Goal: Information Seeking & Learning: Learn about a topic

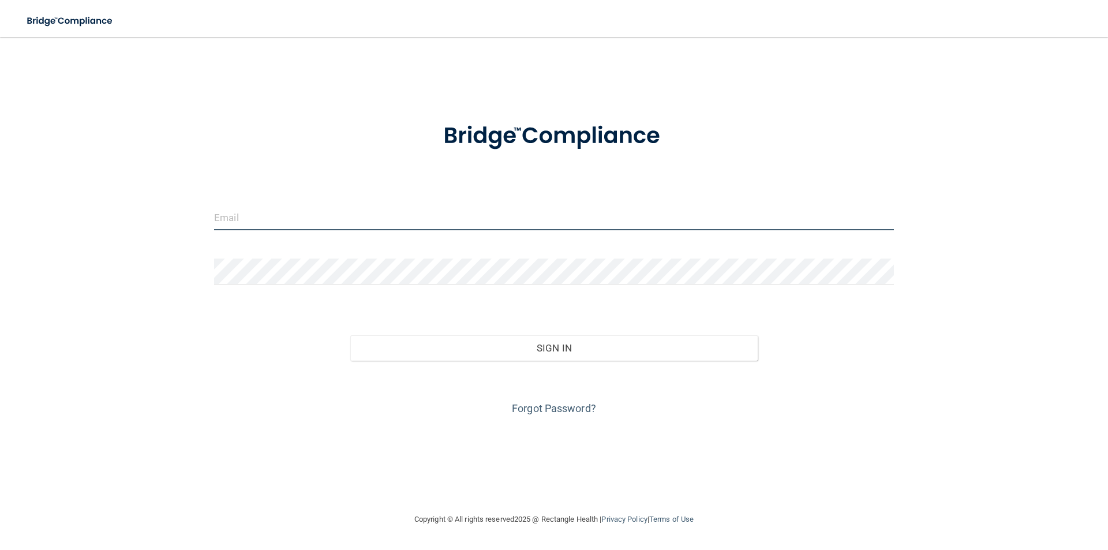
click at [370, 208] on input "email" at bounding box center [554, 217] width 680 height 26
type input "[EMAIL_ADDRESS][DOMAIN_NAME]"
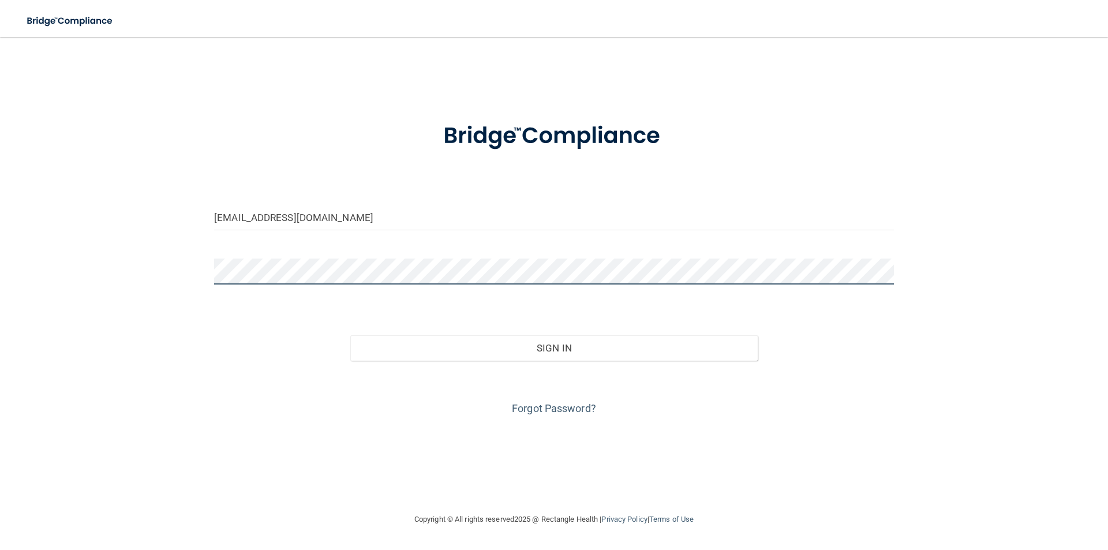
click at [350, 335] on button "Sign In" at bounding box center [554, 347] width 408 height 25
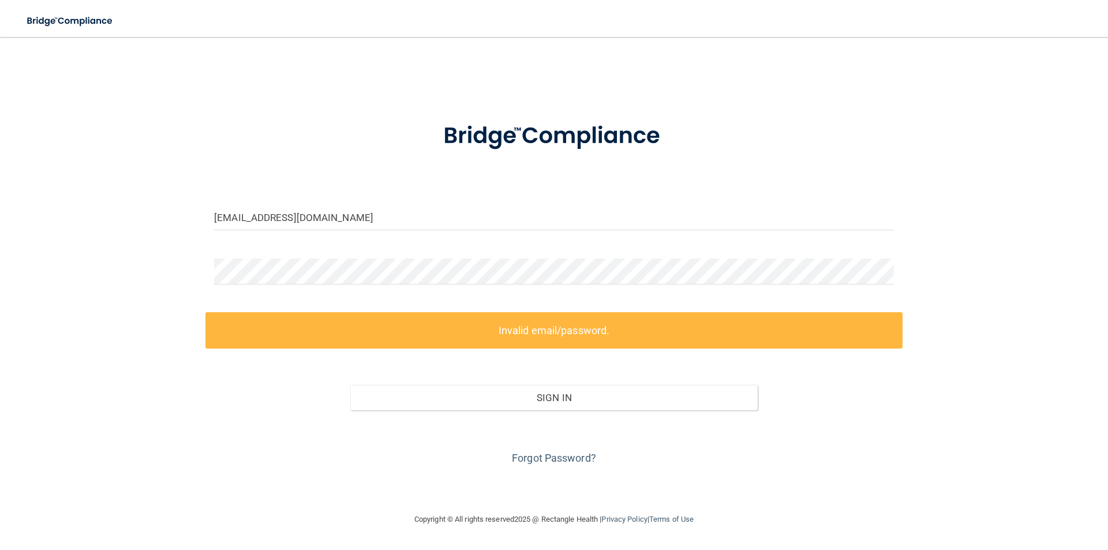
click at [541, 448] on div "Forgot Password?" at bounding box center [553, 439] width 697 height 58
click at [545, 454] on link "Forgot Password?" at bounding box center [554, 458] width 84 height 12
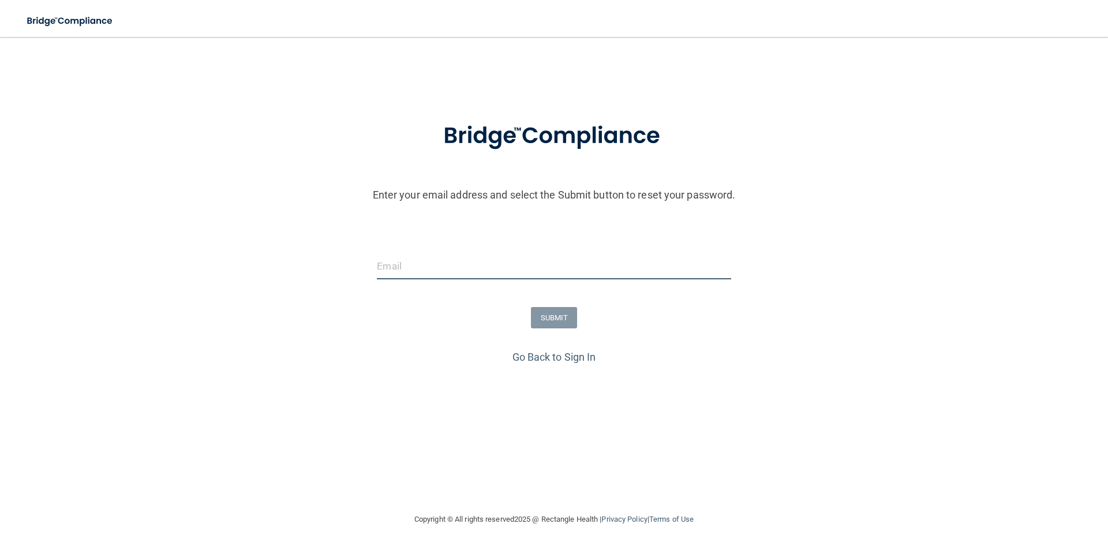
click at [557, 264] on input "email" at bounding box center [554, 266] width 354 height 26
type input "[EMAIL_ADDRESS][DOMAIN_NAME]"
click at [545, 315] on button "SUBMIT" at bounding box center [554, 317] width 47 height 21
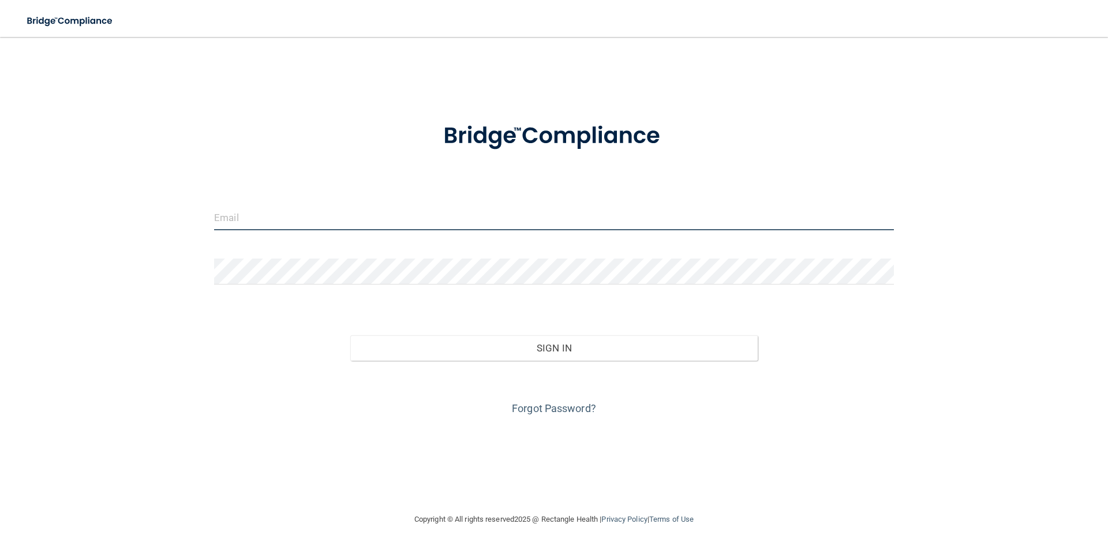
click at [306, 225] on input "email" at bounding box center [554, 217] width 680 height 26
type input "[EMAIL_ADDRESS][DOMAIN_NAME]"
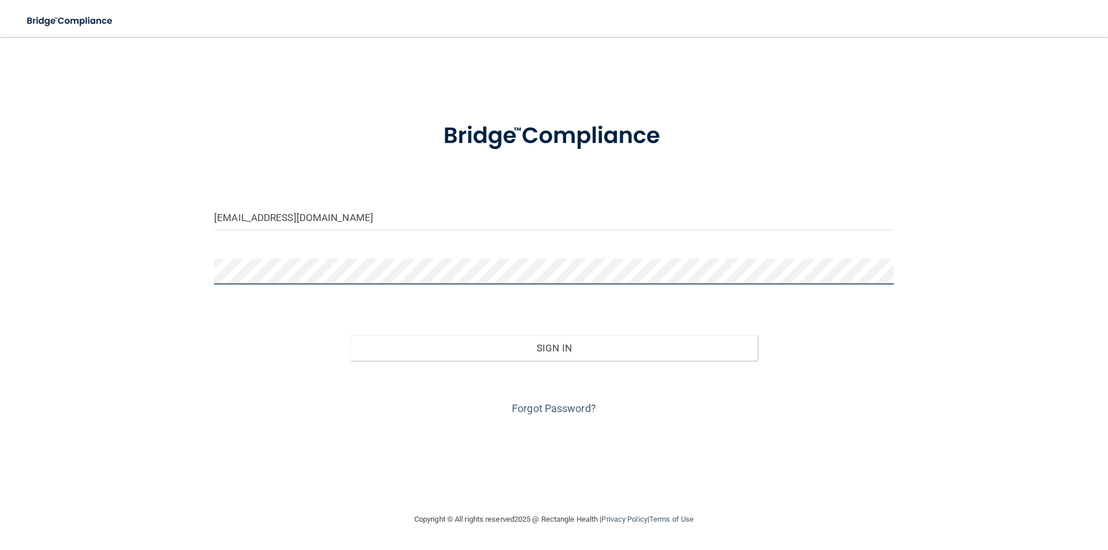
click at [350, 335] on button "Sign In" at bounding box center [554, 347] width 408 height 25
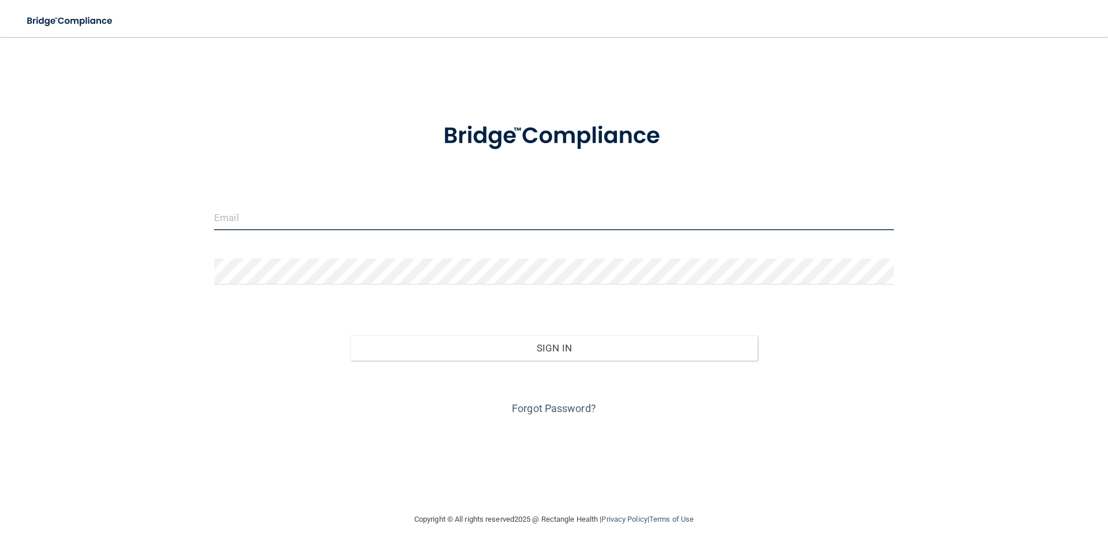
click at [507, 217] on input "email" at bounding box center [554, 217] width 680 height 26
type input "[EMAIL_ADDRESS][DOMAIN_NAME]"
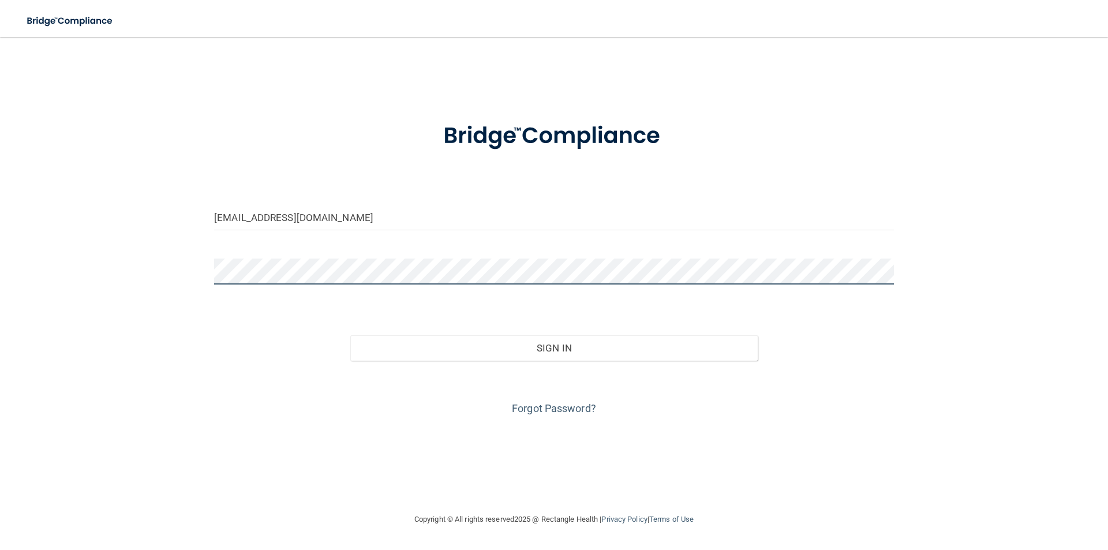
click at [350, 335] on button "Sign In" at bounding box center [554, 347] width 408 height 25
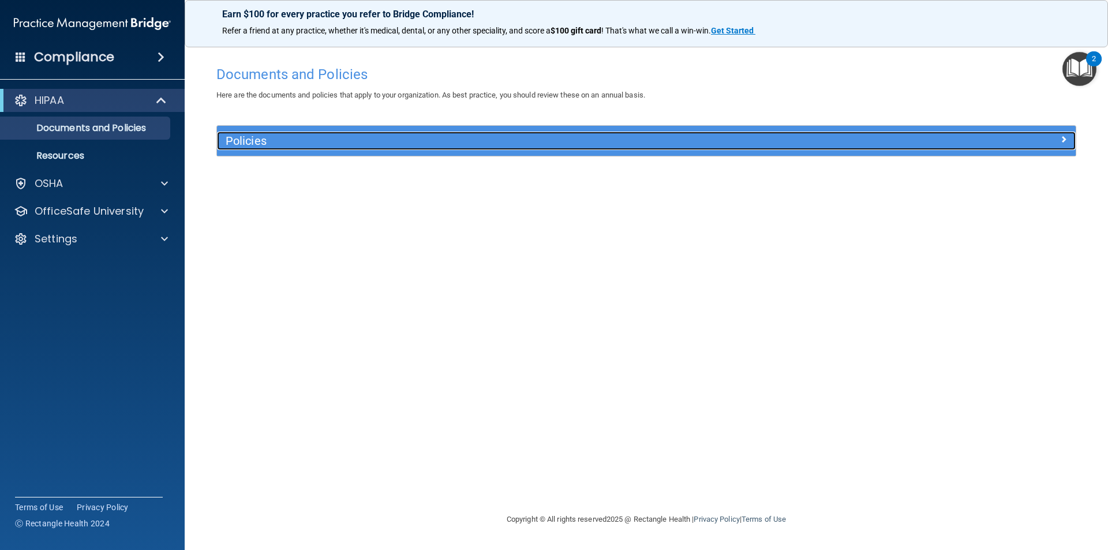
click at [326, 145] on h5 "Policies" at bounding box center [539, 140] width 627 height 13
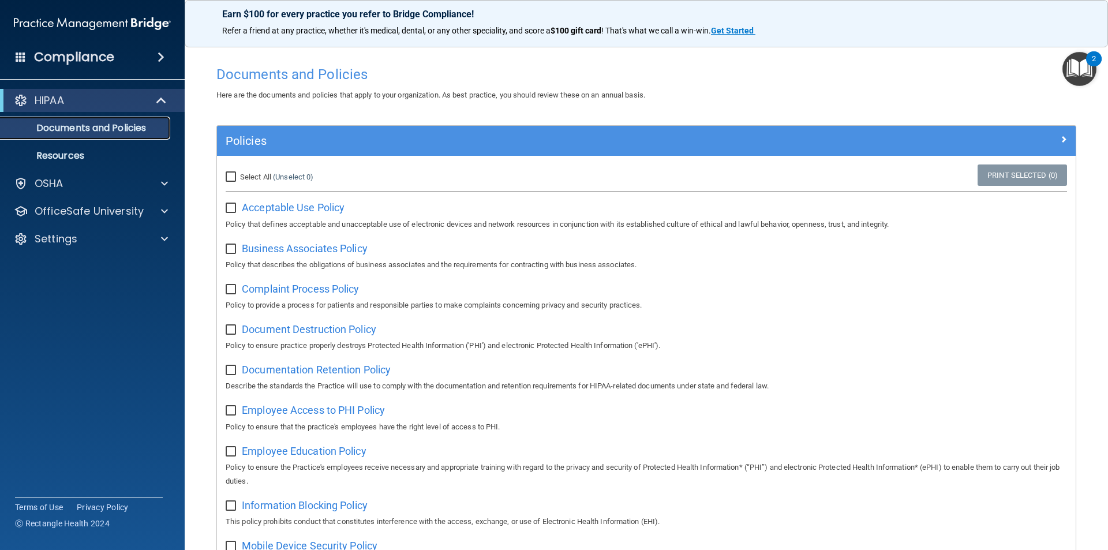
click at [95, 134] on p "Documents and Policies" at bounding box center [87, 128] width 158 height 12
click at [133, 155] on p "Resources" at bounding box center [87, 156] width 158 height 12
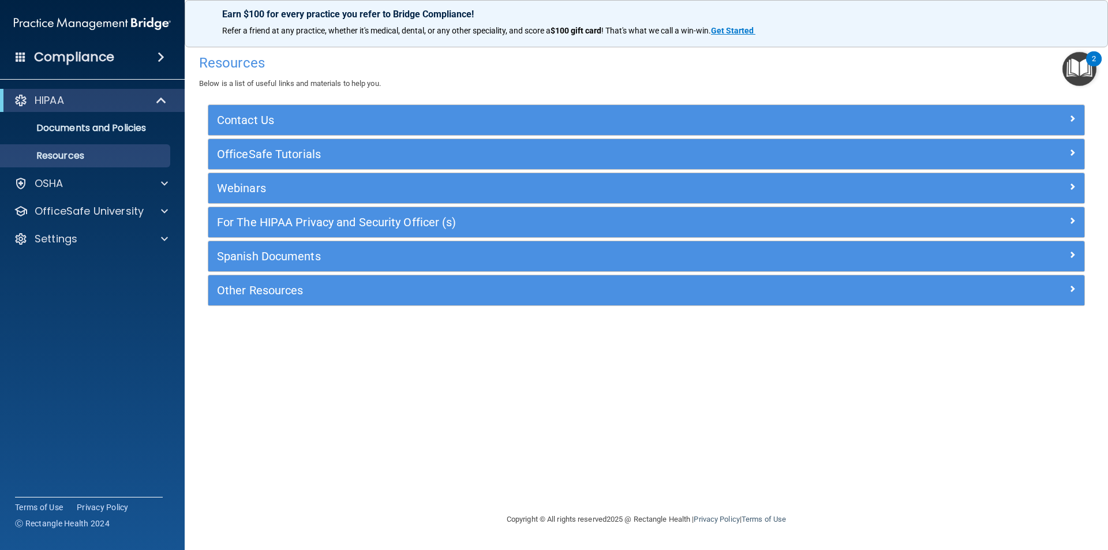
click at [116, 71] on div "Compliance HIPAA Documents and Policies Report an Incident Business Associates …" at bounding box center [92, 275] width 185 height 550
click at [116, 68] on div "Compliance" at bounding box center [92, 56] width 185 height 25
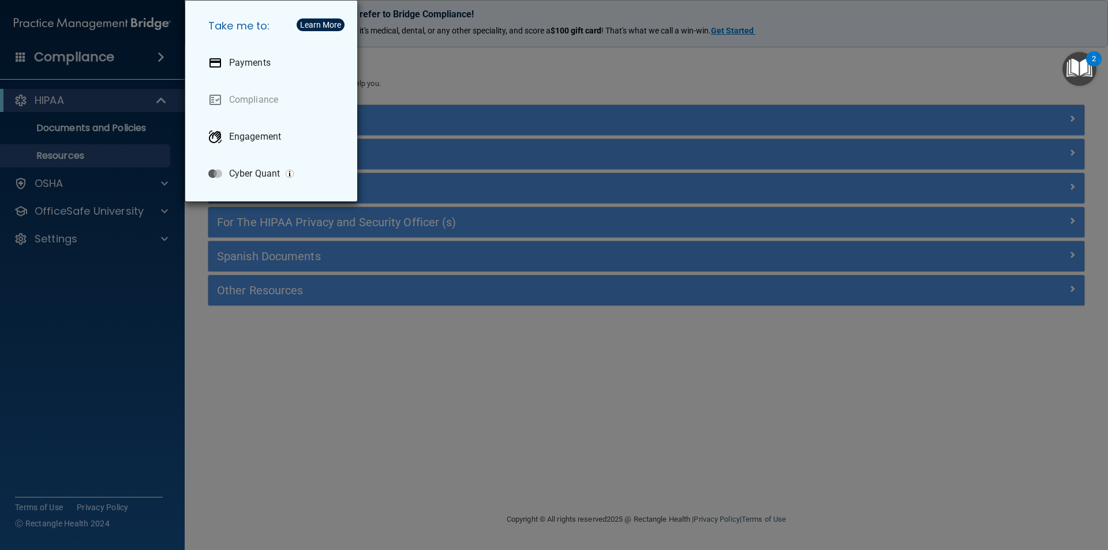
click at [441, 96] on div "Take me to: Payments Compliance Engagement Cyber Quant" at bounding box center [554, 275] width 1108 height 550
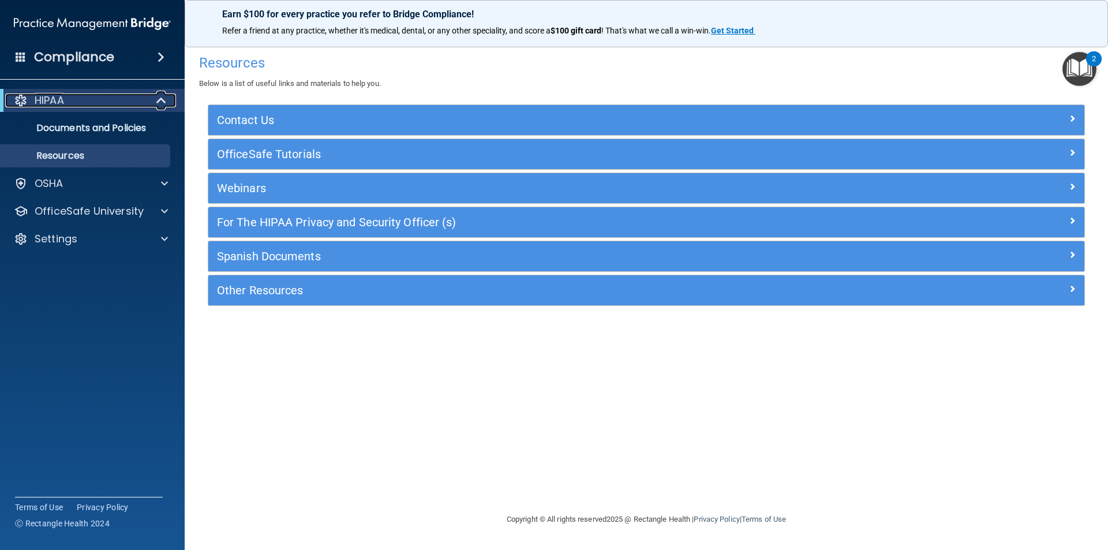
click at [137, 102] on div "HIPAA" at bounding box center [76, 100] width 143 height 14
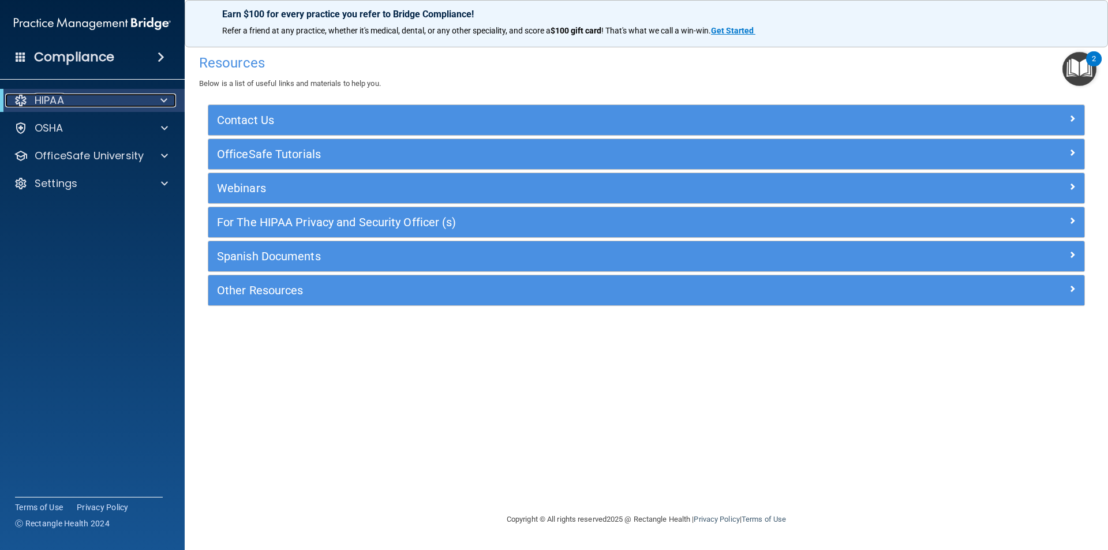
click at [137, 102] on div "HIPAA" at bounding box center [76, 100] width 143 height 14
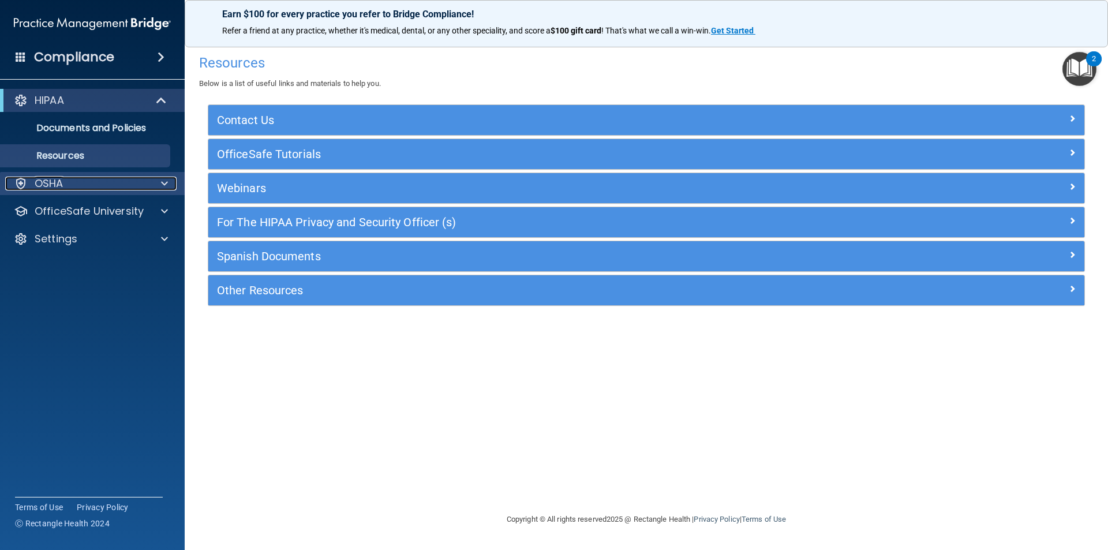
click at [145, 181] on div "OSHA" at bounding box center [76, 184] width 143 height 14
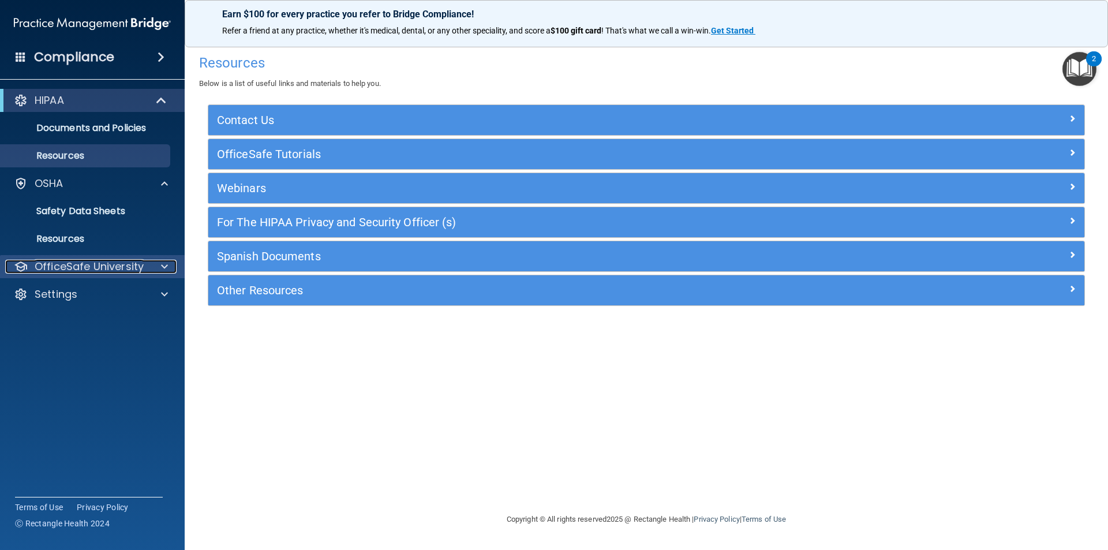
click at [161, 261] on span at bounding box center [164, 267] width 7 height 14
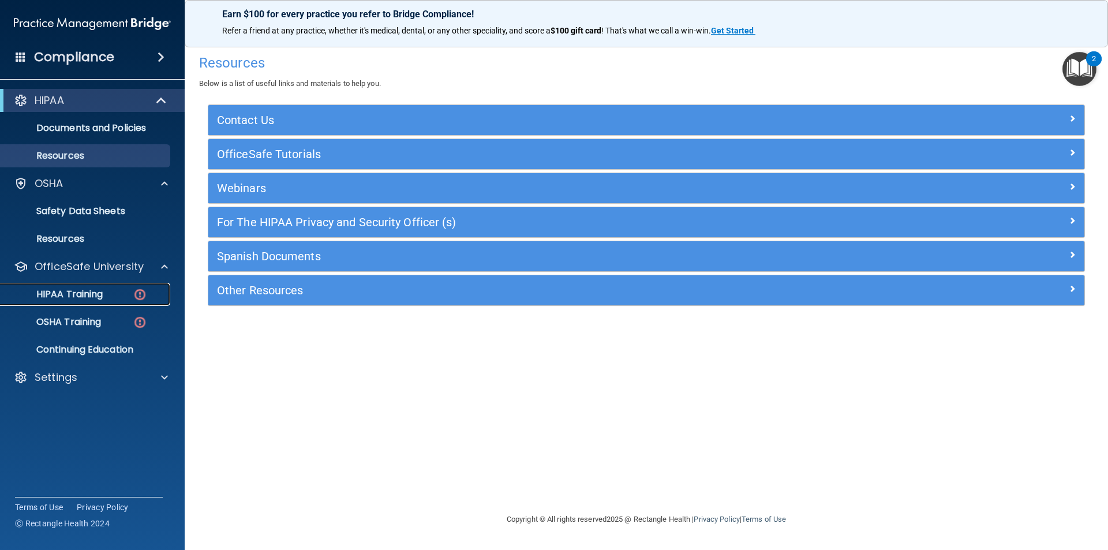
click at [134, 291] on img at bounding box center [140, 294] width 14 height 14
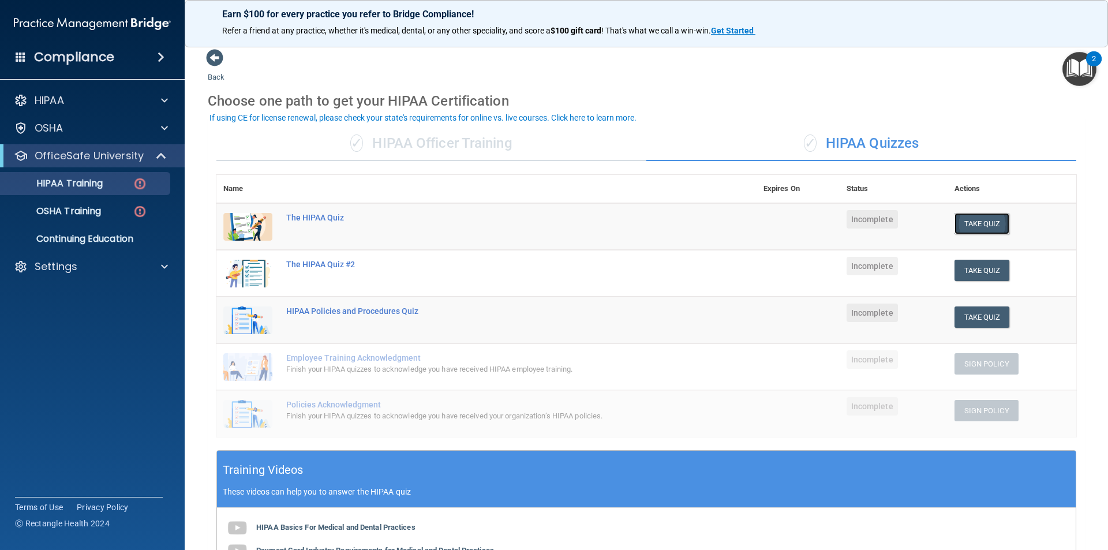
click at [961, 220] on button "Take Quiz" at bounding box center [981, 223] width 55 height 21
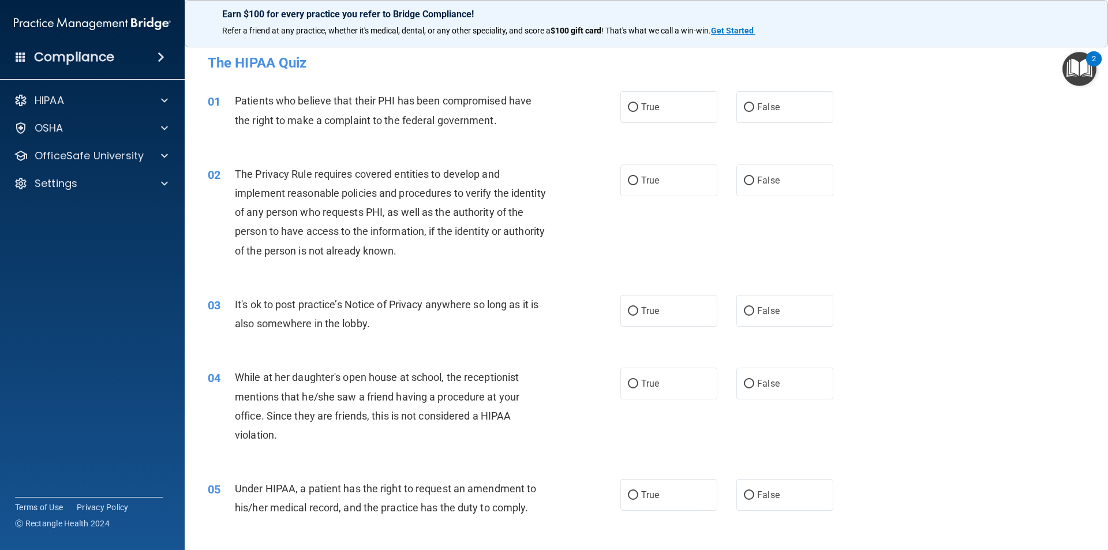
click at [317, 122] on span "Patients who believe that their PHI has been compromised have the right to make…" at bounding box center [383, 110] width 297 height 31
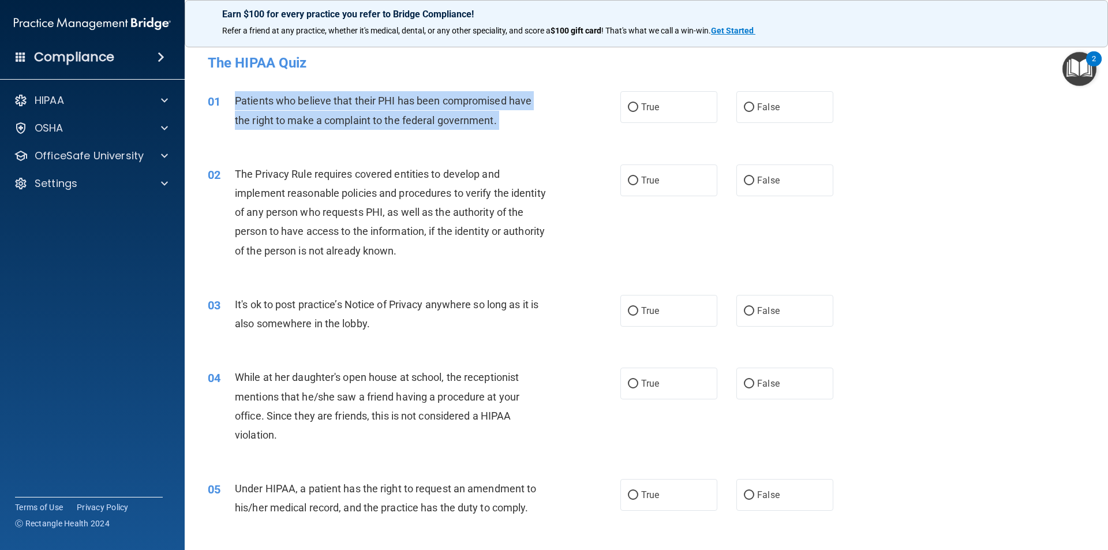
click at [317, 122] on span "Patients who believe that their PHI has been compromised have the right to make…" at bounding box center [383, 110] width 297 height 31
copy ng-form "Patients who believe that their PHI has been compromised have the right to make…"
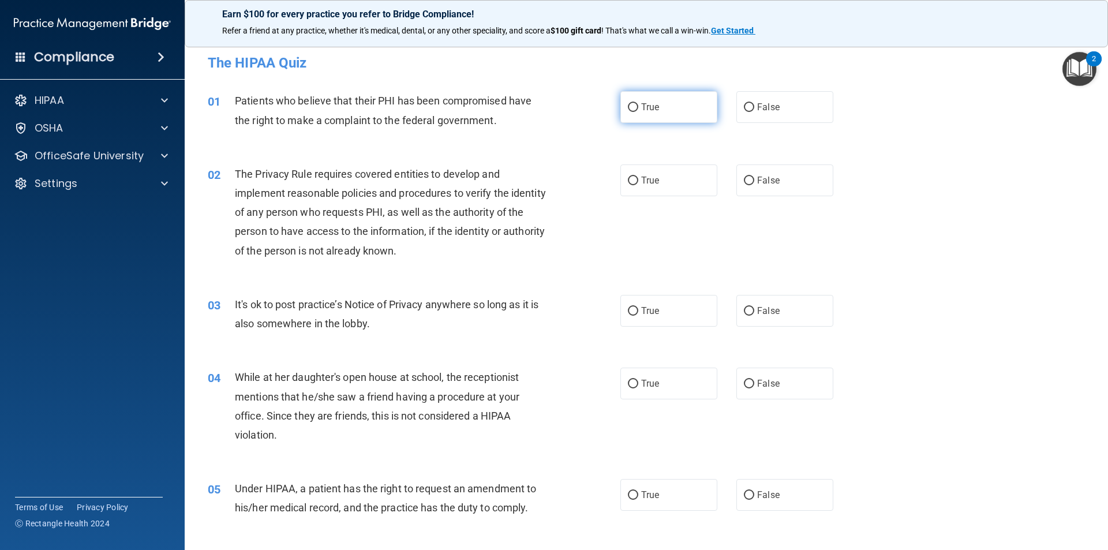
click at [684, 110] on label "True" at bounding box center [668, 107] width 97 height 32
click at [638, 110] on input "True" at bounding box center [633, 107] width 10 height 9
radio input "true"
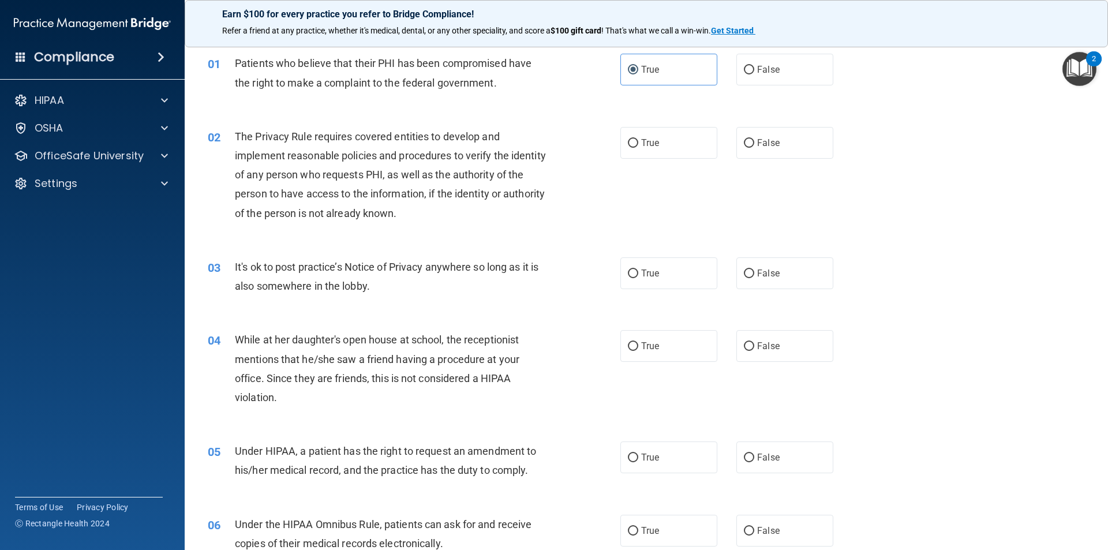
scroll to position [58, 0]
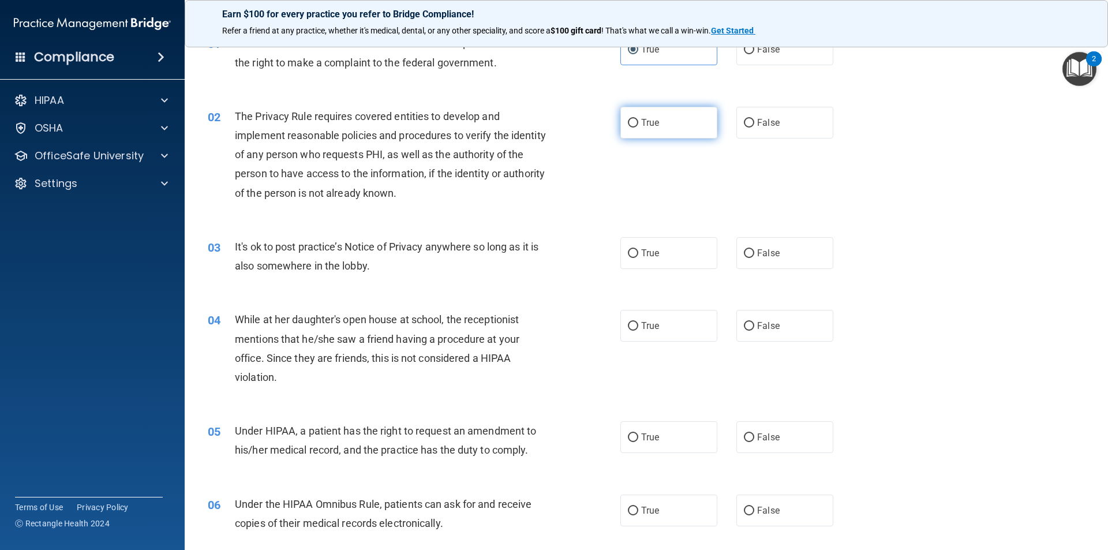
click at [656, 114] on label "True" at bounding box center [668, 123] width 97 height 32
click at [638, 119] on input "True" at bounding box center [633, 123] width 10 height 9
radio input "true"
click at [777, 250] on label "False" at bounding box center [784, 253] width 97 height 32
click at [754, 250] on input "False" at bounding box center [749, 253] width 10 height 9
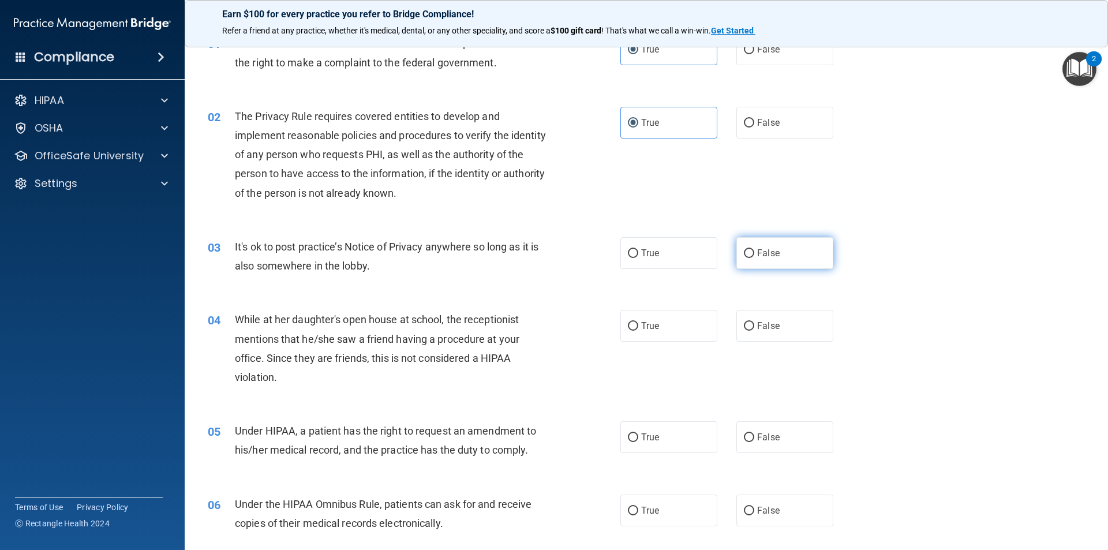
radio input "true"
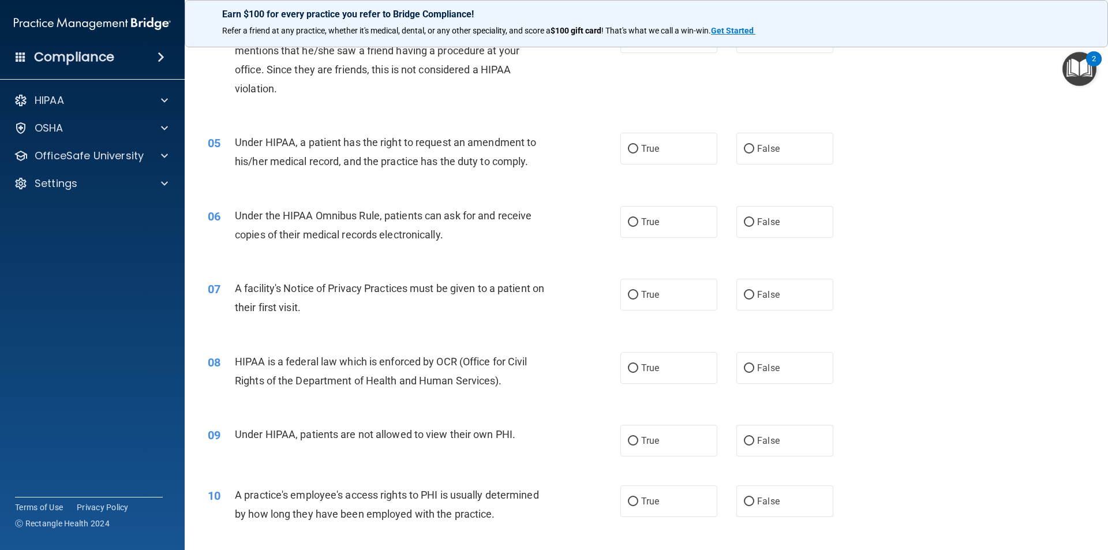
scroll to position [231, 0]
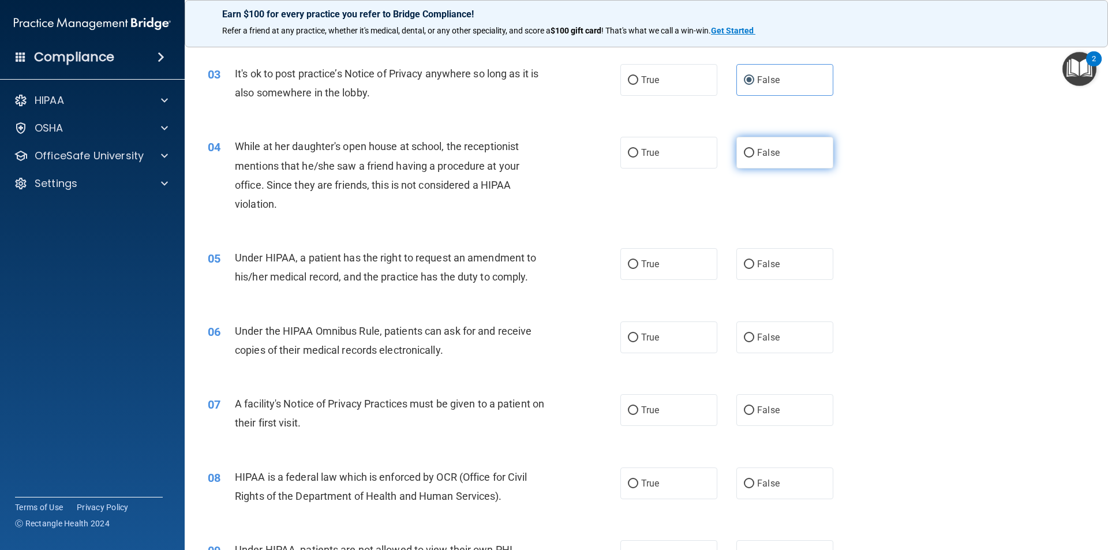
click at [745, 149] on input "False" at bounding box center [749, 153] width 10 height 9
radio input "true"
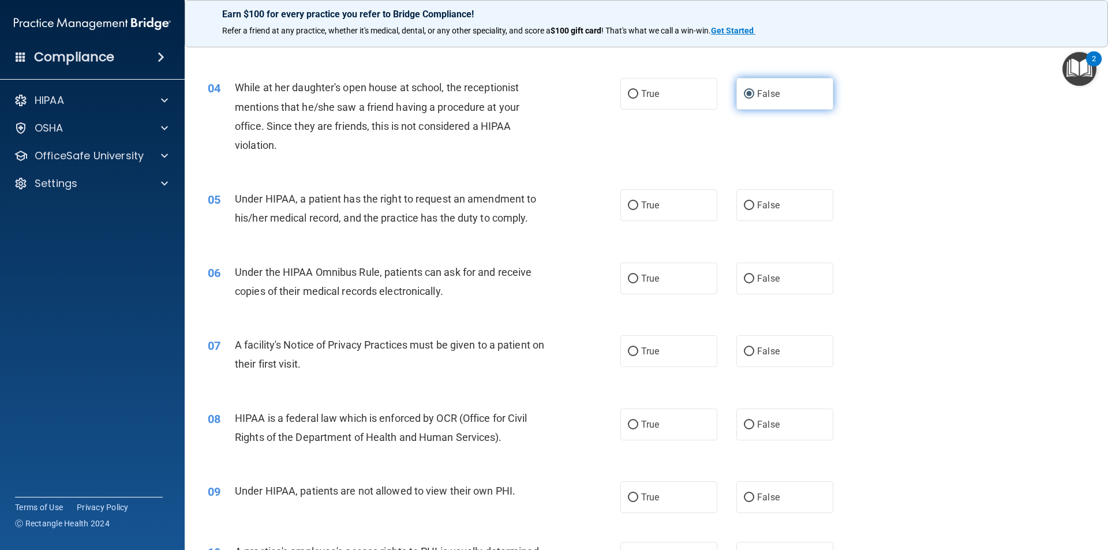
scroll to position [346, 0]
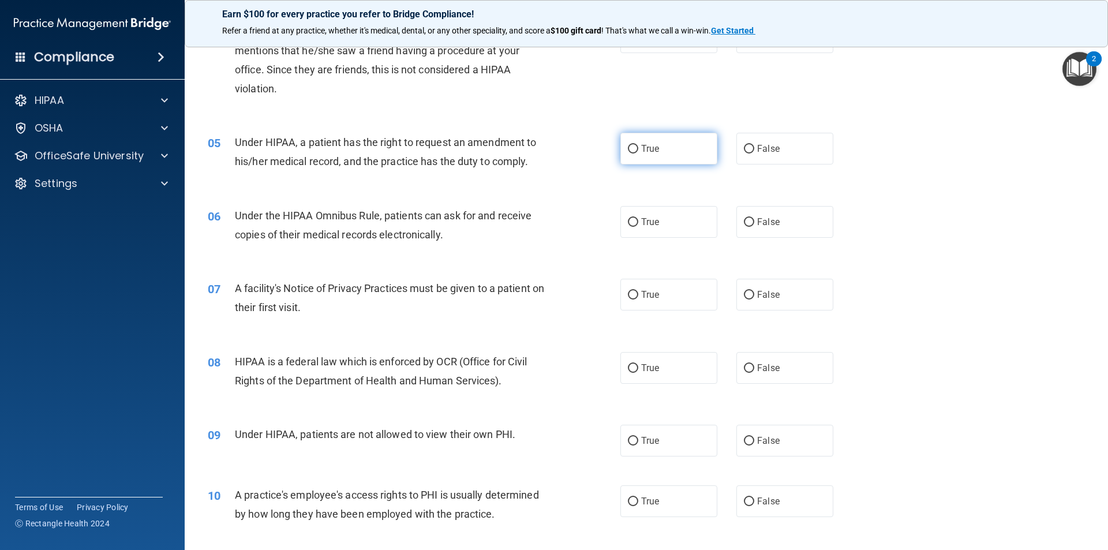
click at [686, 156] on label "True" at bounding box center [668, 149] width 97 height 32
click at [638, 153] on input "True" at bounding box center [633, 149] width 10 height 9
radio input "true"
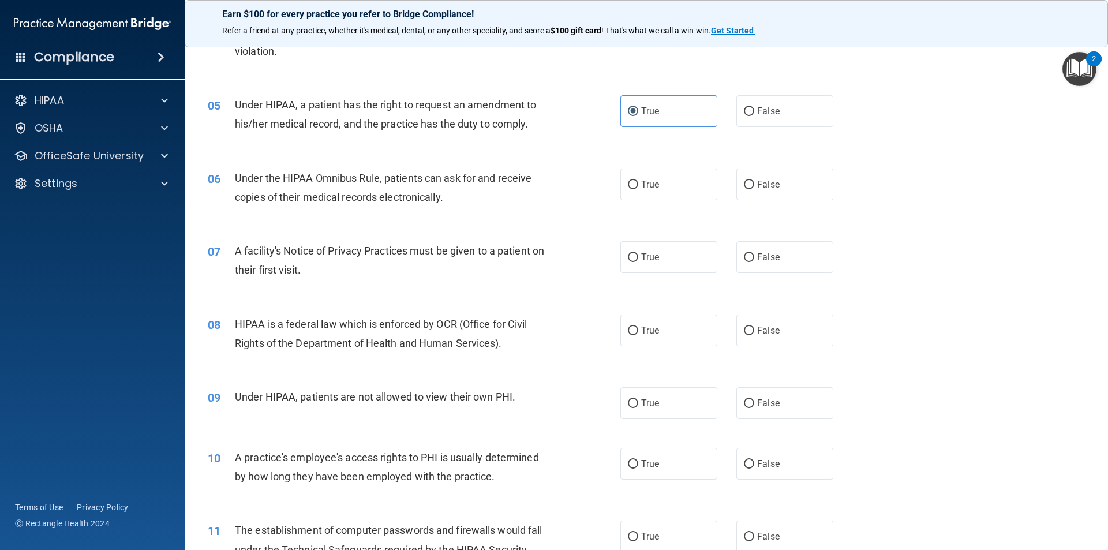
scroll to position [404, 0]
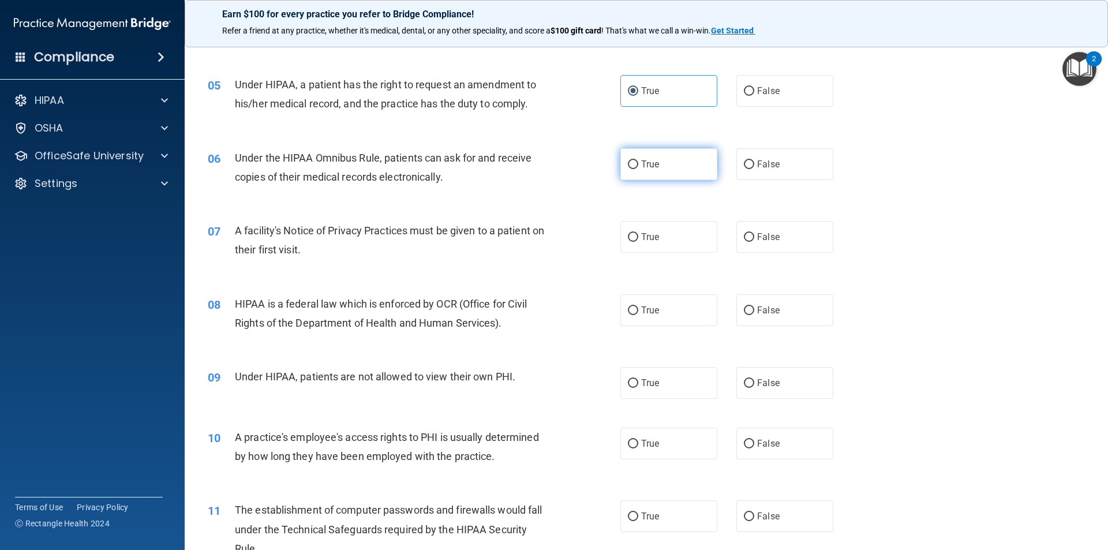
click at [625, 155] on label "True" at bounding box center [668, 164] width 97 height 32
click at [628, 160] on input "True" at bounding box center [633, 164] width 10 height 9
radio input "true"
click at [684, 237] on label "True" at bounding box center [668, 237] width 97 height 32
click at [638, 237] on input "True" at bounding box center [633, 237] width 10 height 9
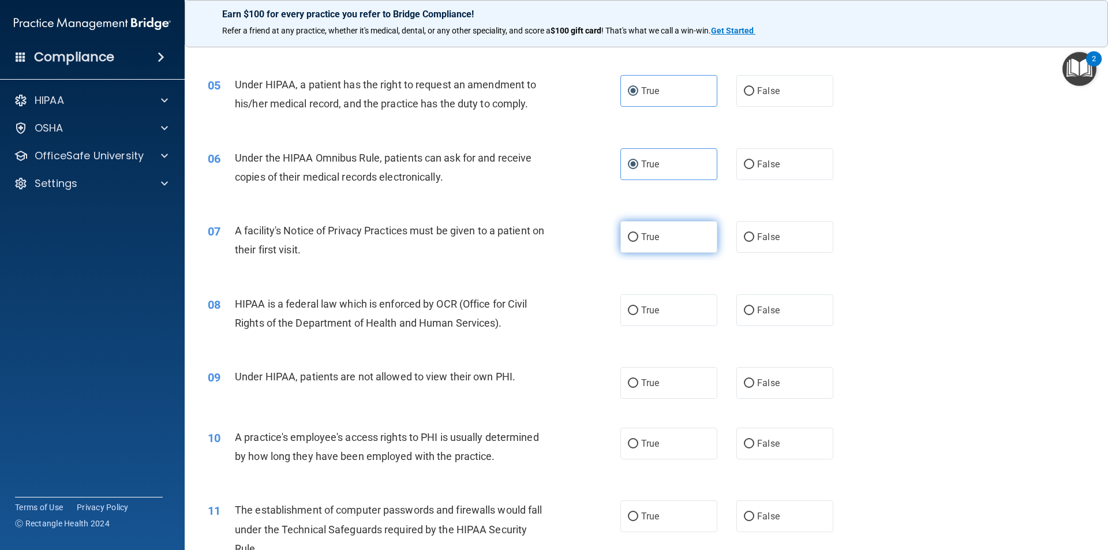
radio input "true"
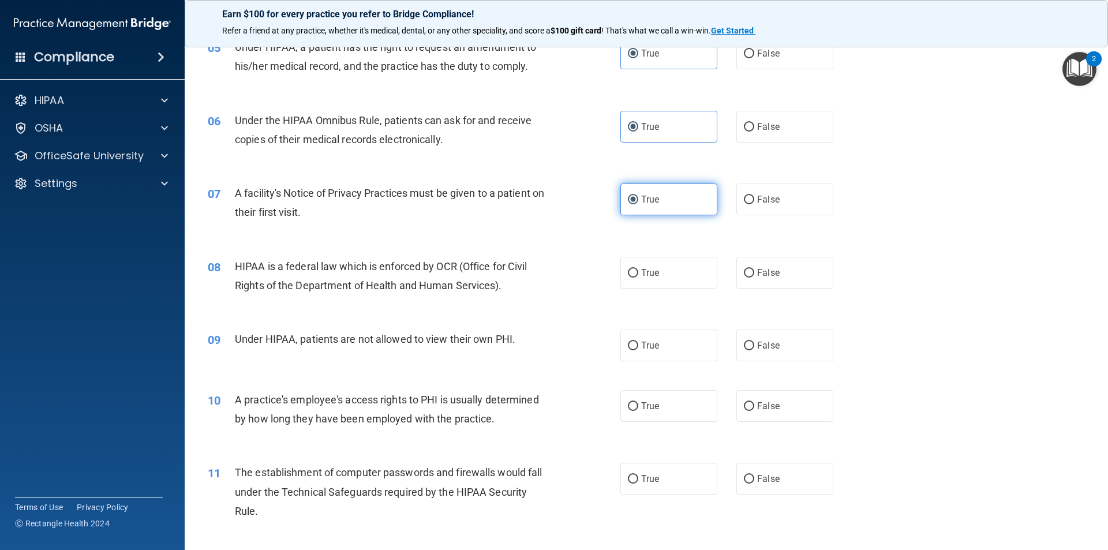
scroll to position [462, 0]
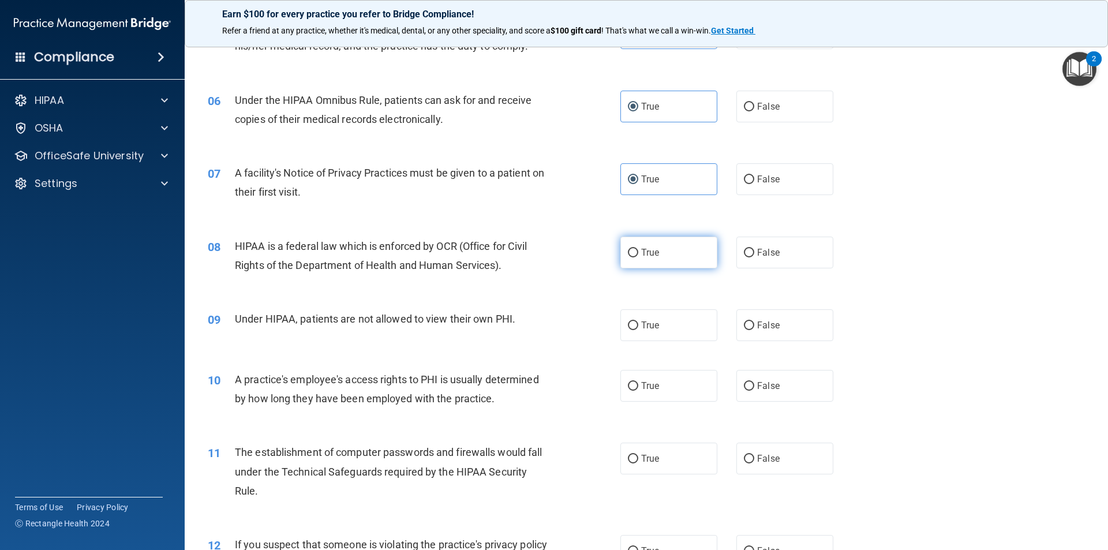
click at [673, 246] on label "True" at bounding box center [668, 253] width 97 height 32
click at [638, 249] on input "True" at bounding box center [633, 253] width 10 height 9
radio input "true"
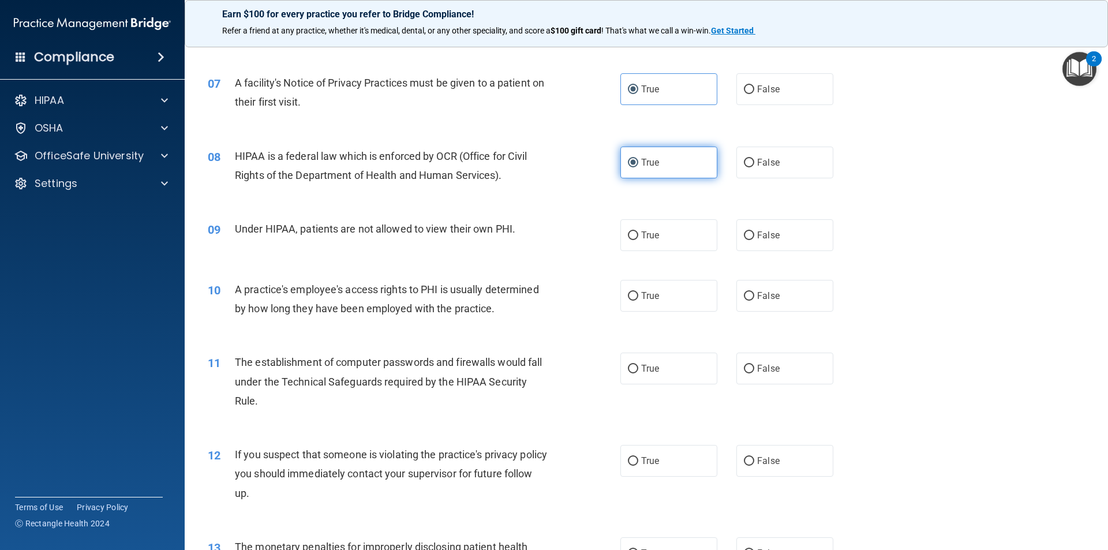
scroll to position [577, 0]
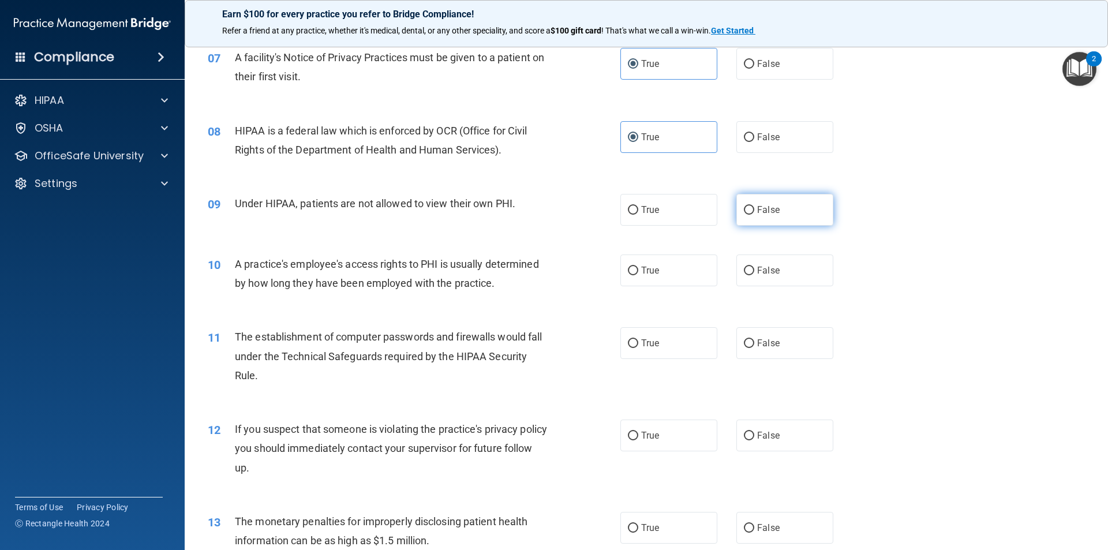
click at [755, 221] on label "False" at bounding box center [784, 210] width 97 height 32
click at [754, 215] on input "False" at bounding box center [749, 210] width 10 height 9
radio input "true"
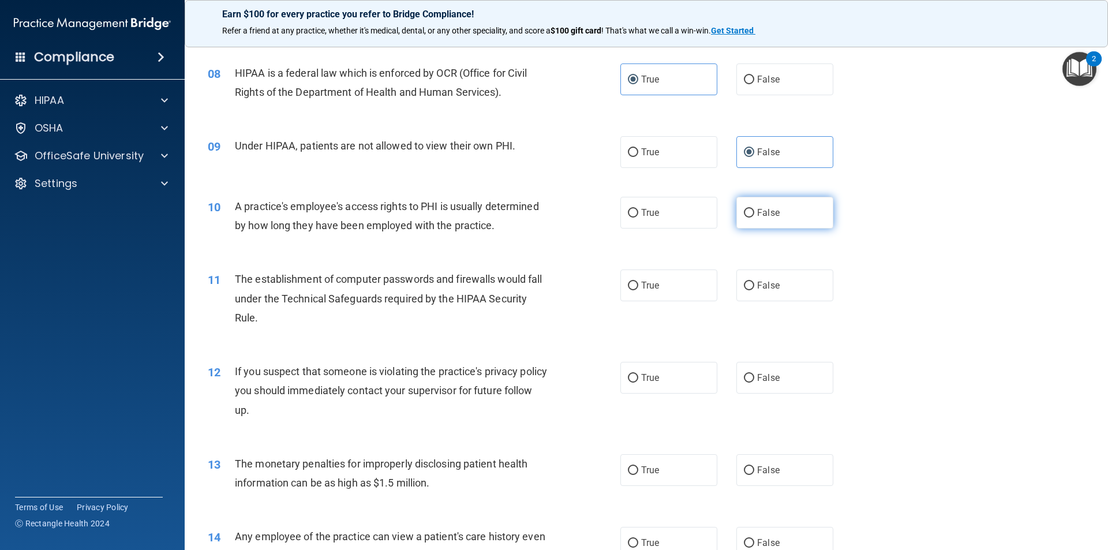
click at [757, 207] on label "False" at bounding box center [784, 213] width 97 height 32
click at [754, 209] on input "False" at bounding box center [749, 213] width 10 height 9
radio input "true"
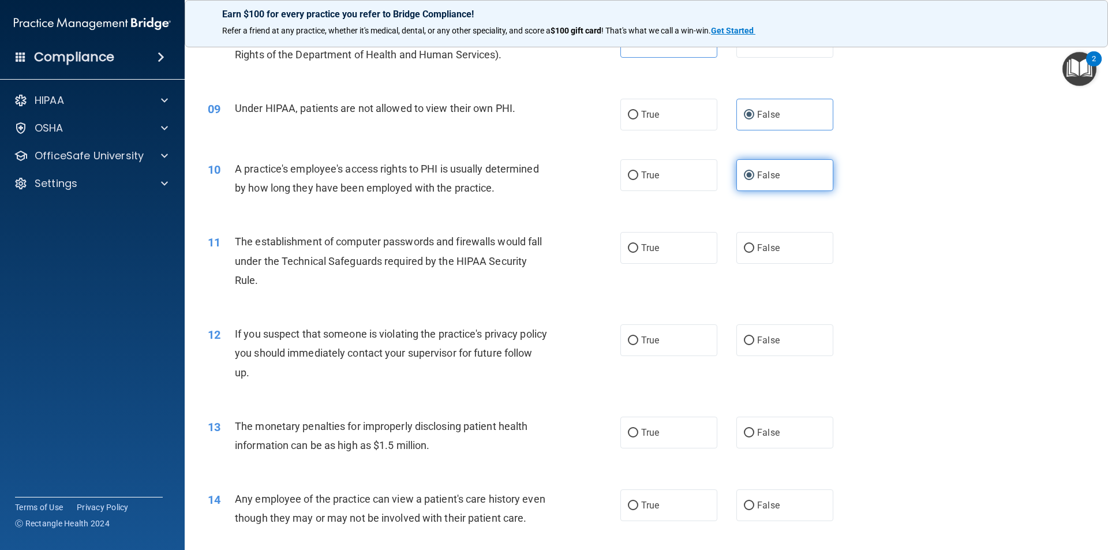
scroll to position [692, 0]
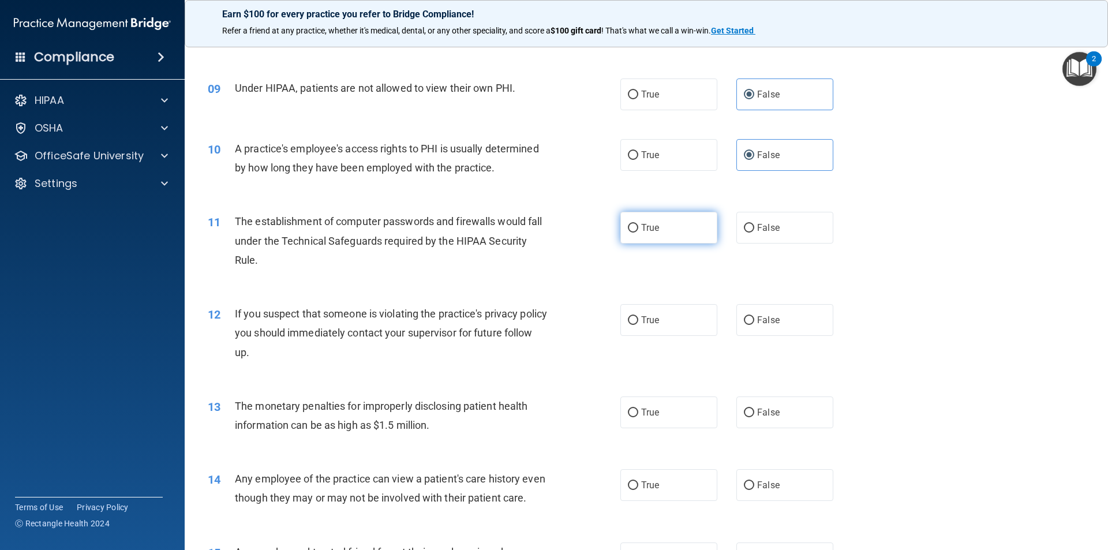
click at [699, 219] on label "True" at bounding box center [668, 228] width 97 height 32
click at [638, 224] on input "True" at bounding box center [633, 228] width 10 height 9
radio input "true"
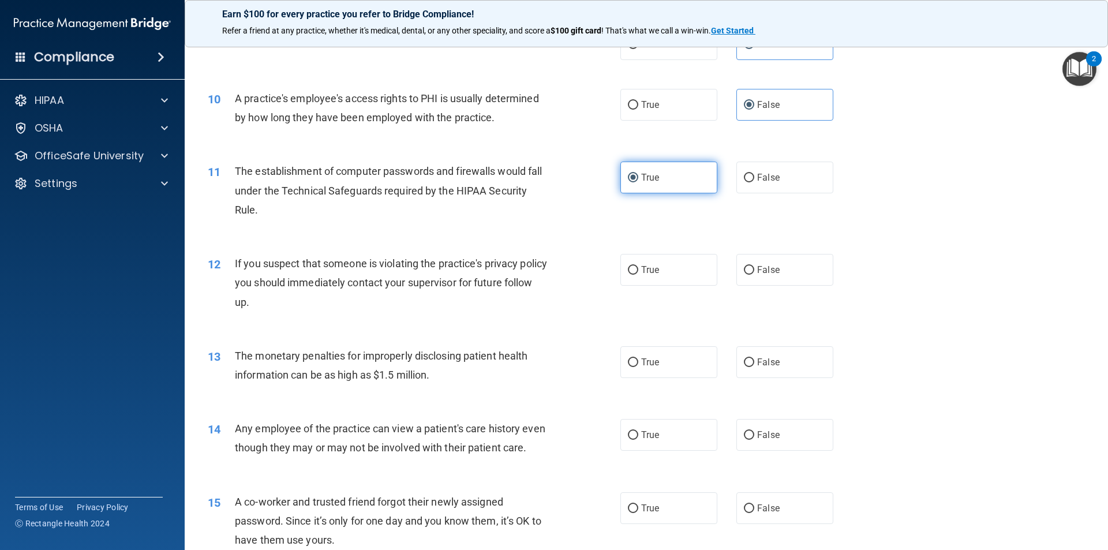
scroll to position [808, 0]
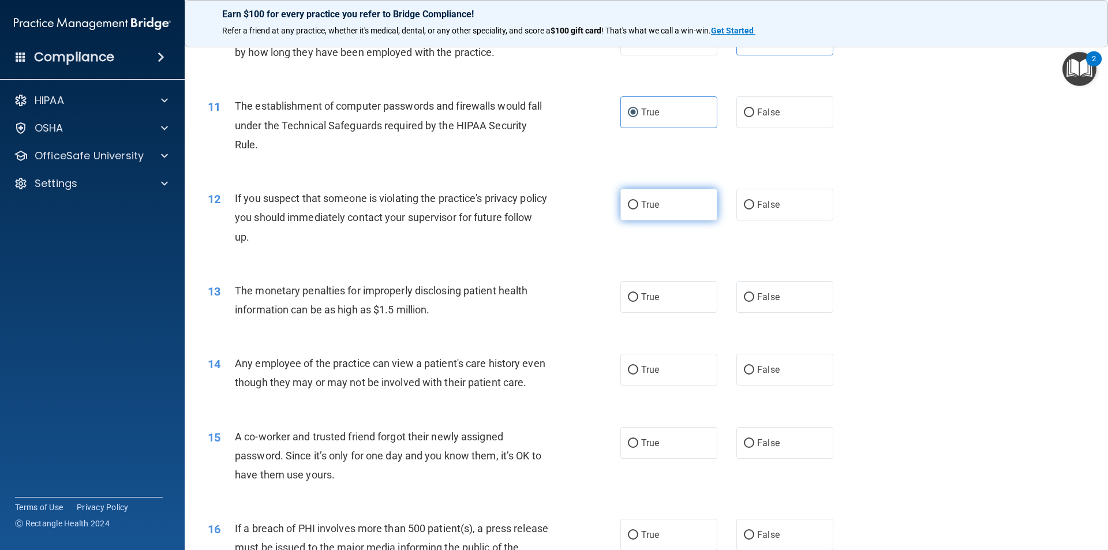
click at [684, 208] on label "True" at bounding box center [668, 205] width 97 height 32
click at [638, 208] on input "True" at bounding box center [633, 205] width 10 height 9
radio input "true"
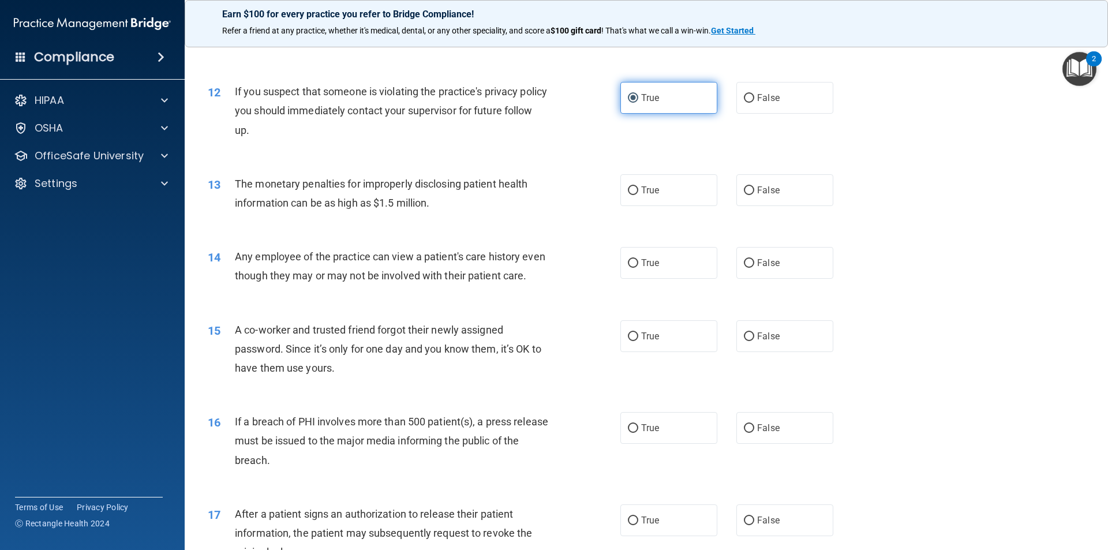
scroll to position [923, 0]
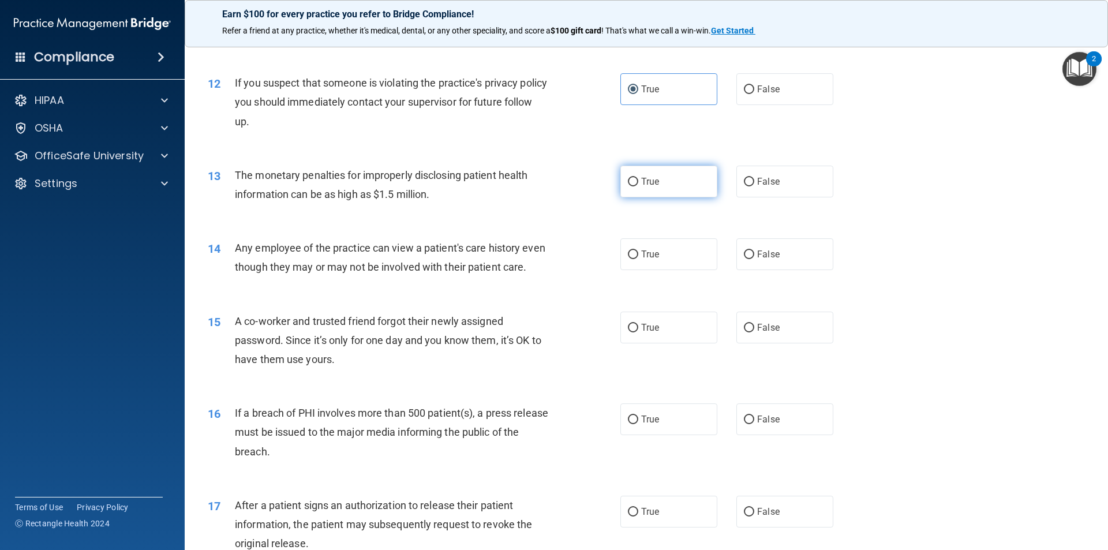
click at [662, 183] on label "True" at bounding box center [668, 182] width 97 height 32
click at [638, 183] on input "True" at bounding box center [633, 182] width 10 height 9
radio input "true"
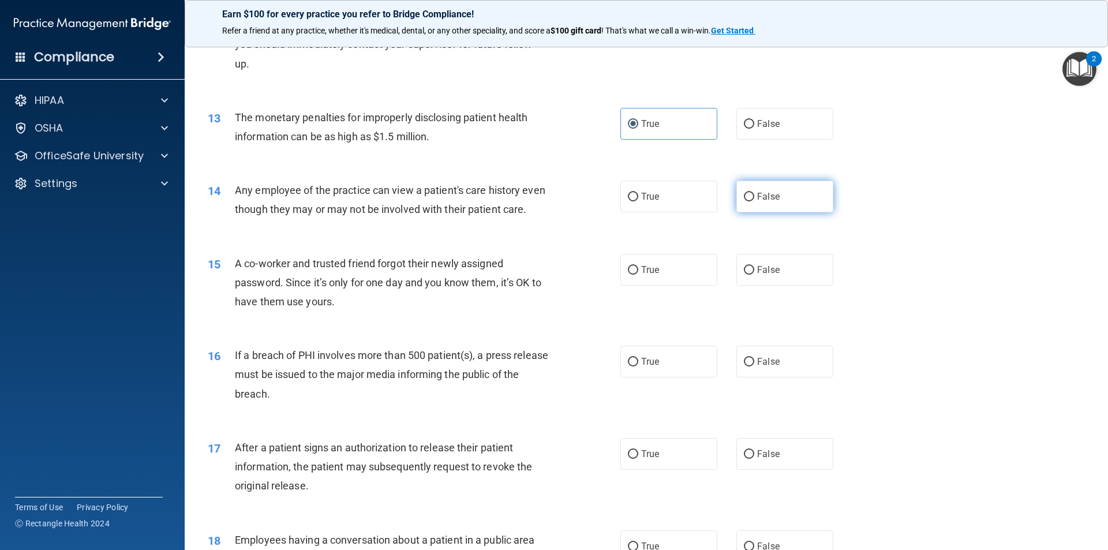
click at [736, 200] on label "False" at bounding box center [784, 197] width 97 height 32
click at [744, 200] on input "False" at bounding box center [749, 197] width 10 height 9
radio input "true"
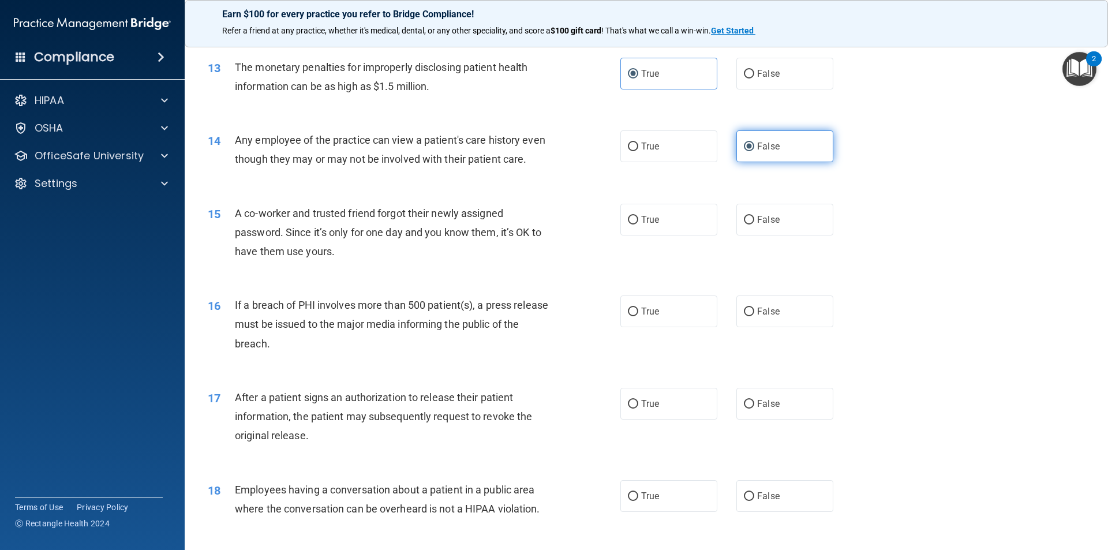
scroll to position [1096, 0]
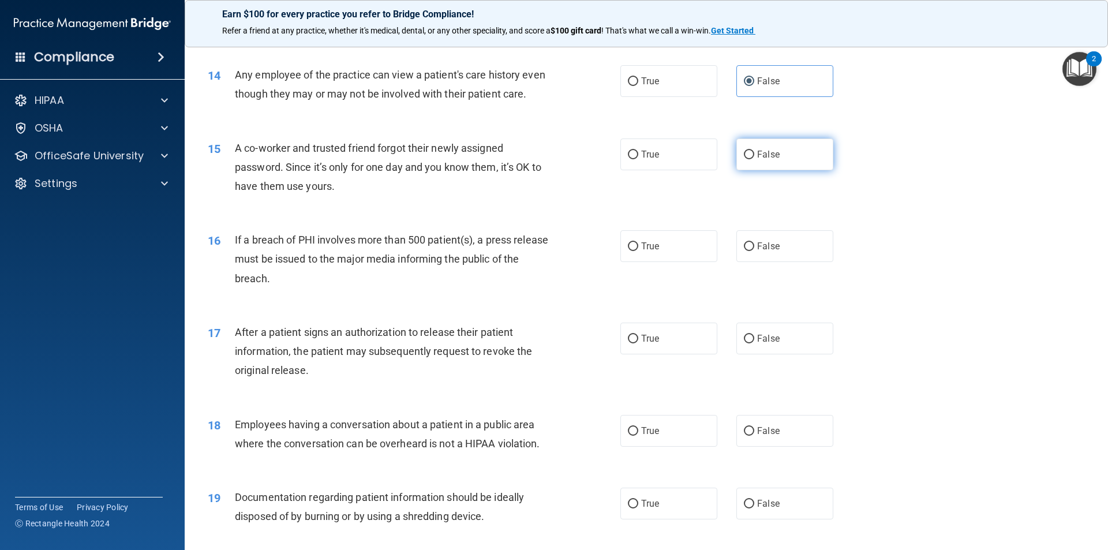
click at [744, 170] on label "False" at bounding box center [784, 154] width 97 height 32
click at [744, 159] on input "False" at bounding box center [749, 155] width 10 height 9
radio input "true"
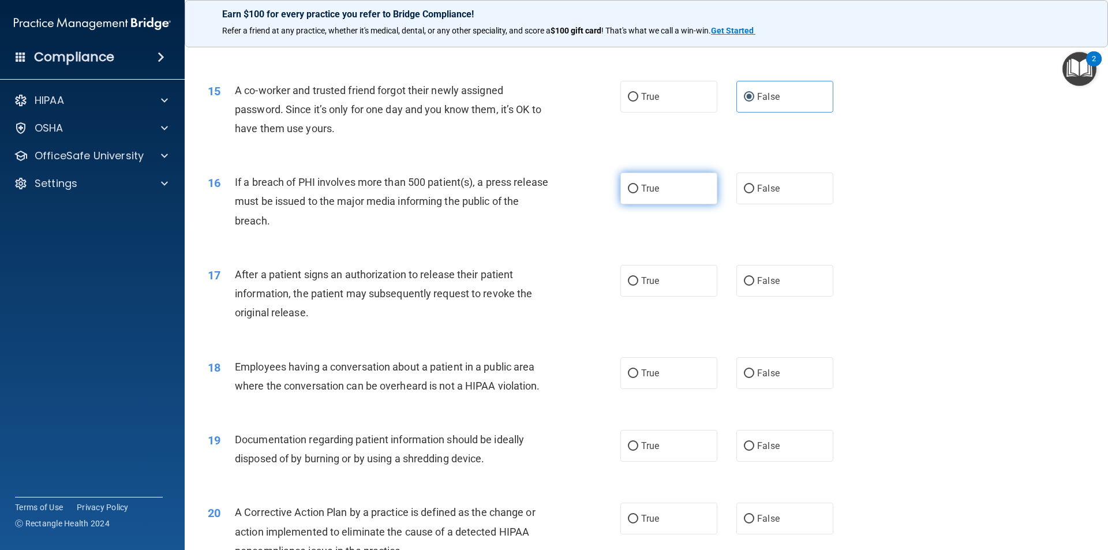
click at [673, 204] on label "True" at bounding box center [668, 189] width 97 height 32
click at [638, 193] on input "True" at bounding box center [633, 189] width 10 height 9
radio input "true"
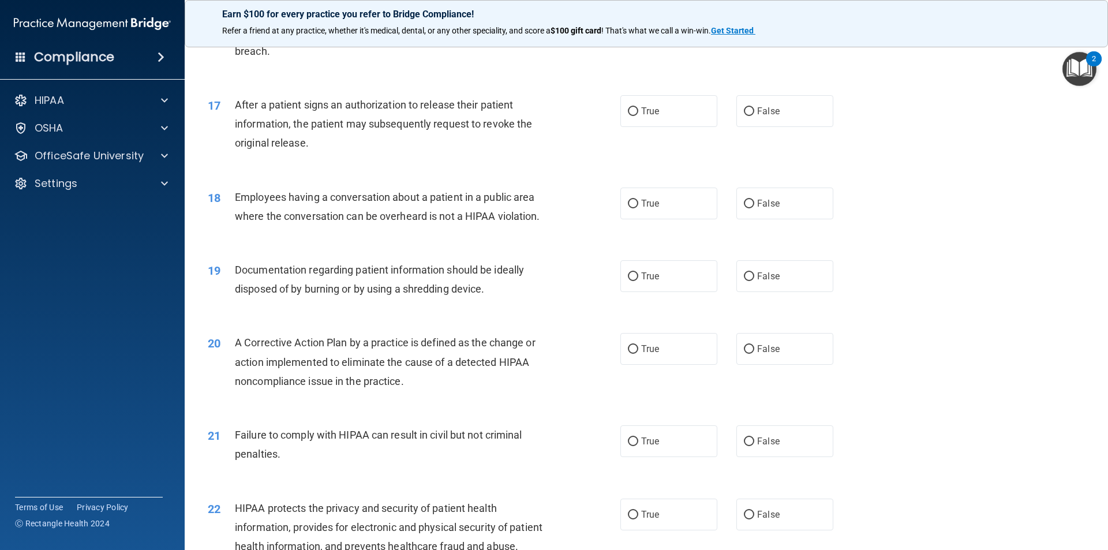
scroll to position [1327, 0]
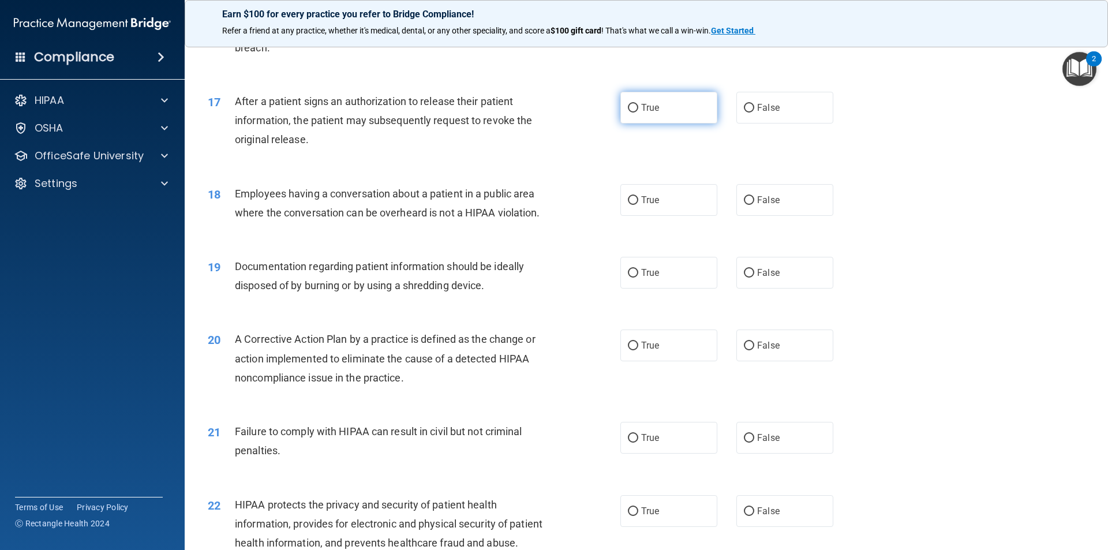
click at [636, 123] on label "True" at bounding box center [668, 108] width 97 height 32
click at [636, 113] on input "True" at bounding box center [633, 108] width 10 height 9
radio input "true"
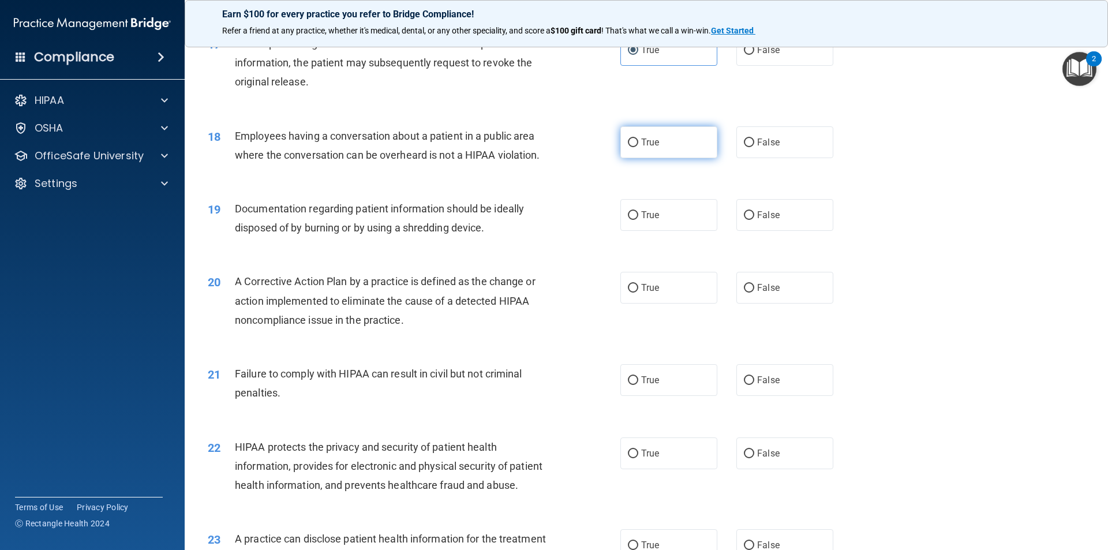
click at [636, 158] on label "True" at bounding box center [668, 142] width 97 height 32
click at [636, 147] on input "True" at bounding box center [633, 142] width 10 height 9
radio input "true"
click at [704, 231] on label "True" at bounding box center [668, 215] width 97 height 32
click at [638, 220] on input "True" at bounding box center [633, 215] width 10 height 9
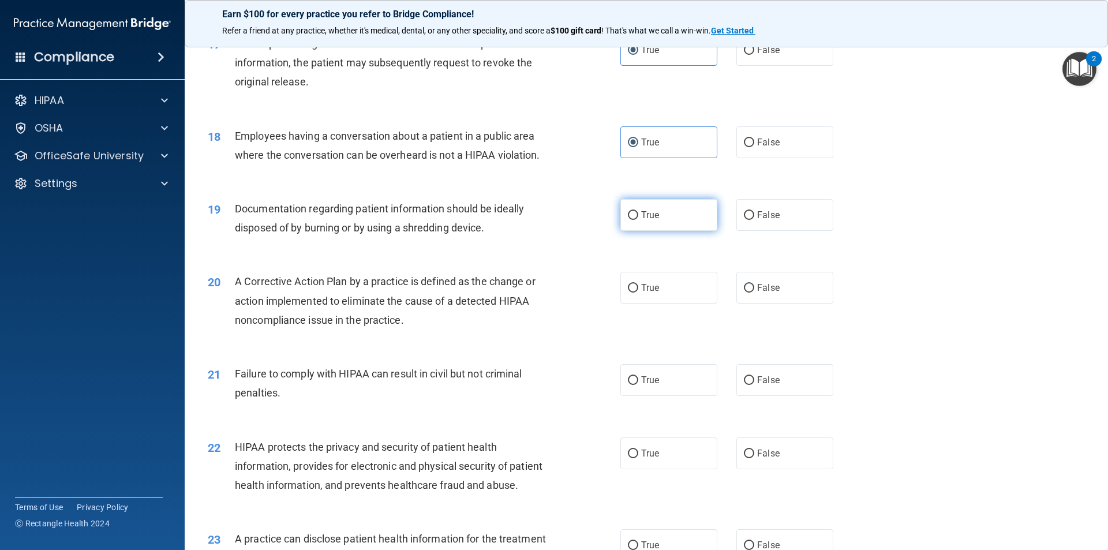
radio input "true"
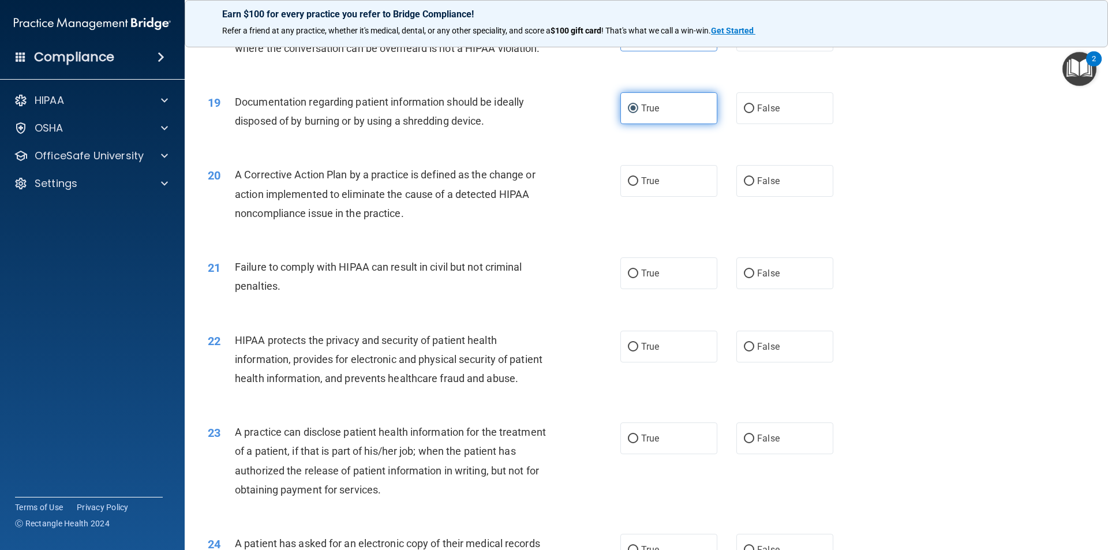
scroll to position [1500, 0]
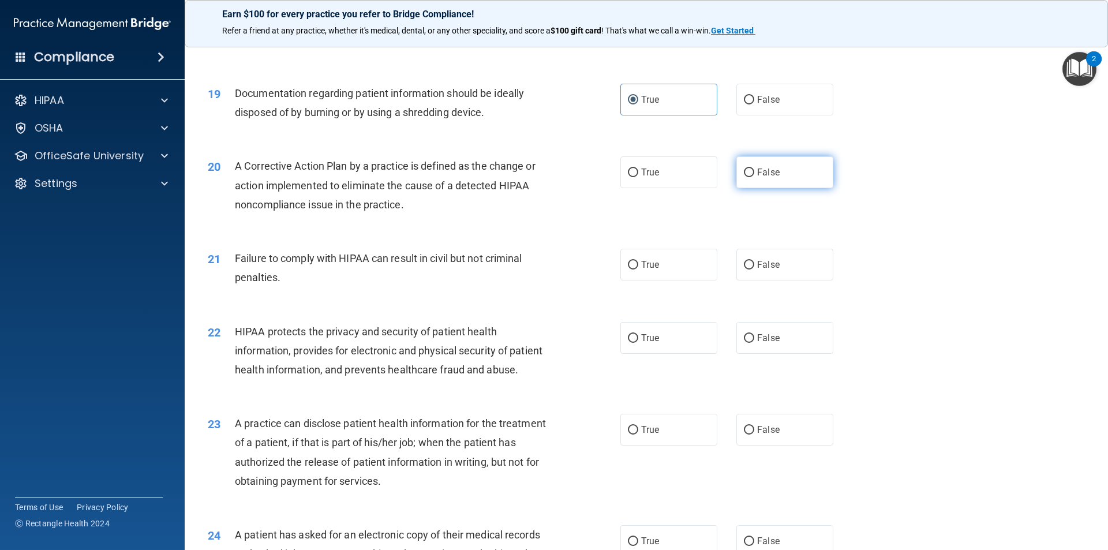
click at [743, 188] on label "False" at bounding box center [784, 172] width 97 height 32
click at [744, 177] on input "False" at bounding box center [749, 172] width 10 height 9
radio input "true"
click at [699, 188] on label "True" at bounding box center [668, 172] width 97 height 32
click at [638, 177] on input "True" at bounding box center [633, 172] width 10 height 9
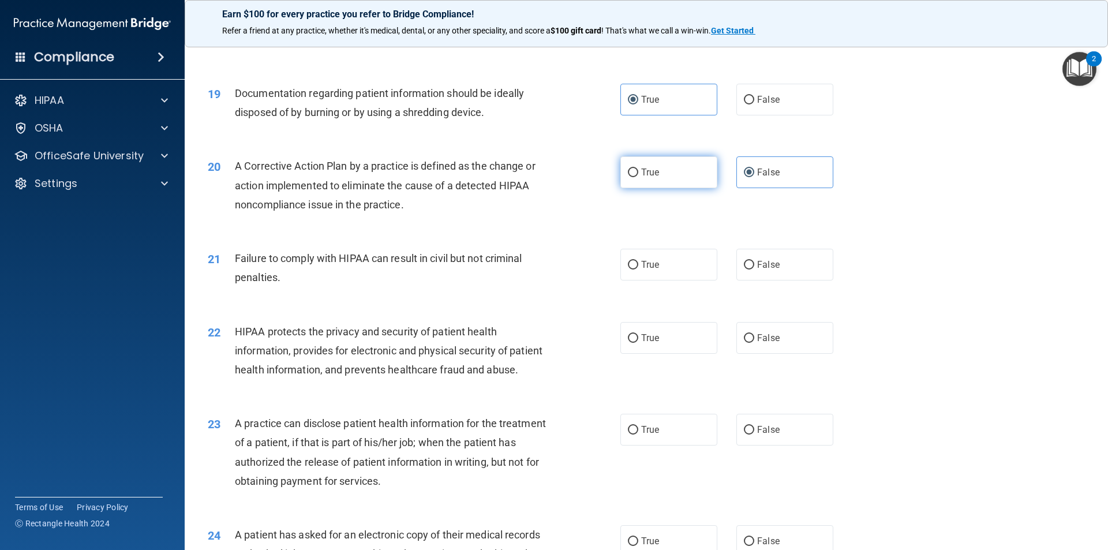
radio input "true"
radio input "false"
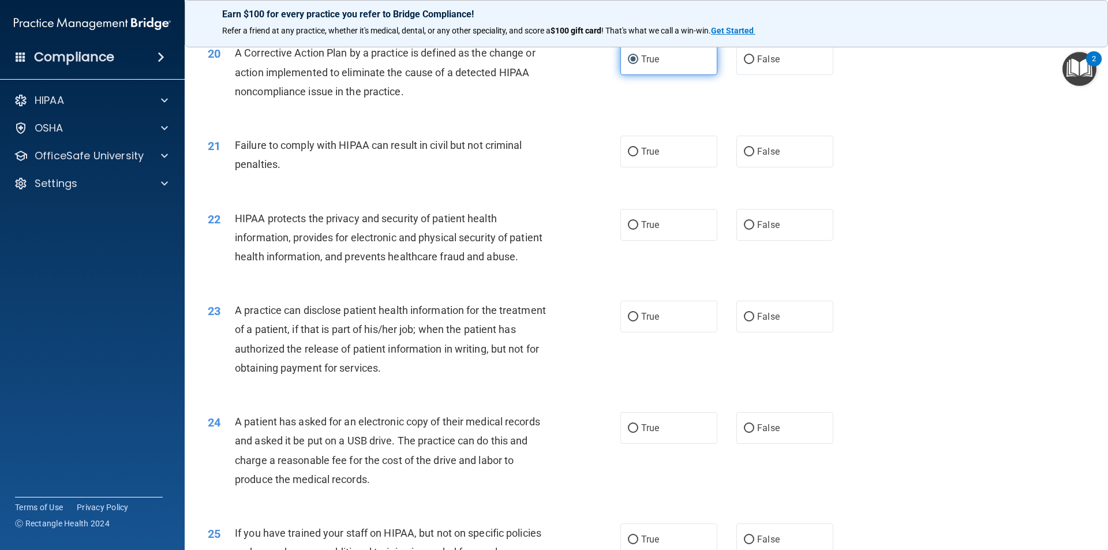
scroll to position [1616, 0]
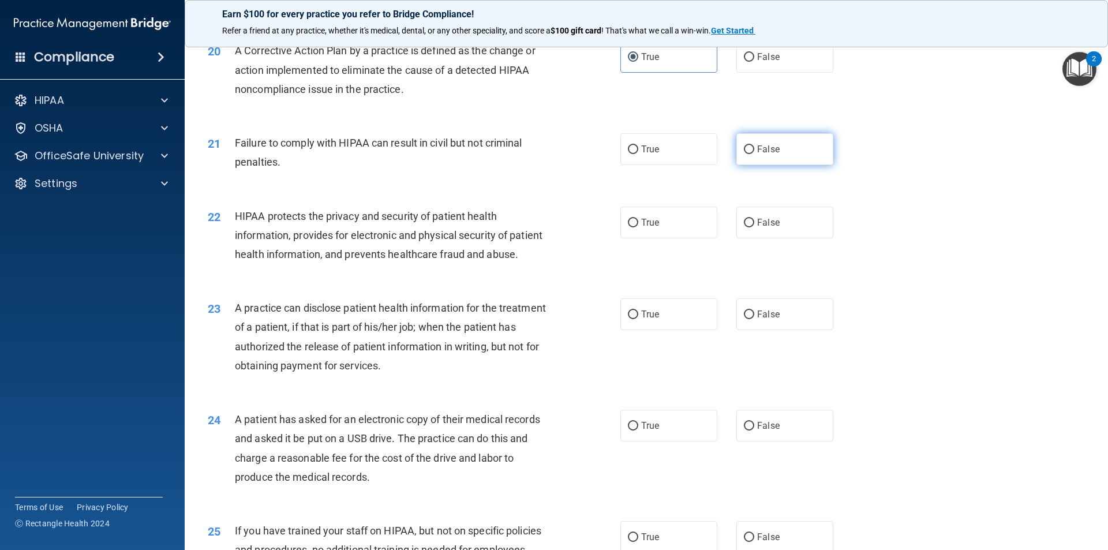
click at [786, 162] on label "False" at bounding box center [784, 149] width 97 height 32
click at [754, 154] on input "False" at bounding box center [749, 149] width 10 height 9
radio input "true"
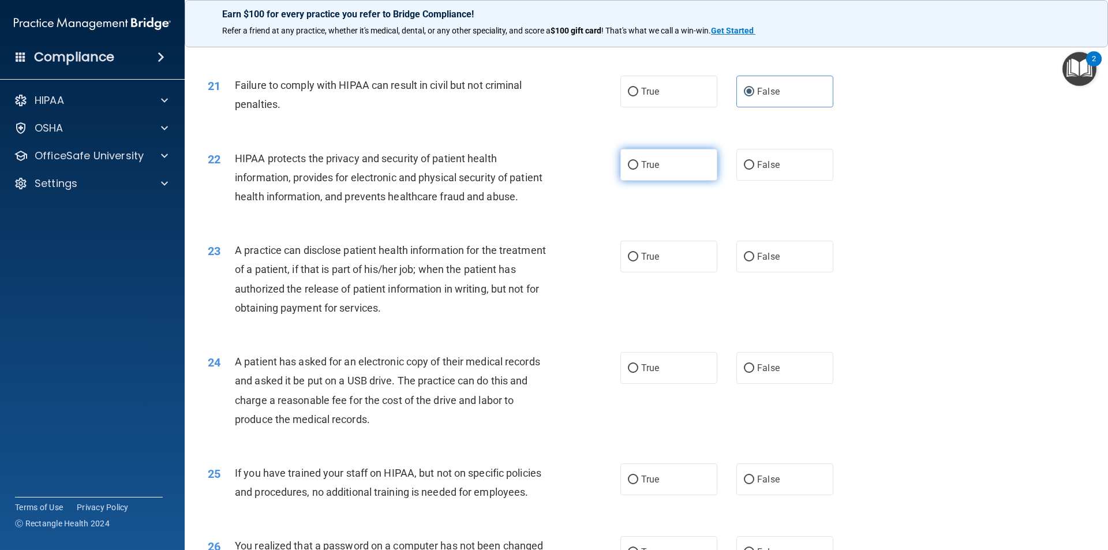
click at [641, 170] on span "True" at bounding box center [650, 164] width 18 height 11
click at [638, 170] on input "True" at bounding box center [633, 165] width 10 height 9
radio input "true"
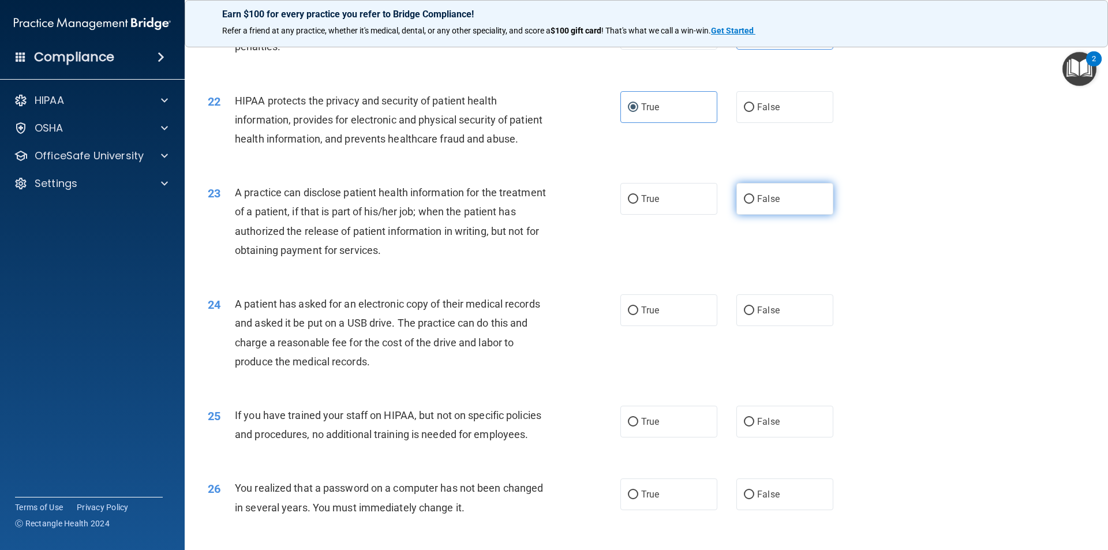
click at [744, 204] on input "False" at bounding box center [749, 199] width 10 height 9
radio input "true"
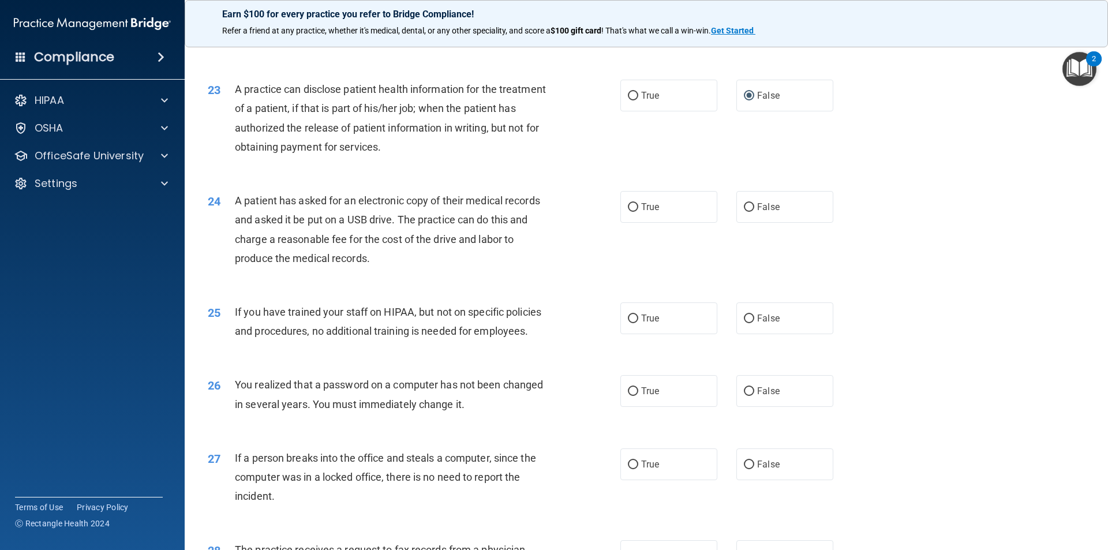
scroll to position [1847, 0]
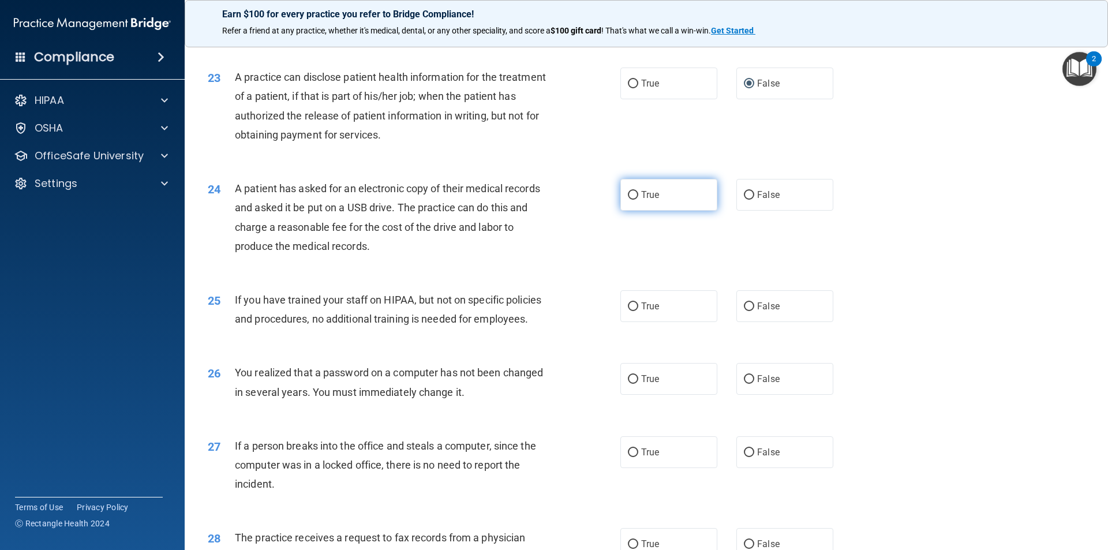
click at [643, 200] on span "True" at bounding box center [650, 194] width 18 height 11
click at [638, 200] on input "True" at bounding box center [633, 195] width 10 height 9
radio input "true"
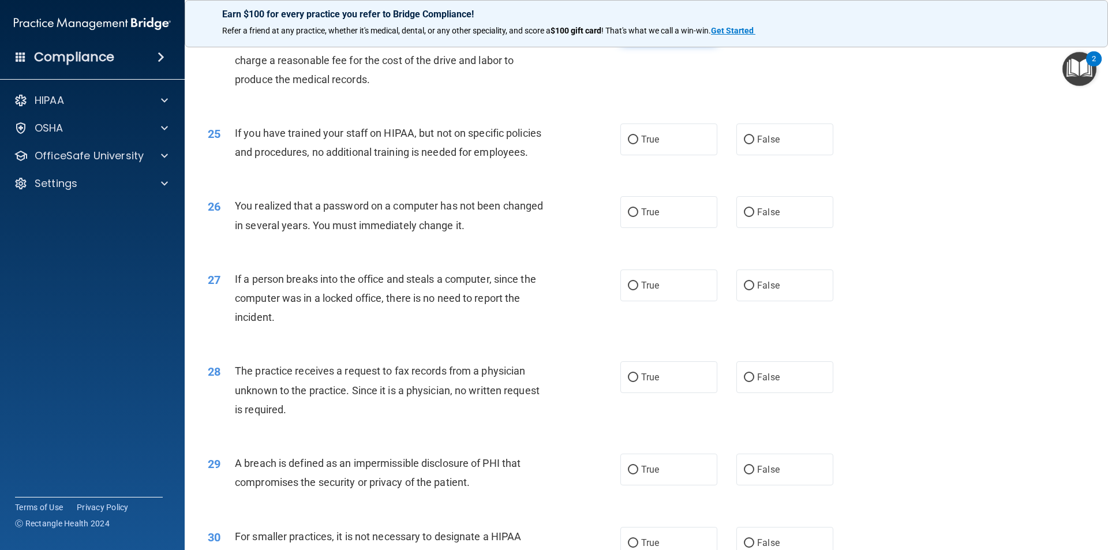
scroll to position [2020, 0]
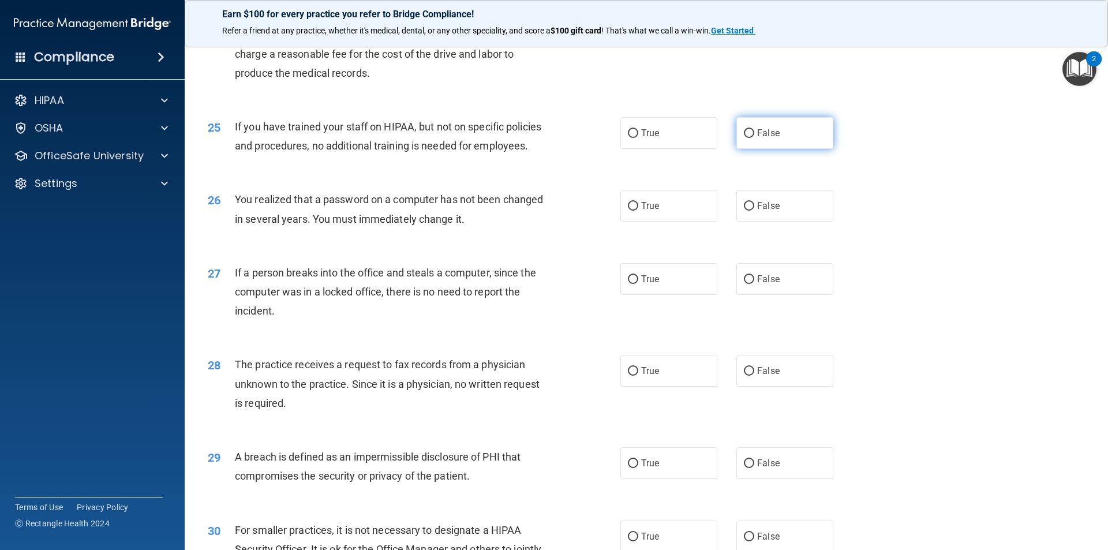
click at [780, 149] on label "False" at bounding box center [784, 133] width 97 height 32
click at [754, 138] on input "False" at bounding box center [749, 133] width 10 height 9
radio input "true"
click at [661, 222] on label "True" at bounding box center [668, 206] width 97 height 32
click at [638, 211] on input "True" at bounding box center [633, 206] width 10 height 9
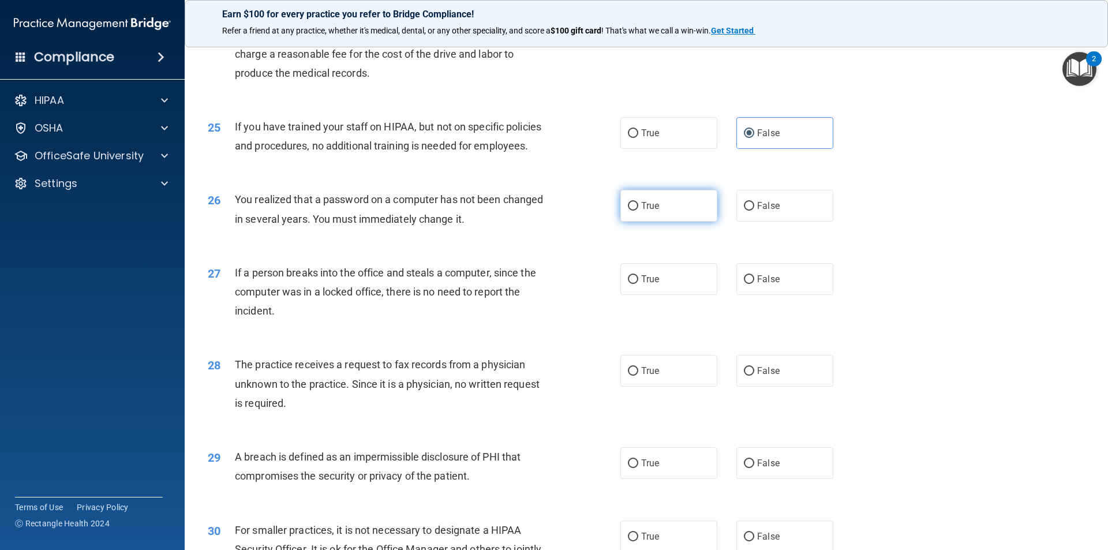
radio input "true"
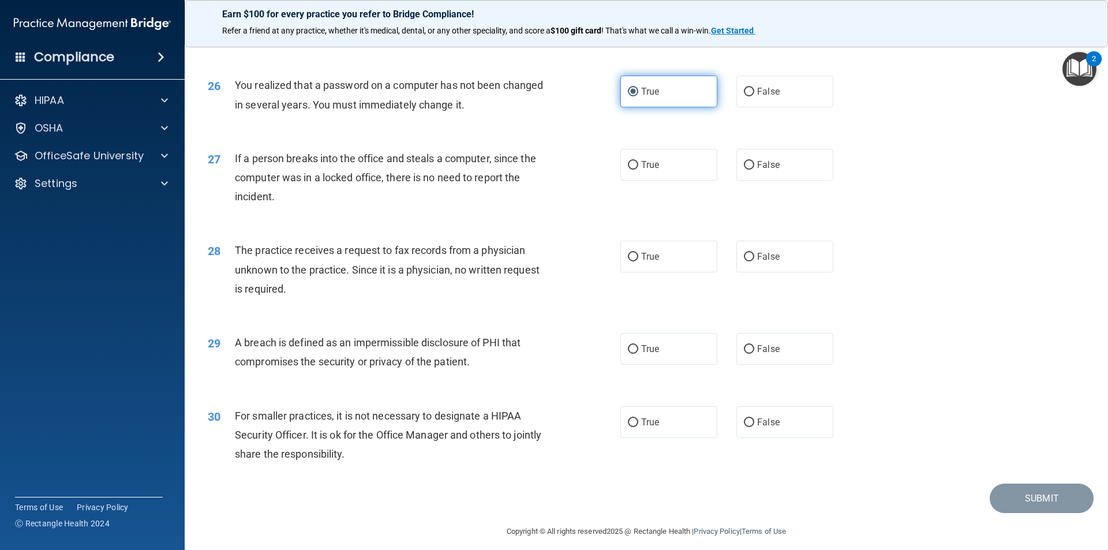
scroll to position [2135, 0]
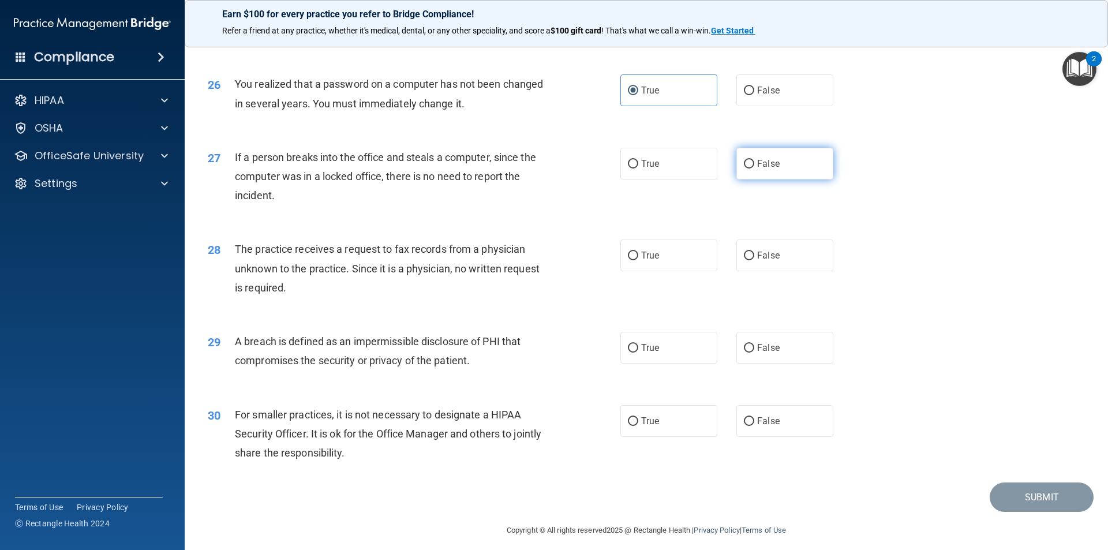
click at [770, 179] on label "False" at bounding box center [784, 164] width 97 height 32
click at [754, 168] on input "False" at bounding box center [749, 164] width 10 height 9
radio input "true"
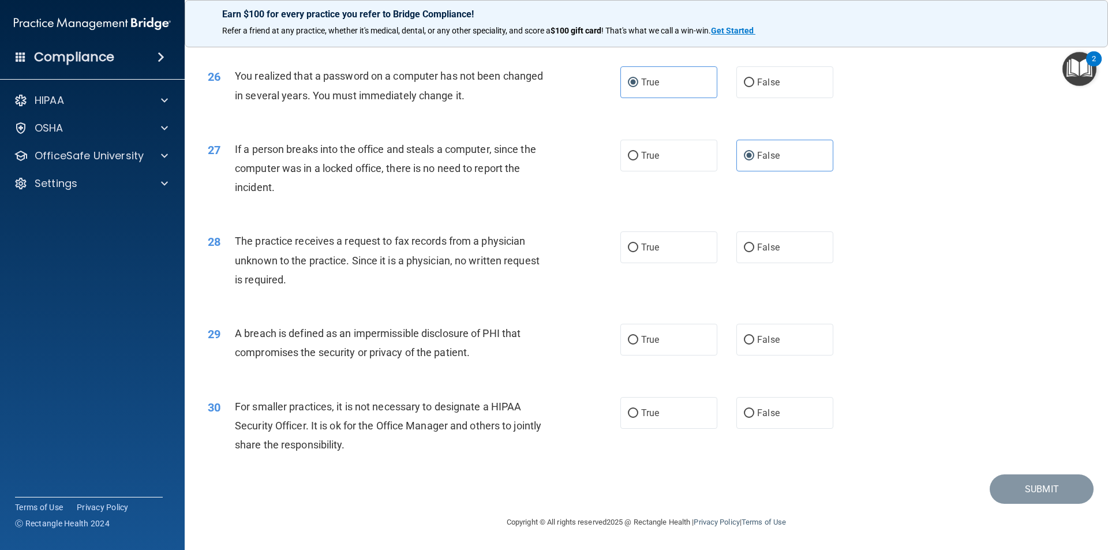
scroll to position [2181, 0]
click at [770, 253] on label "False" at bounding box center [784, 247] width 97 height 32
click at [754, 252] on input "False" at bounding box center [749, 248] width 10 height 9
radio input "true"
click at [679, 335] on label "True" at bounding box center [668, 340] width 97 height 32
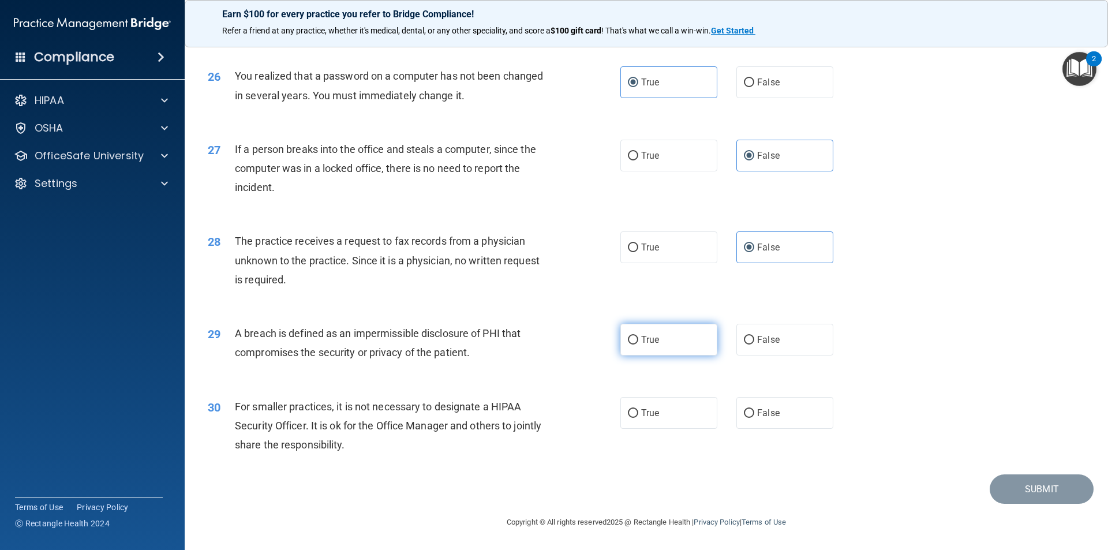
click at [638, 336] on input "True" at bounding box center [633, 340] width 10 height 9
radio input "true"
click at [673, 424] on label "True" at bounding box center [668, 413] width 97 height 32
click at [638, 418] on input "True" at bounding box center [633, 413] width 10 height 9
radio input "true"
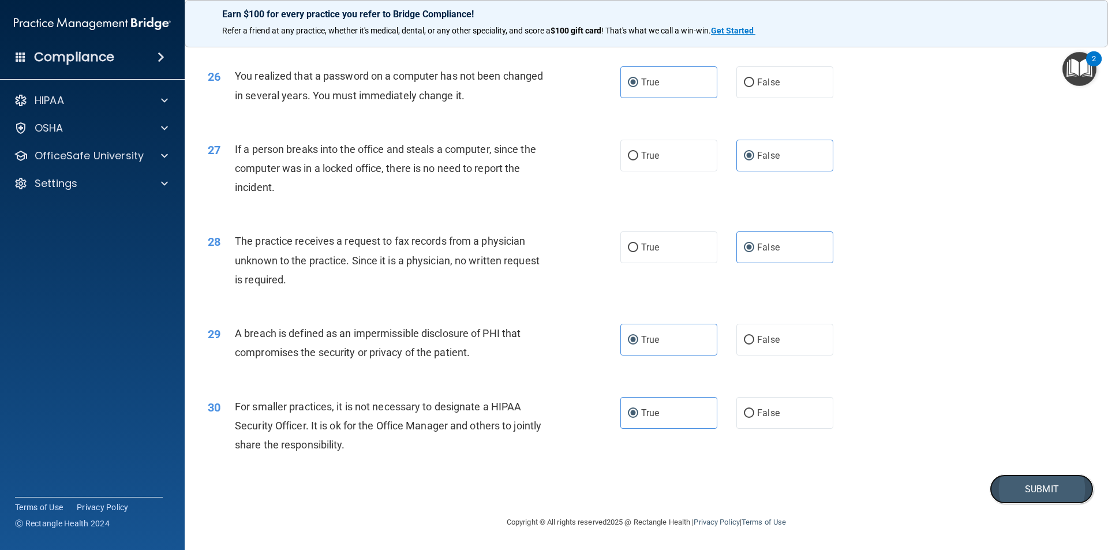
click at [1038, 486] on button "Submit" at bounding box center [1042, 488] width 104 height 29
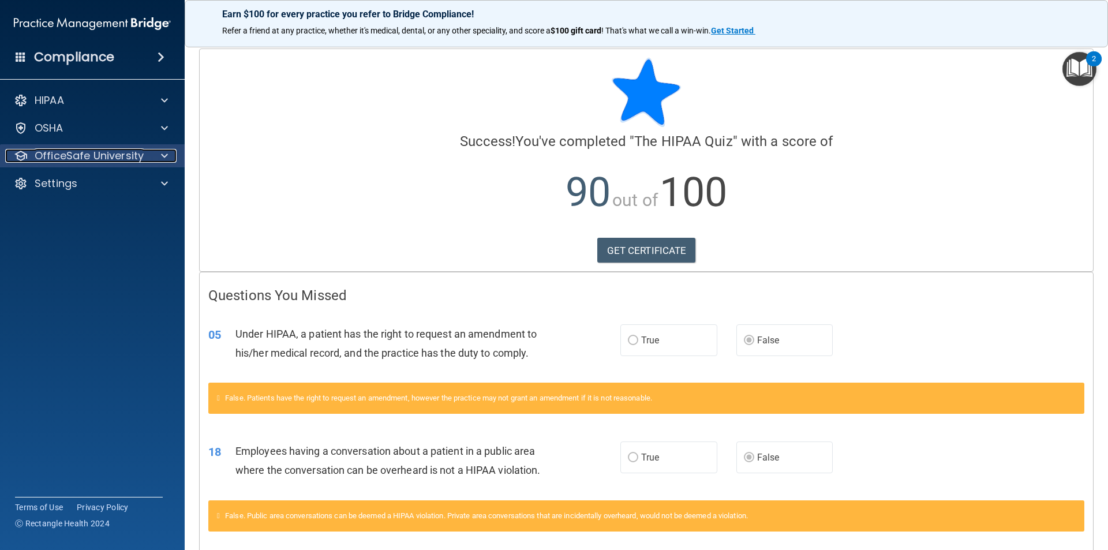
click at [118, 160] on p "OfficeSafe University" at bounding box center [89, 156] width 109 height 14
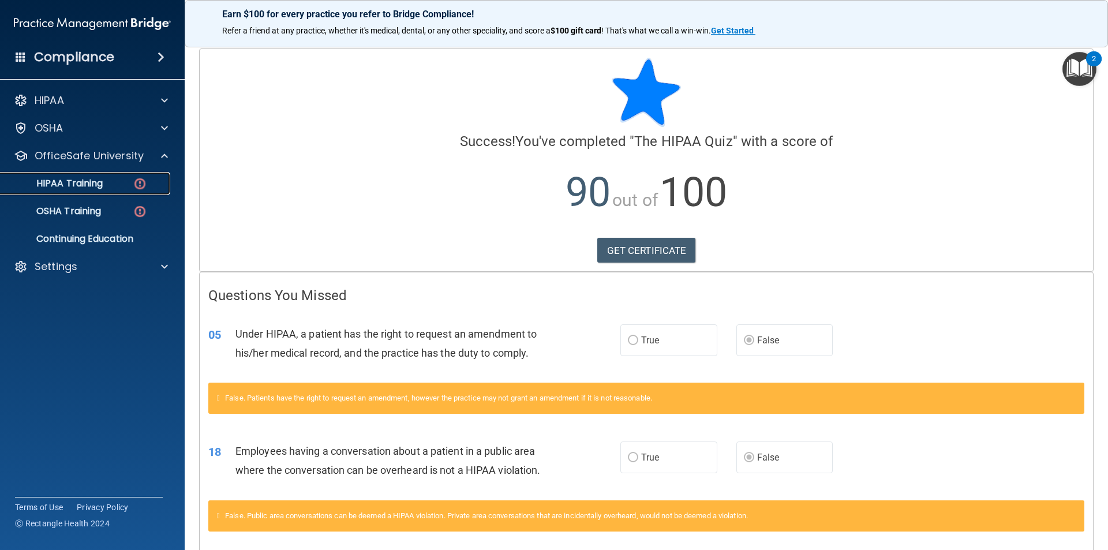
click at [107, 181] on div "HIPAA Training" at bounding box center [87, 184] width 158 height 12
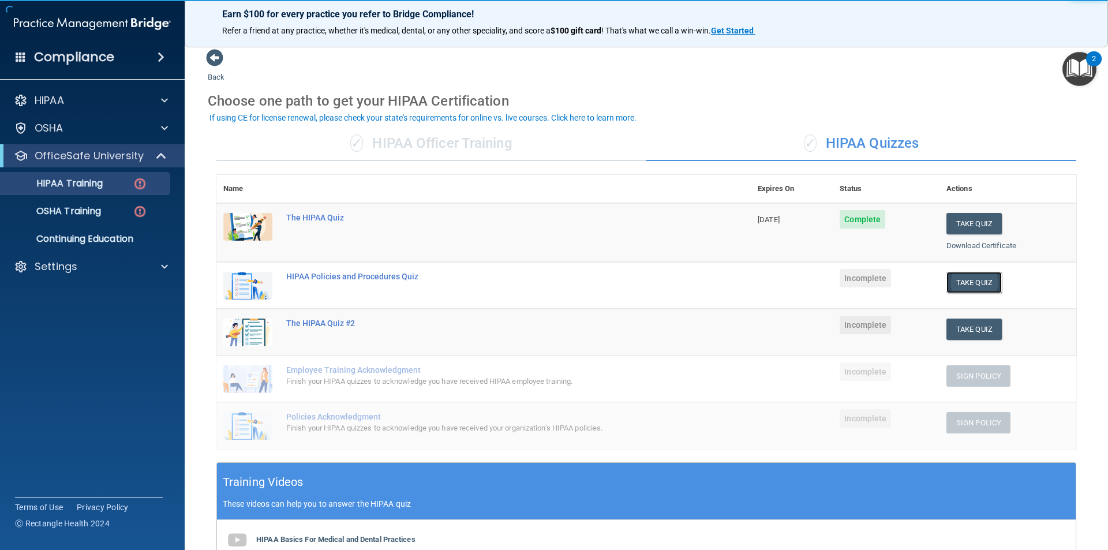
click at [953, 286] on button "Take Quiz" at bounding box center [973, 282] width 55 height 21
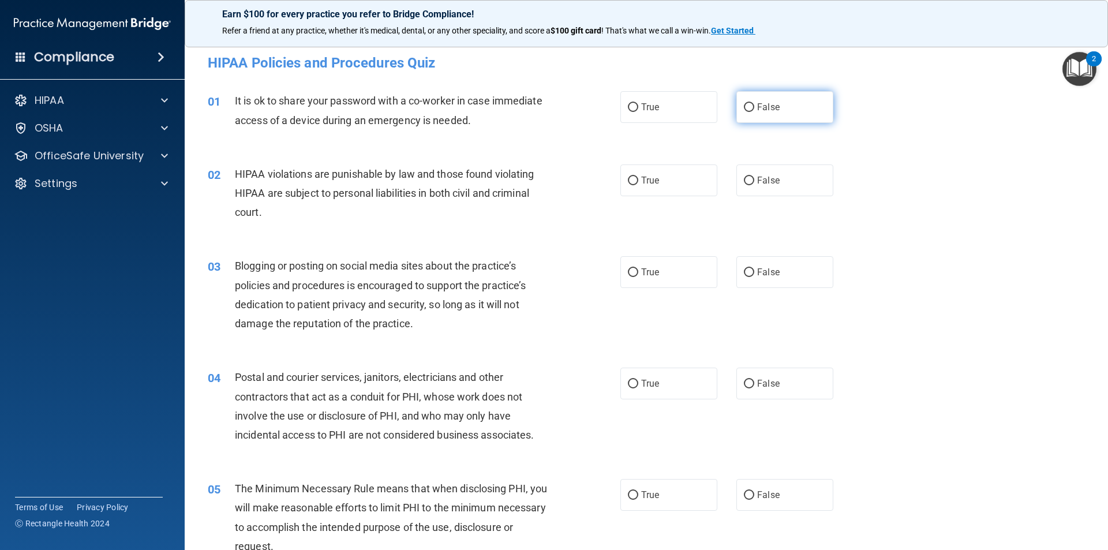
click at [759, 109] on span "False" at bounding box center [768, 107] width 23 height 11
click at [754, 109] on input "False" at bounding box center [749, 107] width 10 height 9
radio input "true"
click at [678, 184] on label "True" at bounding box center [668, 180] width 97 height 32
click at [638, 184] on input "True" at bounding box center [633, 181] width 10 height 9
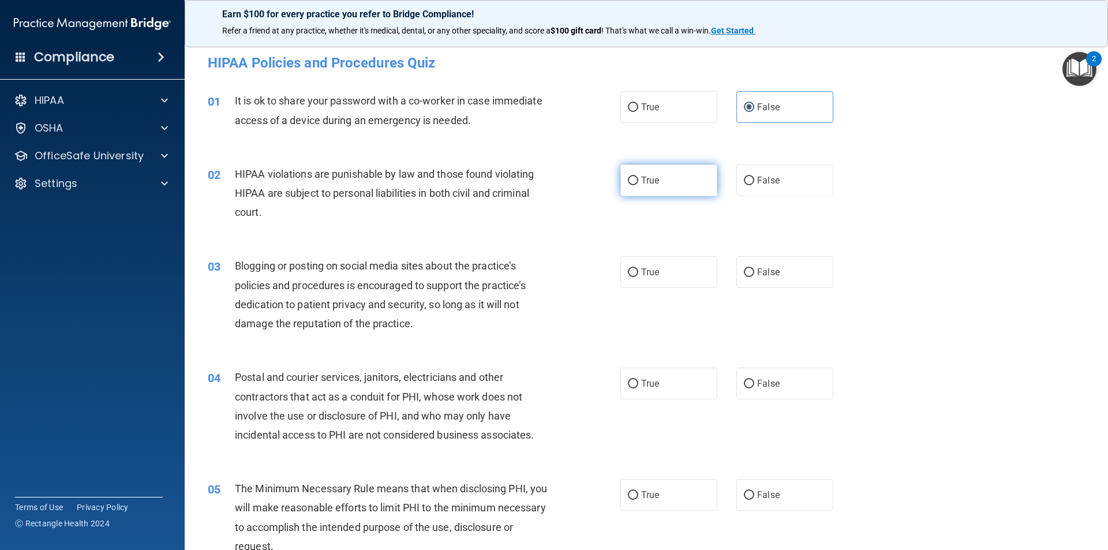
radio input "true"
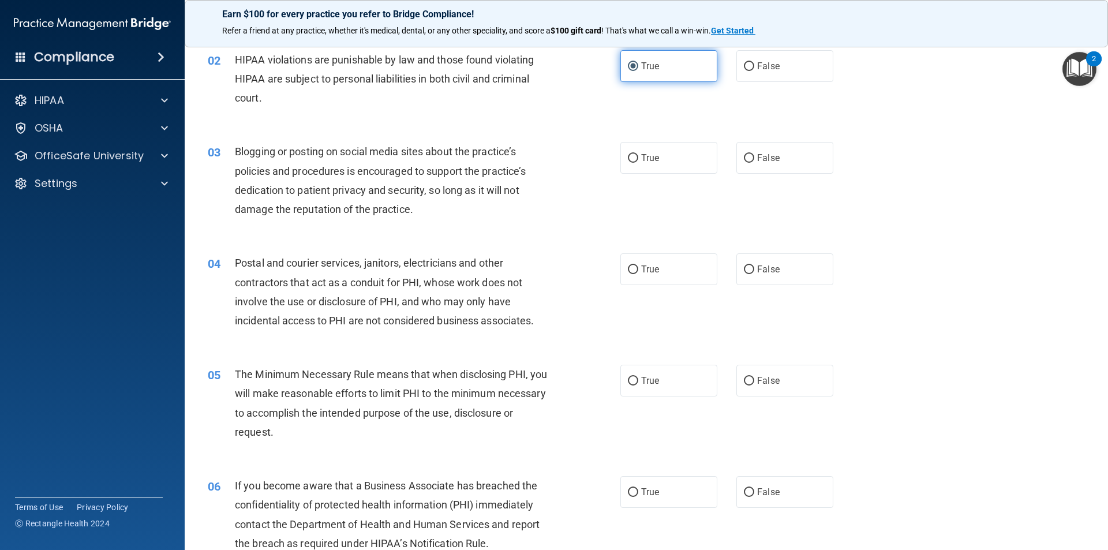
scroll to position [115, 0]
click at [450, 168] on span "Blogging or posting on social media sites about the practice’s policies and pro…" at bounding box center [380, 179] width 291 height 70
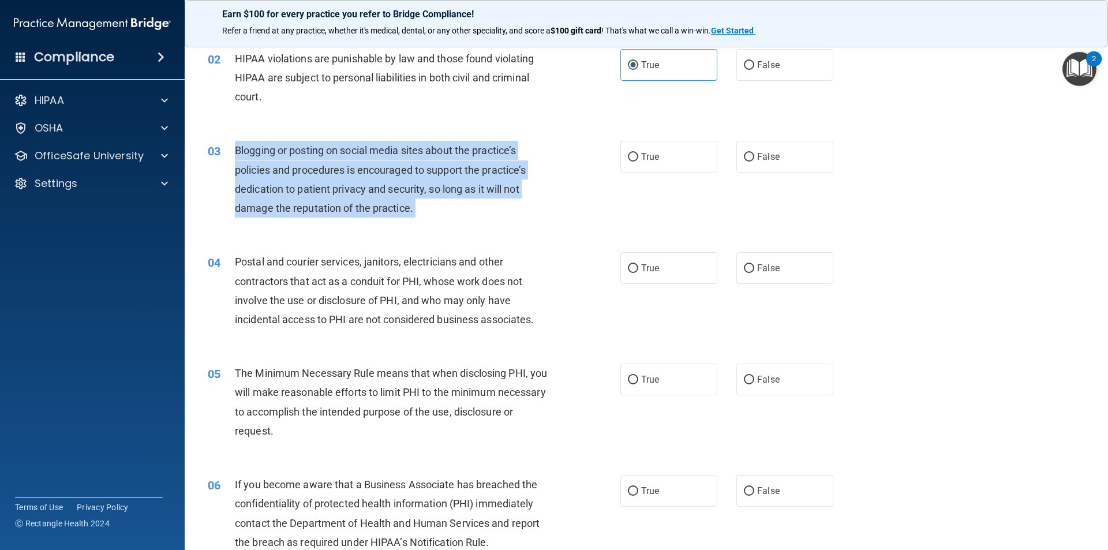
click at [450, 168] on span "Blogging or posting on social media sites about the practice’s policies and pro…" at bounding box center [380, 179] width 291 height 70
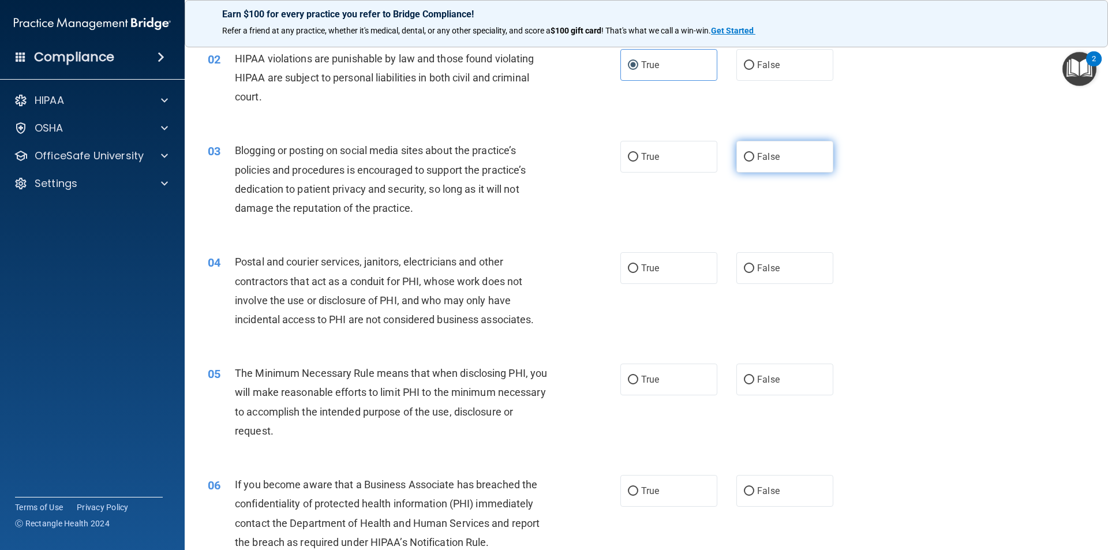
click at [795, 147] on label "False" at bounding box center [784, 157] width 97 height 32
click at [754, 153] on input "False" at bounding box center [749, 157] width 10 height 9
radio input "true"
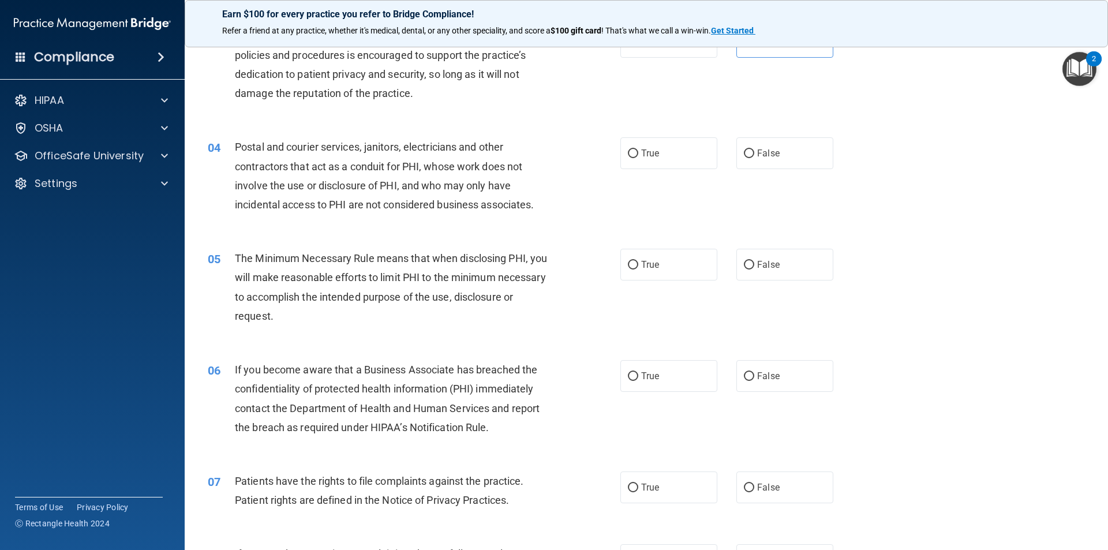
scroll to position [231, 0]
click at [758, 151] on span "False" at bounding box center [768, 152] width 23 height 11
click at [754, 151] on input "False" at bounding box center [749, 153] width 10 height 9
radio input "true"
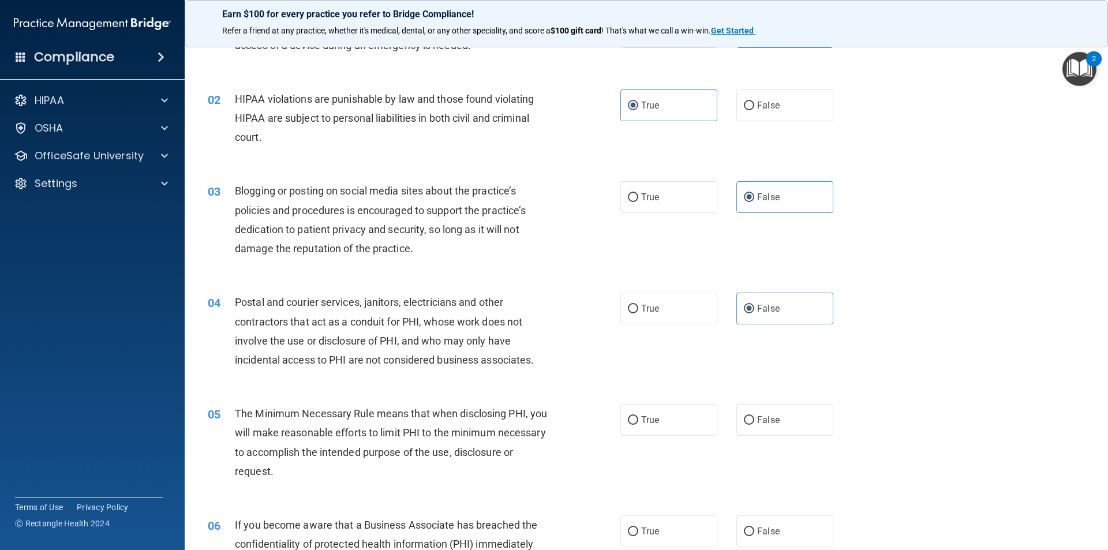
scroll to position [173, 0]
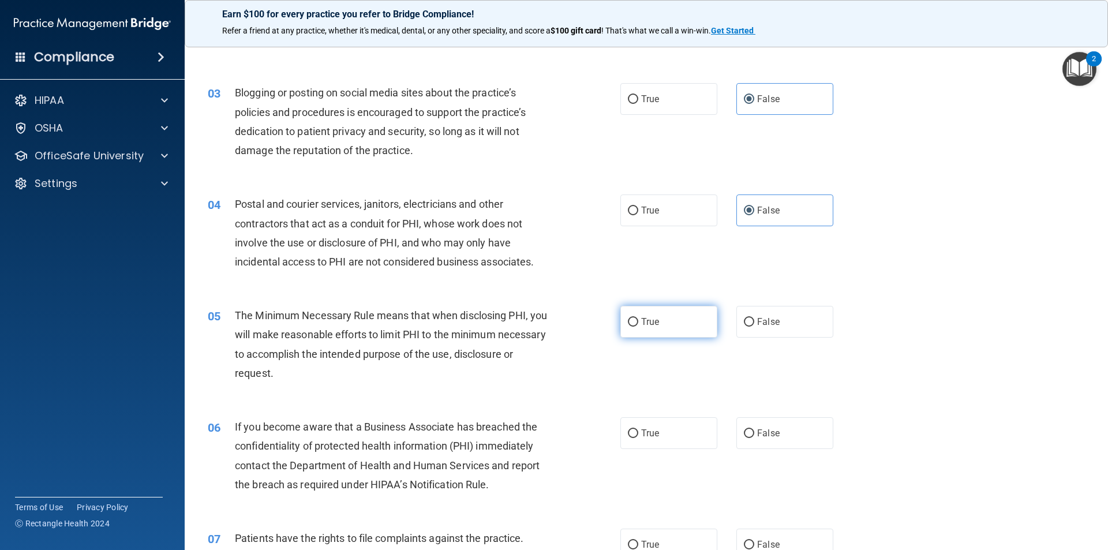
click at [658, 312] on label "True" at bounding box center [668, 322] width 97 height 32
click at [638, 318] on input "True" at bounding box center [633, 322] width 10 height 9
radio input "true"
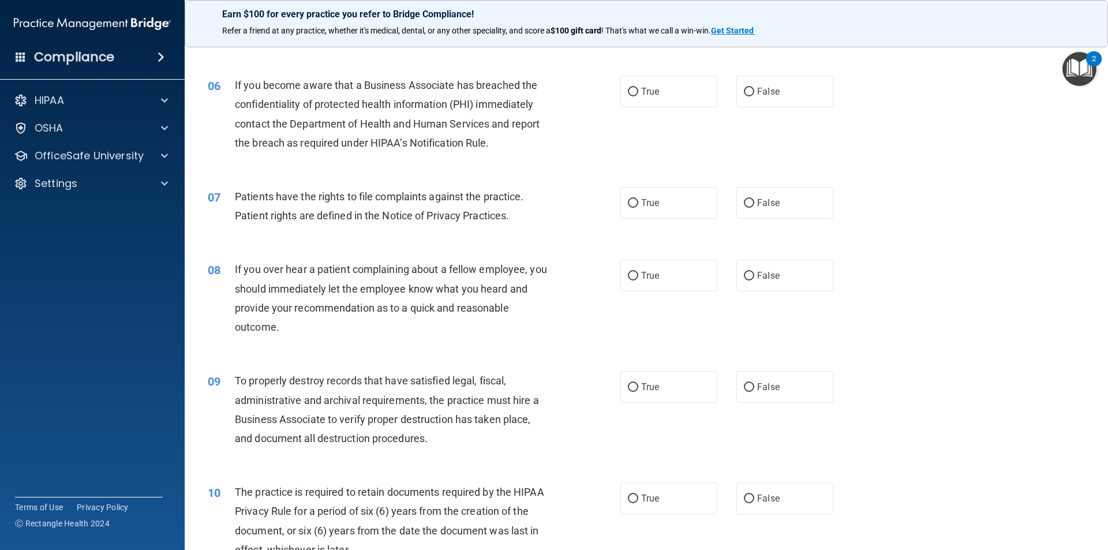
scroll to position [519, 0]
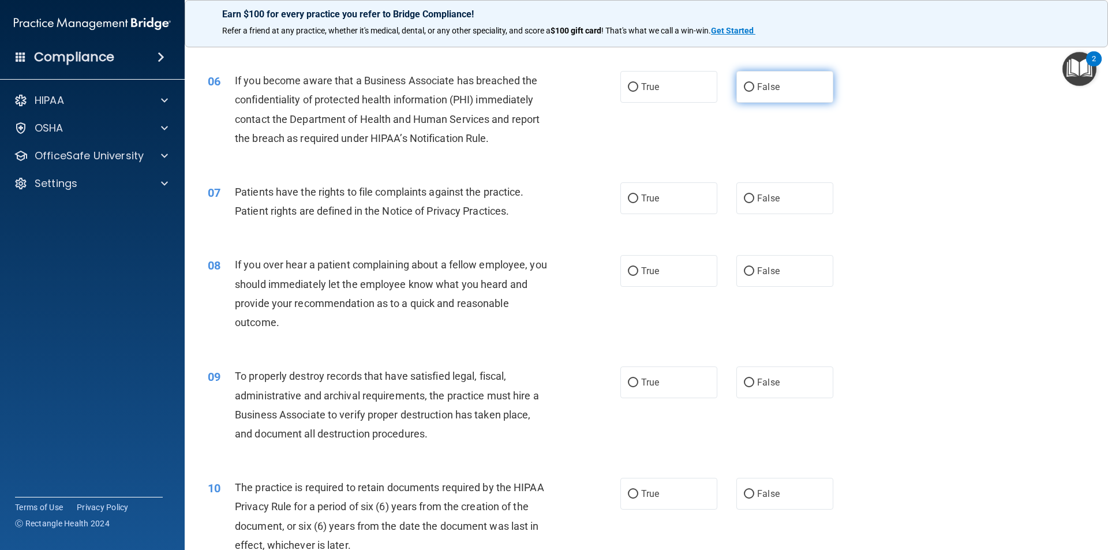
click at [785, 96] on label "False" at bounding box center [784, 87] width 97 height 32
click at [754, 92] on input "False" at bounding box center [749, 87] width 10 height 9
radio input "true"
click at [679, 190] on label "True" at bounding box center [668, 198] width 97 height 32
click at [638, 194] on input "True" at bounding box center [633, 198] width 10 height 9
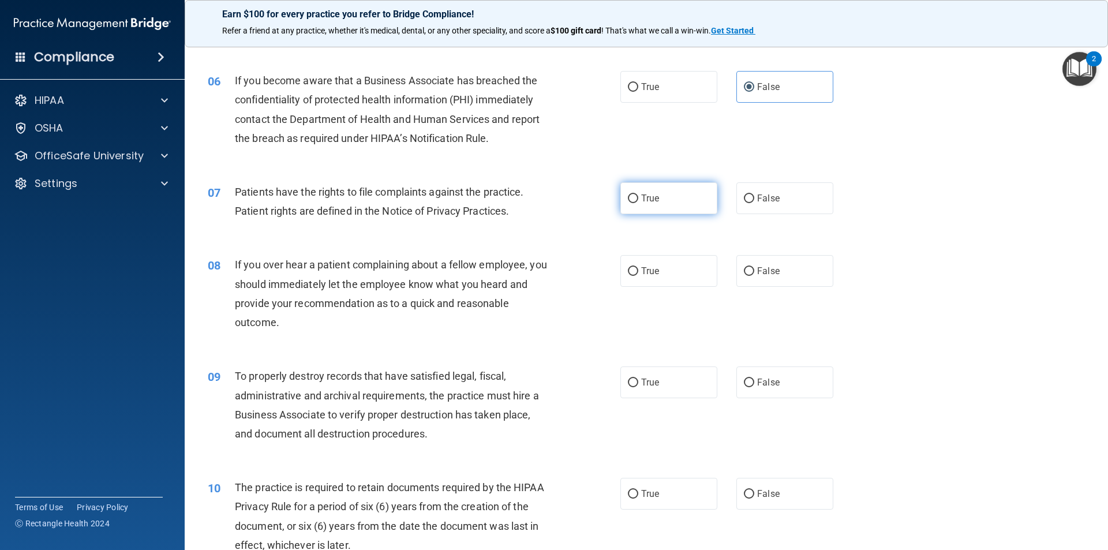
radio input "true"
click at [782, 274] on label "False" at bounding box center [784, 271] width 97 height 32
click at [754, 274] on input "False" at bounding box center [749, 271] width 10 height 9
radio input "true"
drag, startPoint x: 781, startPoint y: 353, endPoint x: 776, endPoint y: 373, distance: 20.9
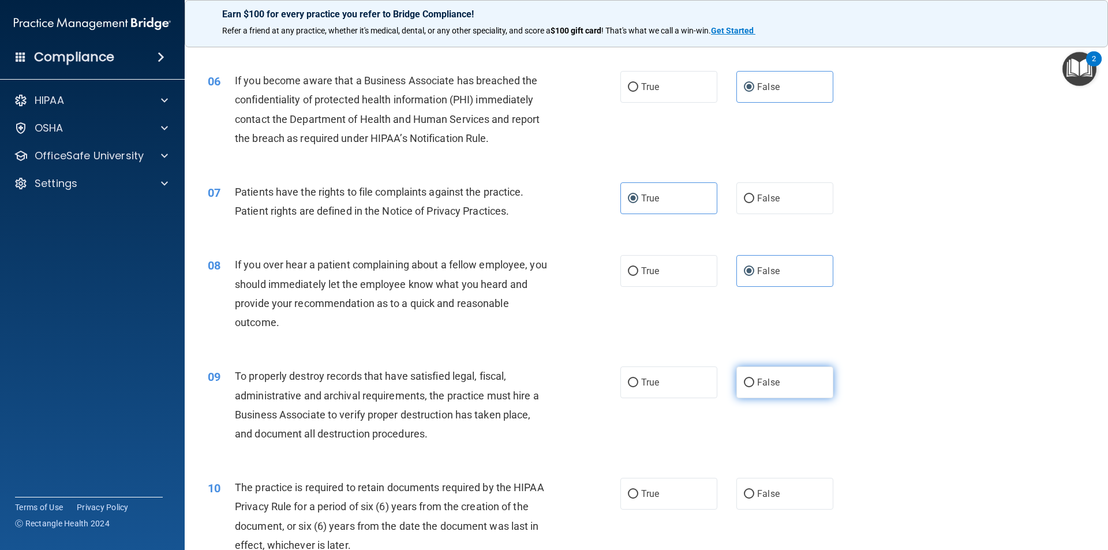
click at [777, 372] on div "09 To properly destroy records that have satisfied legal, fiscal, administrativ…" at bounding box center [646, 407] width 894 height 111
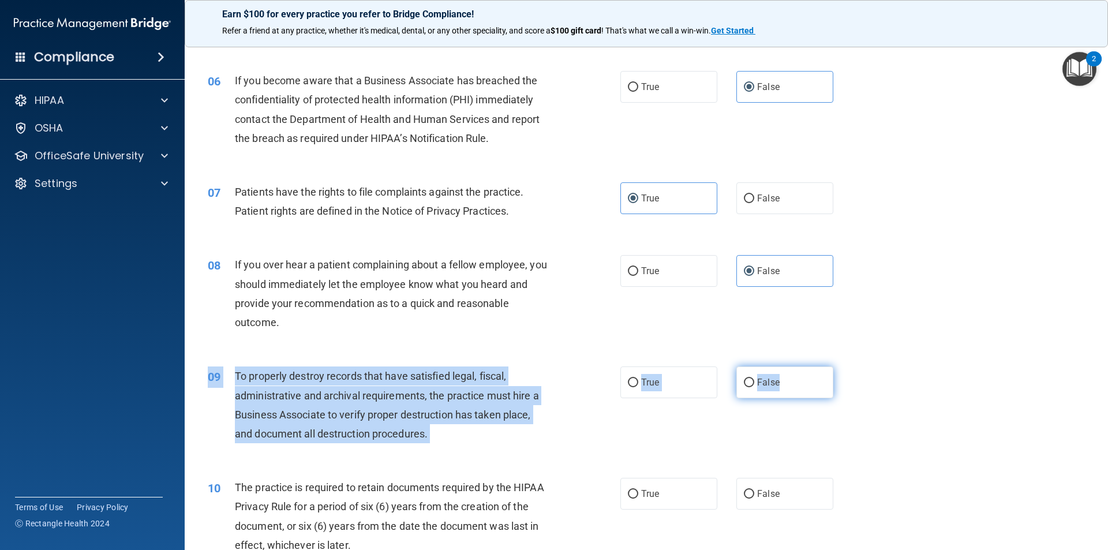
click at [776, 380] on label "False" at bounding box center [784, 382] width 97 height 32
click at [754, 380] on input "False" at bounding box center [749, 383] width 10 height 9
radio input "true"
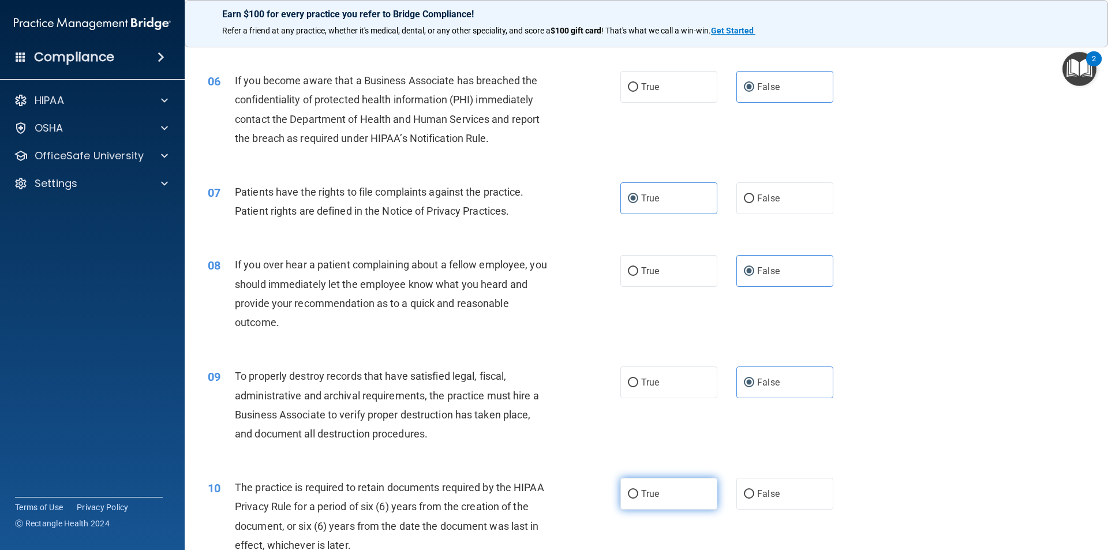
click at [692, 506] on label "True" at bounding box center [668, 494] width 97 height 32
click at [638, 499] on input "True" at bounding box center [633, 494] width 10 height 9
radio input "true"
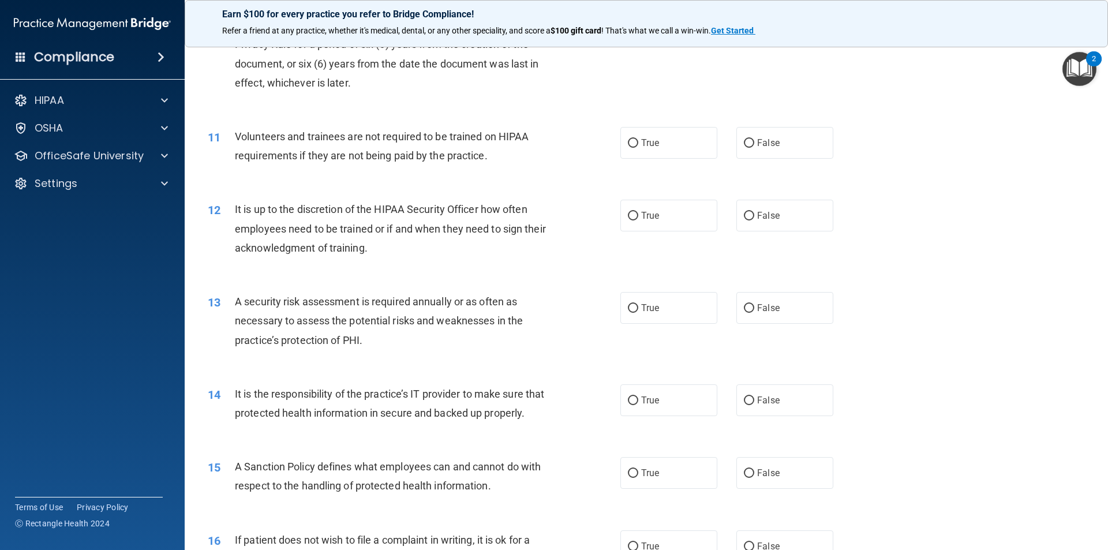
scroll to position [1039, 0]
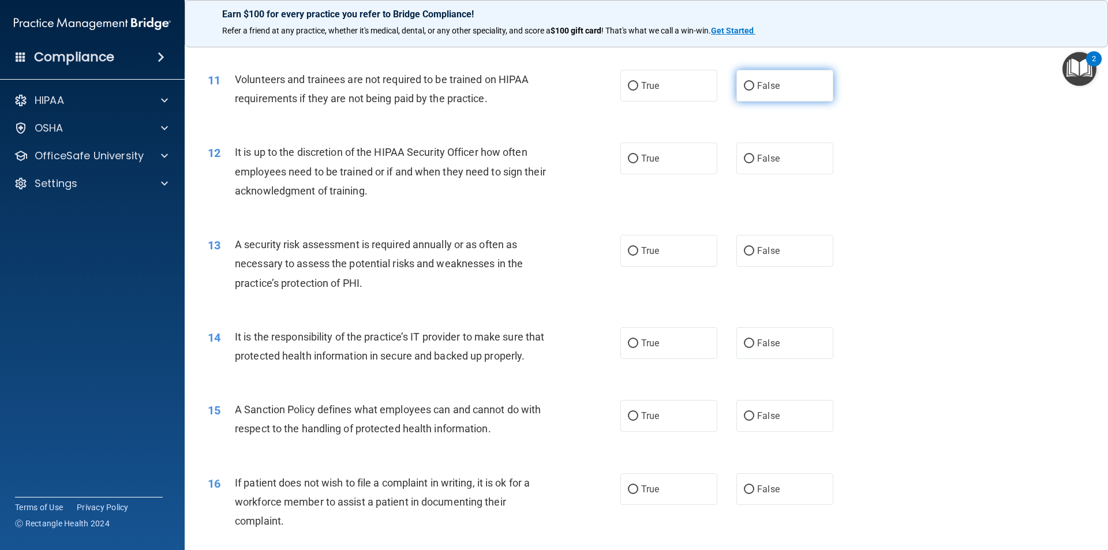
click at [776, 93] on label "False" at bounding box center [784, 86] width 97 height 32
click at [754, 91] on input "False" at bounding box center [749, 86] width 10 height 9
radio input "true"
click at [779, 169] on label "False" at bounding box center [784, 159] width 97 height 32
click at [754, 163] on input "False" at bounding box center [749, 159] width 10 height 9
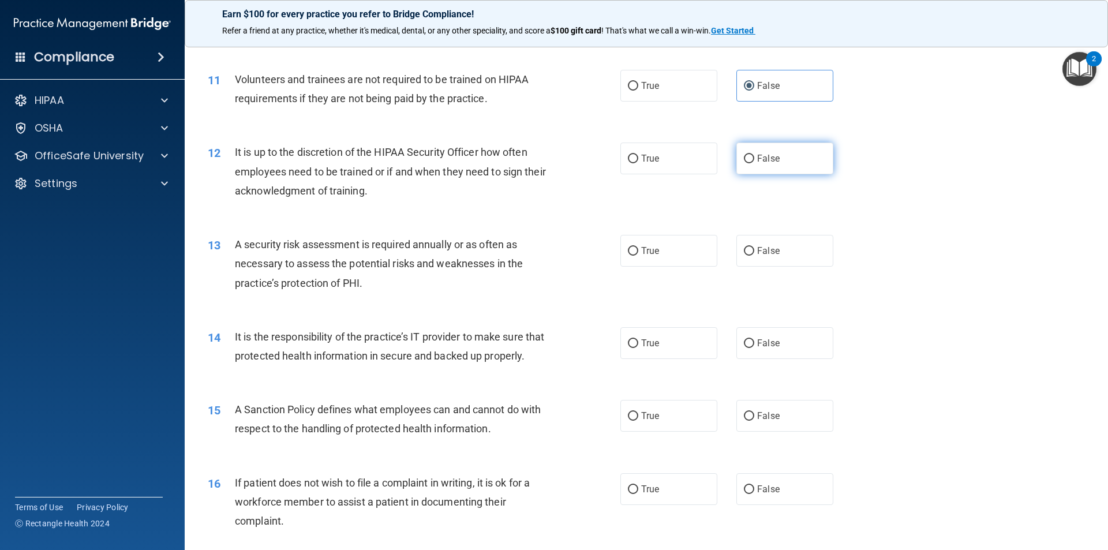
radio input "true"
drag, startPoint x: 698, startPoint y: 244, endPoint x: 711, endPoint y: 266, distance: 25.8
click at [694, 244] on label "True" at bounding box center [668, 251] width 97 height 32
click at [638, 247] on input "True" at bounding box center [633, 251] width 10 height 9
radio input "true"
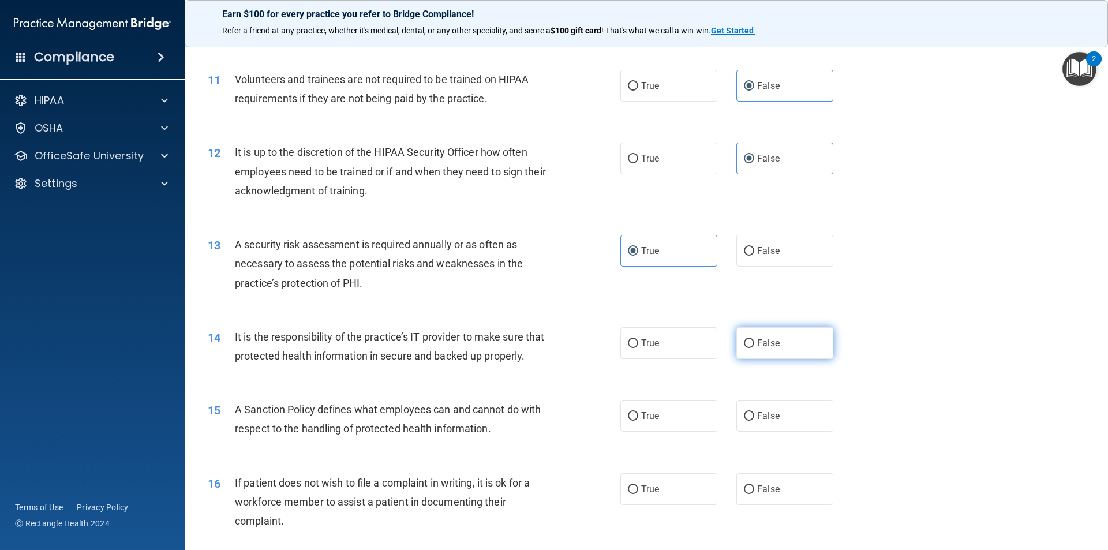
click at [769, 345] on span "False" at bounding box center [768, 343] width 23 height 11
click at [754, 345] on input "False" at bounding box center [749, 343] width 10 height 9
radio input "true"
drag, startPoint x: 757, startPoint y: 432, endPoint x: 706, endPoint y: 480, distance: 69.8
click at [757, 421] on span "False" at bounding box center [768, 415] width 23 height 11
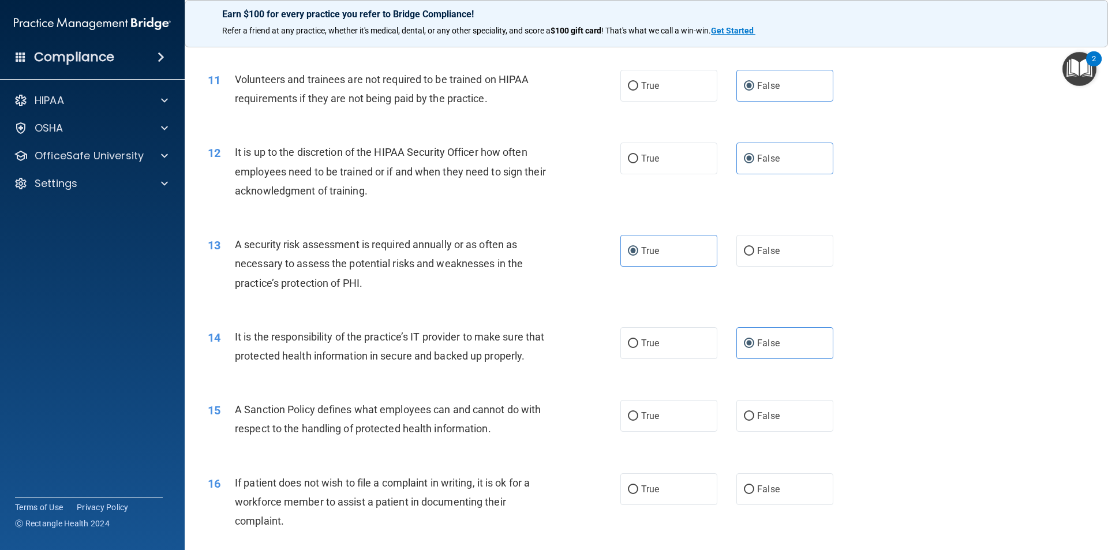
click at [754, 421] on input "False" at bounding box center [749, 416] width 10 height 9
radio input "true"
click at [647, 525] on div "16 If patient does not wish to file a complaint in writing, it is ok for a work…" at bounding box center [646, 505] width 894 height 92
click at [646, 505] on label "True" at bounding box center [668, 489] width 97 height 32
click at [638, 494] on input "True" at bounding box center [633, 489] width 10 height 9
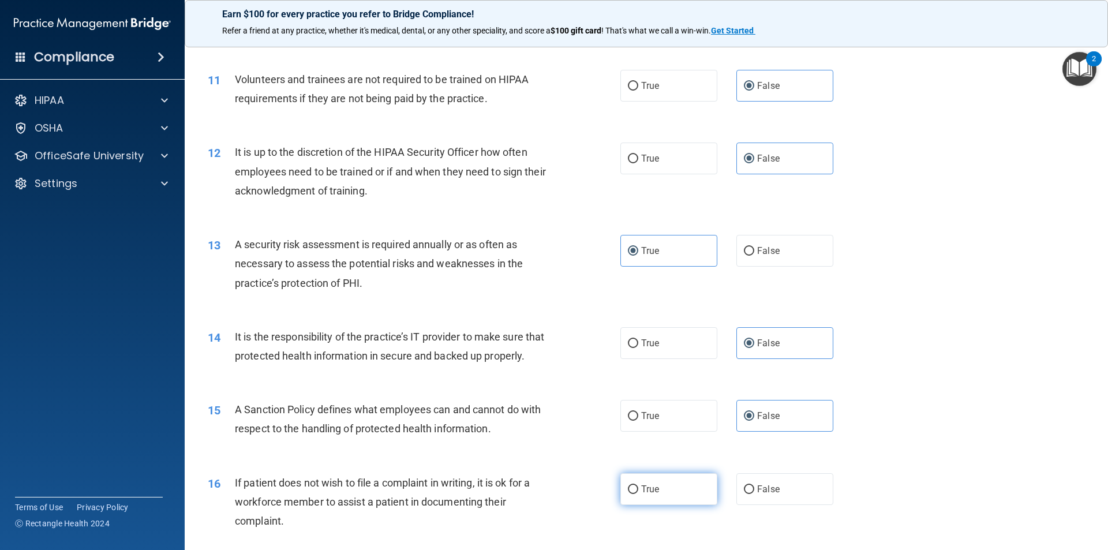
radio input "true"
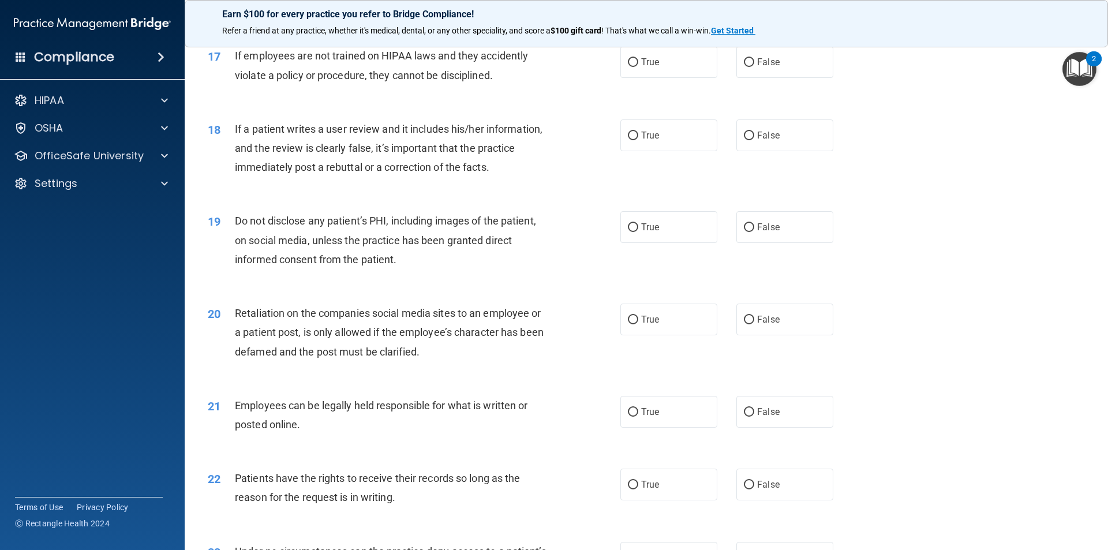
scroll to position [1558, 0]
click at [803, 73] on label "False" at bounding box center [784, 62] width 97 height 32
click at [754, 66] on input "False" at bounding box center [749, 62] width 10 height 9
radio input "true"
drag, startPoint x: 784, startPoint y: 150, endPoint x: 764, endPoint y: 173, distance: 30.7
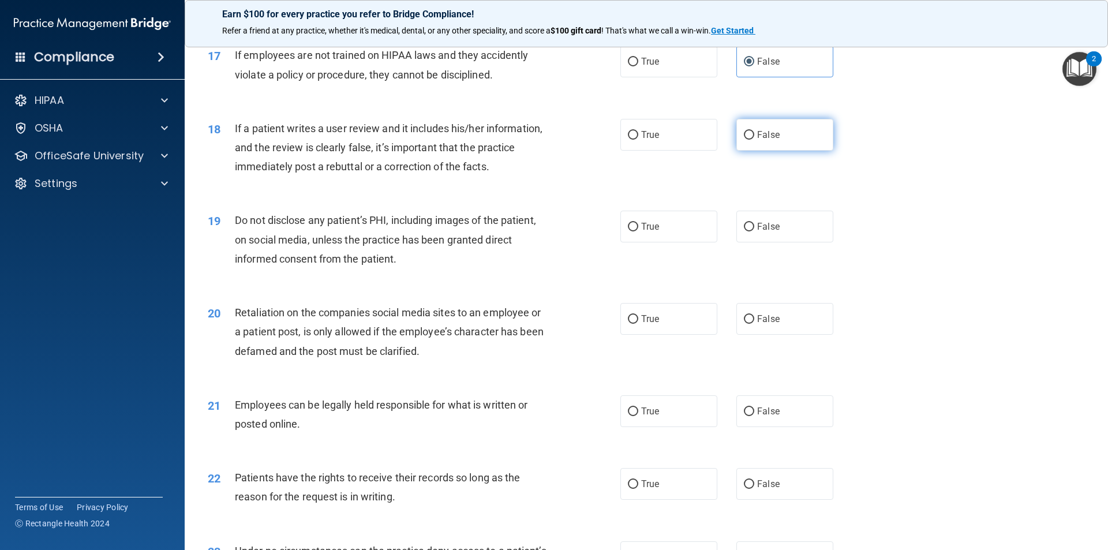
click at [784, 151] on label "False" at bounding box center [784, 135] width 97 height 32
click at [754, 140] on input "False" at bounding box center [749, 135] width 10 height 9
radio input "true"
click at [684, 242] on label "True" at bounding box center [668, 227] width 97 height 32
click at [638, 231] on input "True" at bounding box center [633, 227] width 10 height 9
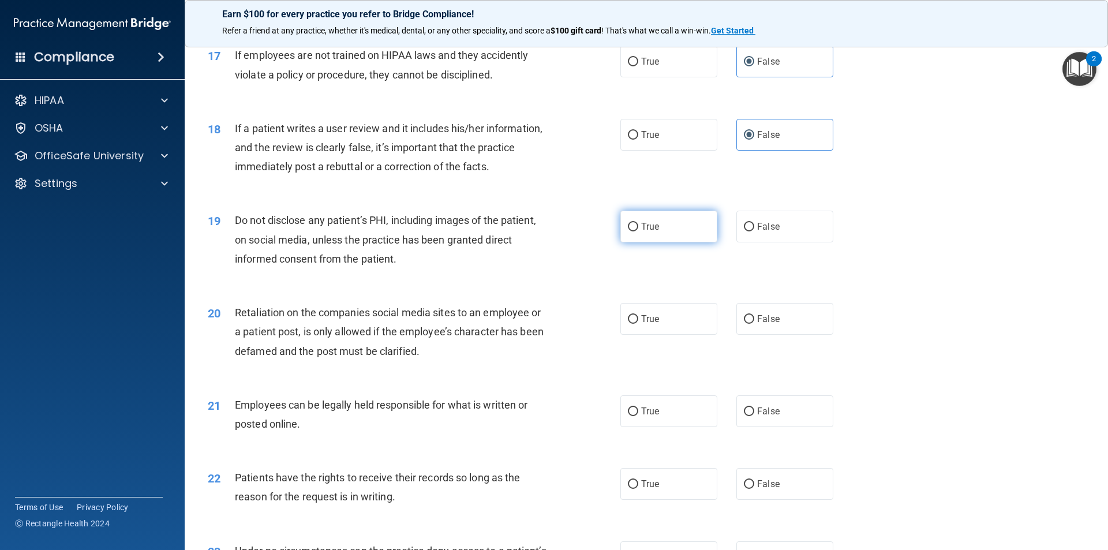
radio input "true"
drag, startPoint x: 751, startPoint y: 347, endPoint x: 715, endPoint y: 393, distance: 57.9
click at [750, 335] on label "False" at bounding box center [784, 319] width 97 height 32
click at [750, 324] on input "False" at bounding box center [749, 319] width 10 height 9
radio input "true"
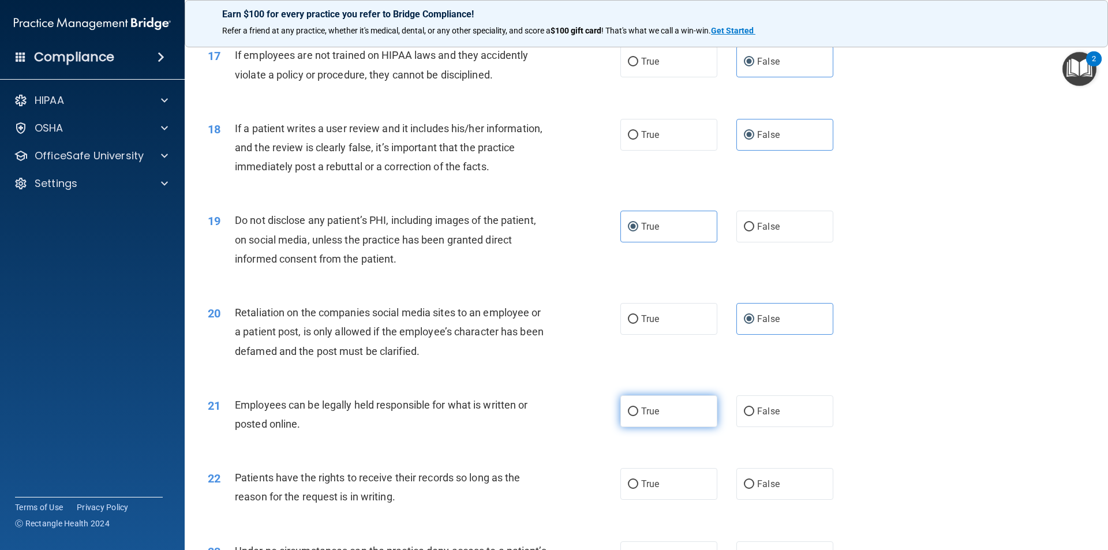
click at [680, 427] on label "True" at bounding box center [668, 411] width 97 height 32
click at [638, 416] on input "True" at bounding box center [633, 411] width 10 height 9
radio input "true"
click at [753, 500] on label "False" at bounding box center [784, 484] width 97 height 32
click at [753, 489] on input "False" at bounding box center [749, 484] width 10 height 9
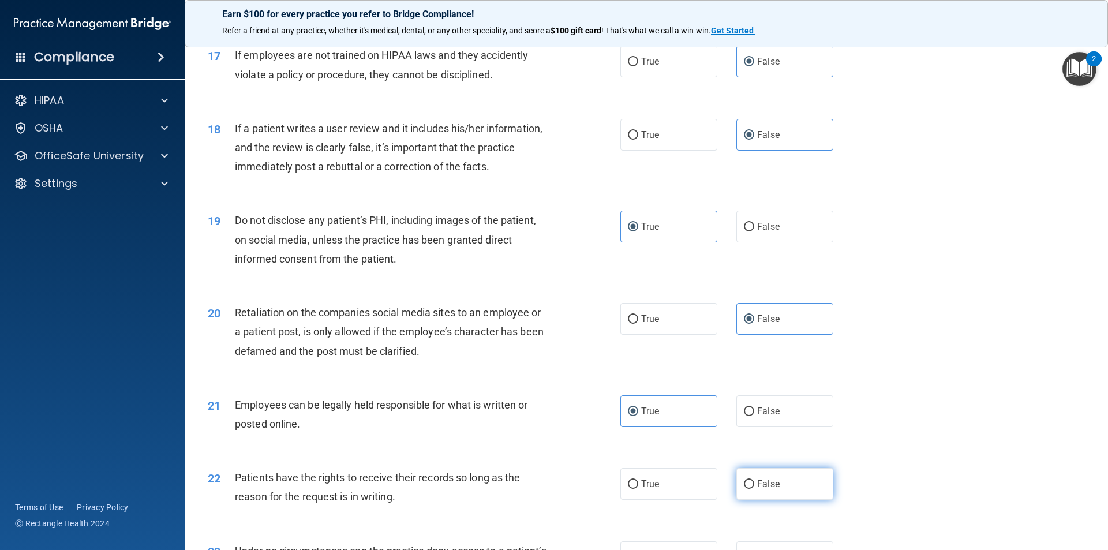
radio input "true"
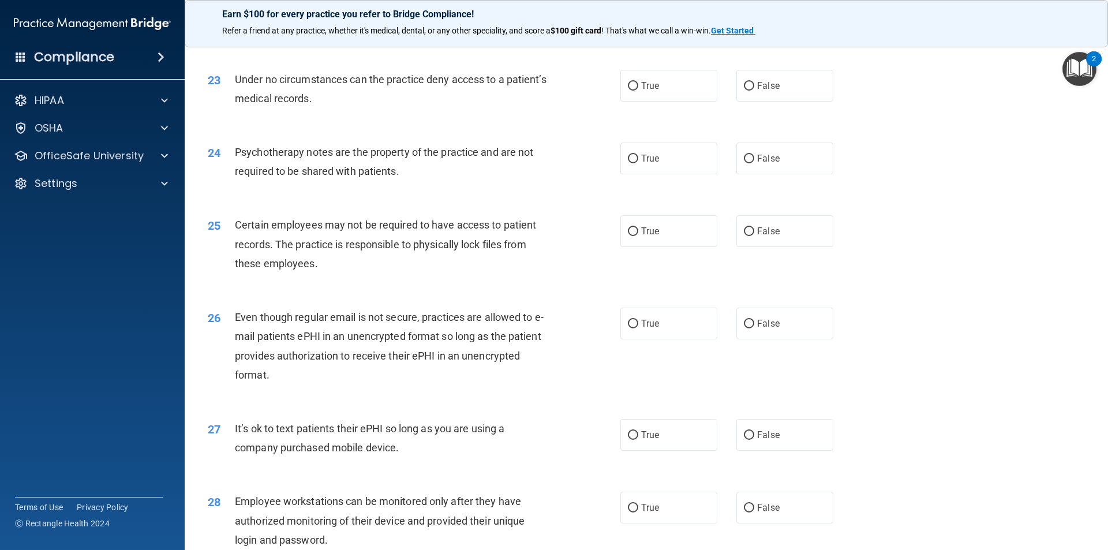
scroll to position [2135, 0]
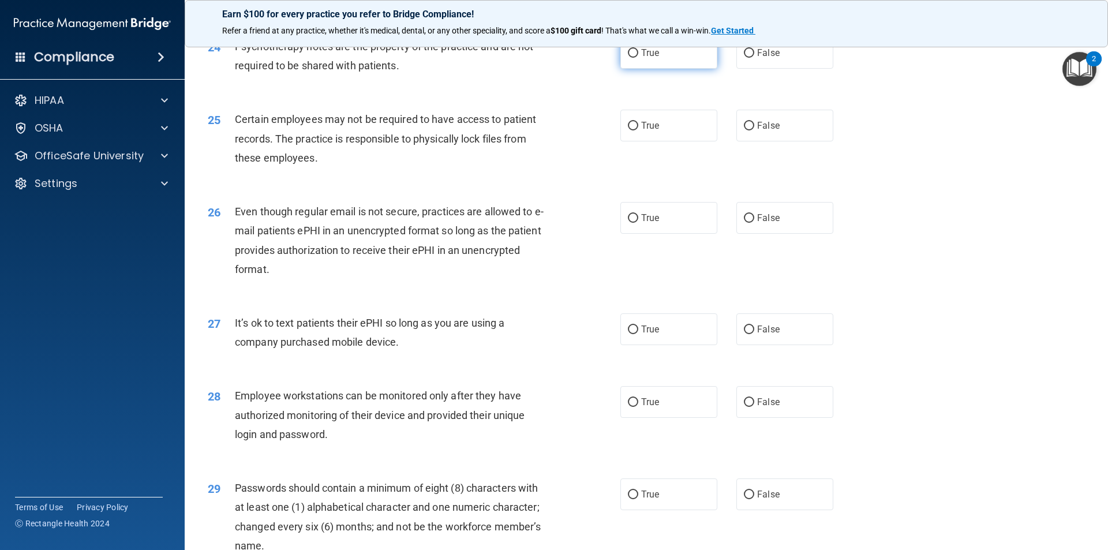
drag, startPoint x: 638, startPoint y: 76, endPoint x: 658, endPoint y: 114, distance: 42.8
click at [641, 58] on span "True" at bounding box center [650, 52] width 18 height 11
click at [638, 58] on input "True" at bounding box center [633, 53] width 10 height 9
radio input "true"
drag, startPoint x: 671, startPoint y: 155, endPoint x: 671, endPoint y: 162, distance: 6.9
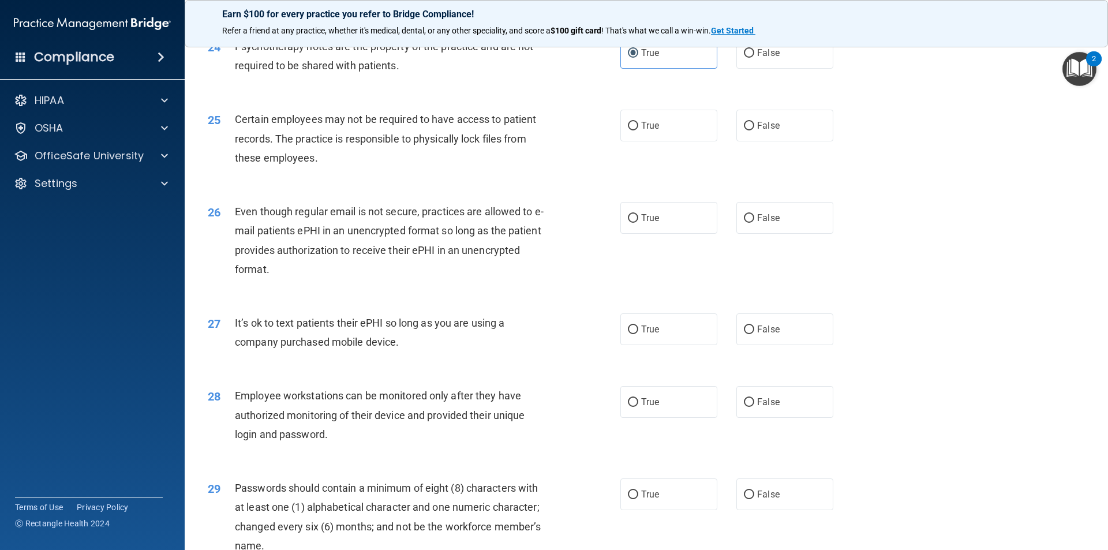
click at [671, 141] on label "True" at bounding box center [668, 126] width 97 height 32
click at [638, 130] on input "True" at bounding box center [633, 126] width 10 height 9
radio input "true"
drag, startPoint x: 677, startPoint y: 229, endPoint x: 733, endPoint y: 306, distance: 95.8
click at [679, 234] on label "True" at bounding box center [668, 218] width 97 height 32
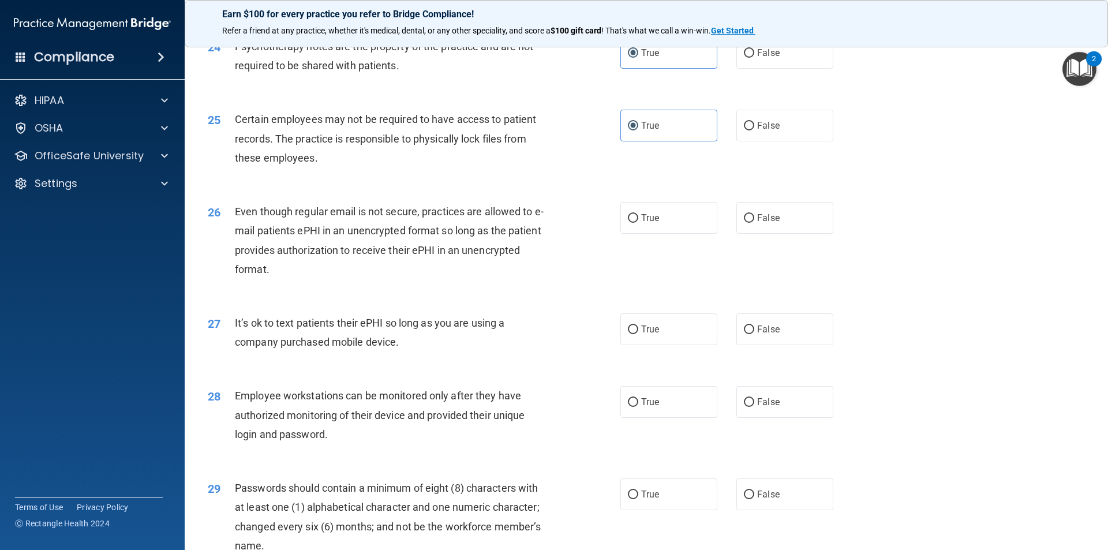
click at [638, 223] on input "True" at bounding box center [633, 218] width 10 height 9
radio input "true"
drag, startPoint x: 747, startPoint y: 331, endPoint x: 758, endPoint y: 357, distance: 28.2
click at [747, 336] on div "27 It’s ok to text patients their ePHI so long as you are using a company purch…" at bounding box center [646, 335] width 894 height 73
click at [758, 345] on label "False" at bounding box center [784, 329] width 97 height 32
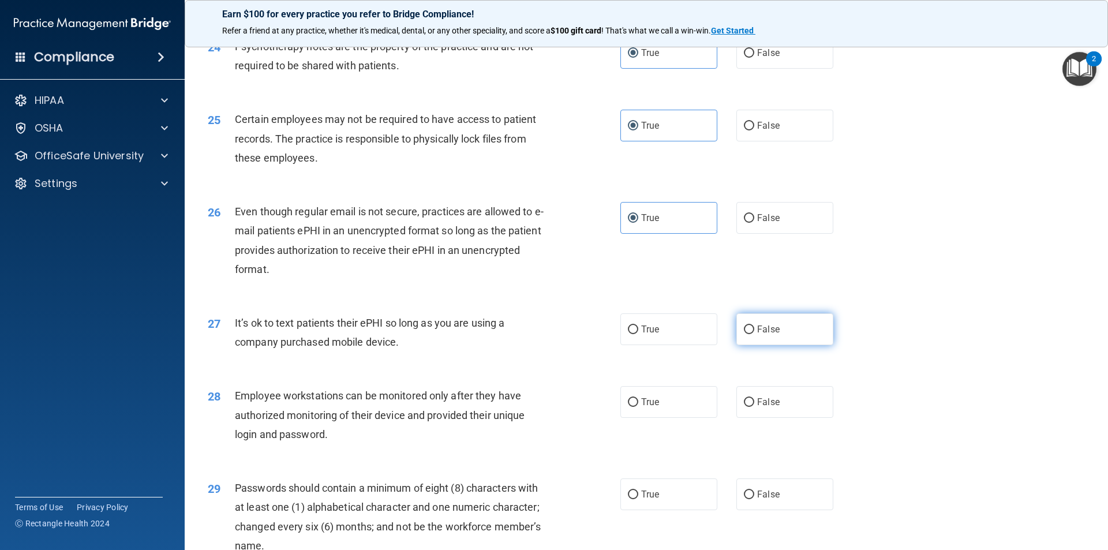
click at [754, 334] on input "False" at bounding box center [749, 329] width 10 height 9
radio input "true"
click at [772, 413] on label "False" at bounding box center [784, 402] width 97 height 32
click at [754, 407] on input "False" at bounding box center [749, 402] width 10 height 9
radio input "true"
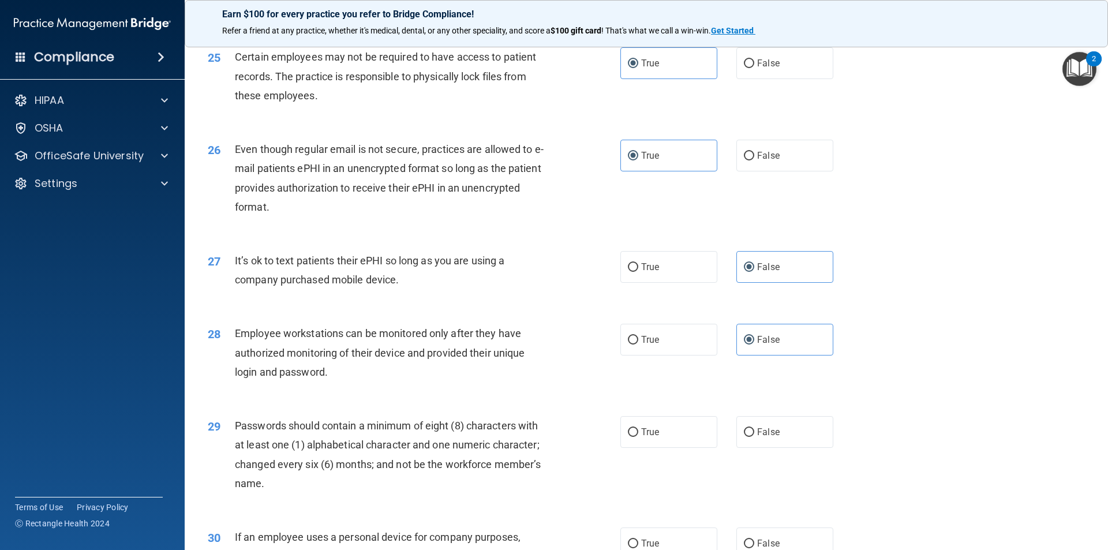
scroll to position [2347, 0]
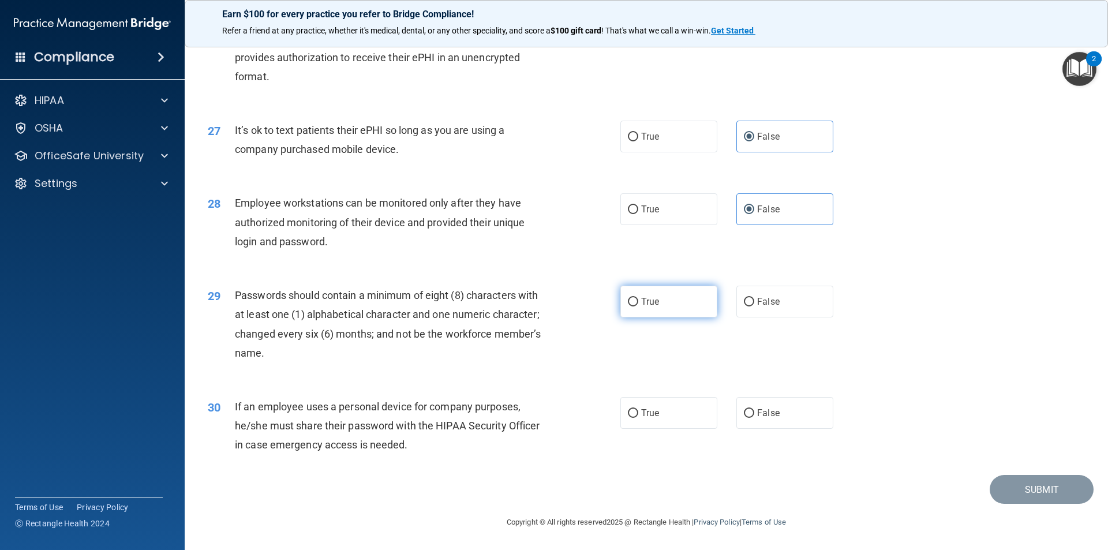
click at [670, 295] on label "True" at bounding box center [668, 302] width 97 height 32
click at [638, 298] on input "True" at bounding box center [633, 302] width 10 height 9
radio input "true"
drag, startPoint x: 772, startPoint y: 410, endPoint x: 792, endPoint y: 416, distance: 21.7
click at [772, 410] on span "False" at bounding box center [768, 412] width 23 height 11
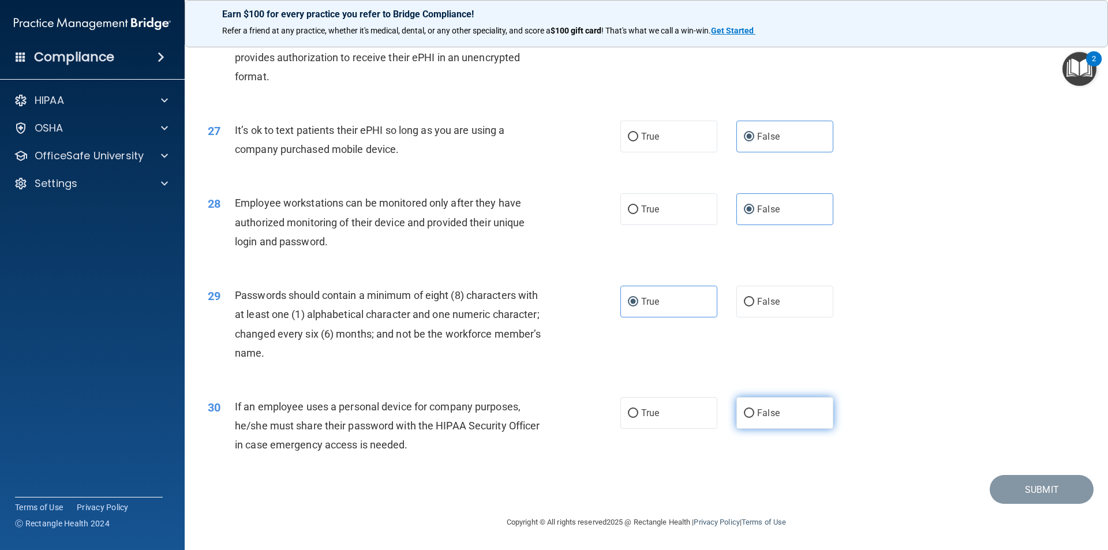
click at [754, 410] on input "False" at bounding box center [749, 413] width 10 height 9
radio input "true"
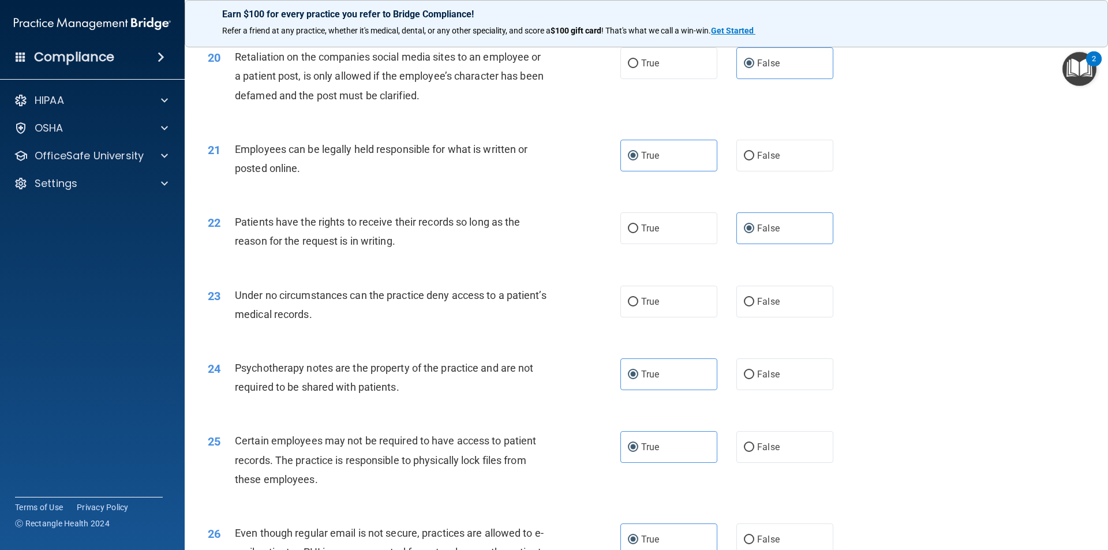
scroll to position [1847, 0]
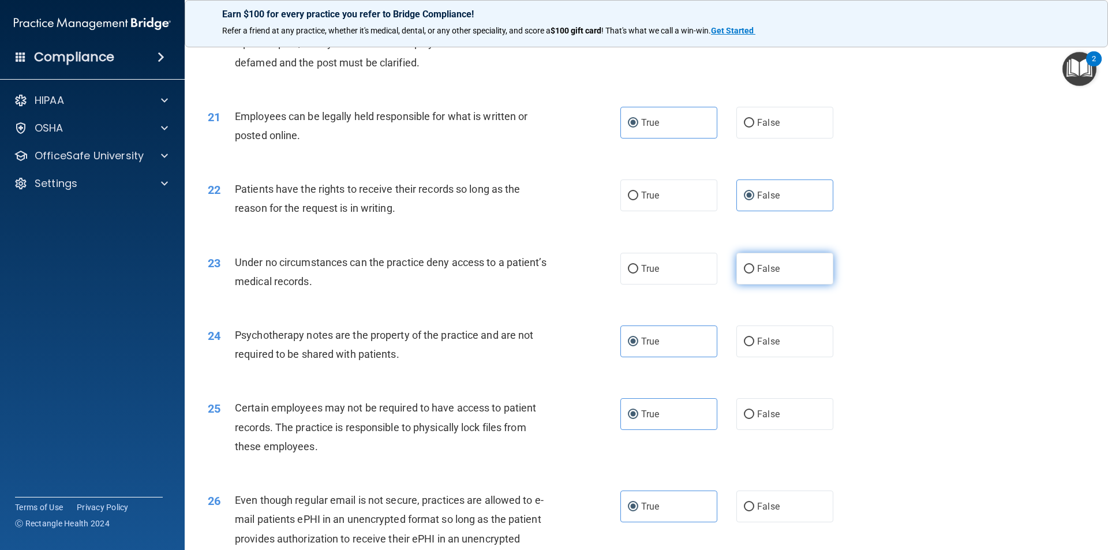
click at [789, 284] on label "False" at bounding box center [784, 269] width 97 height 32
click at [754, 274] on input "False" at bounding box center [749, 269] width 10 height 9
radio input "true"
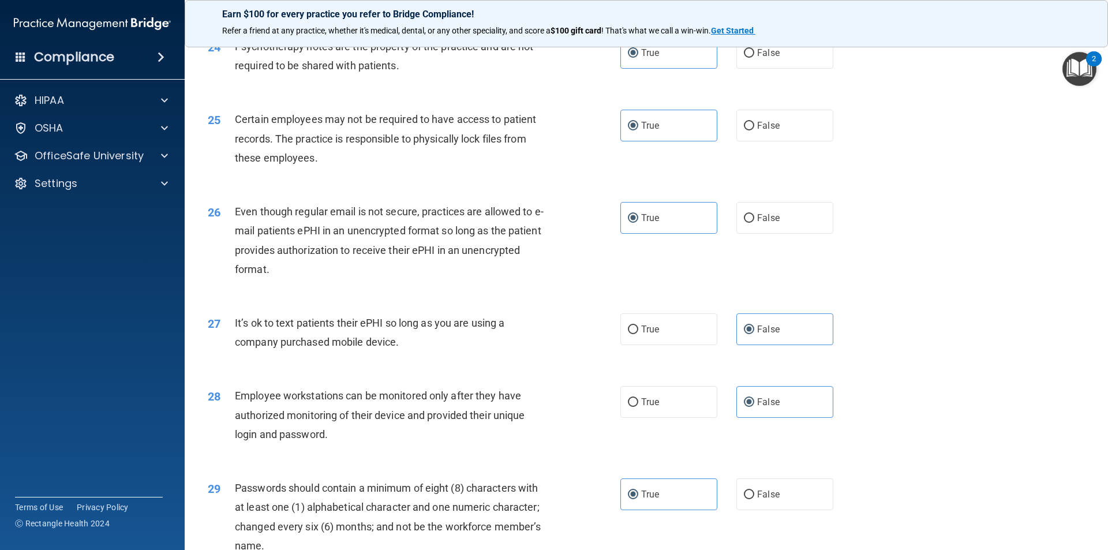
scroll to position [2347, 0]
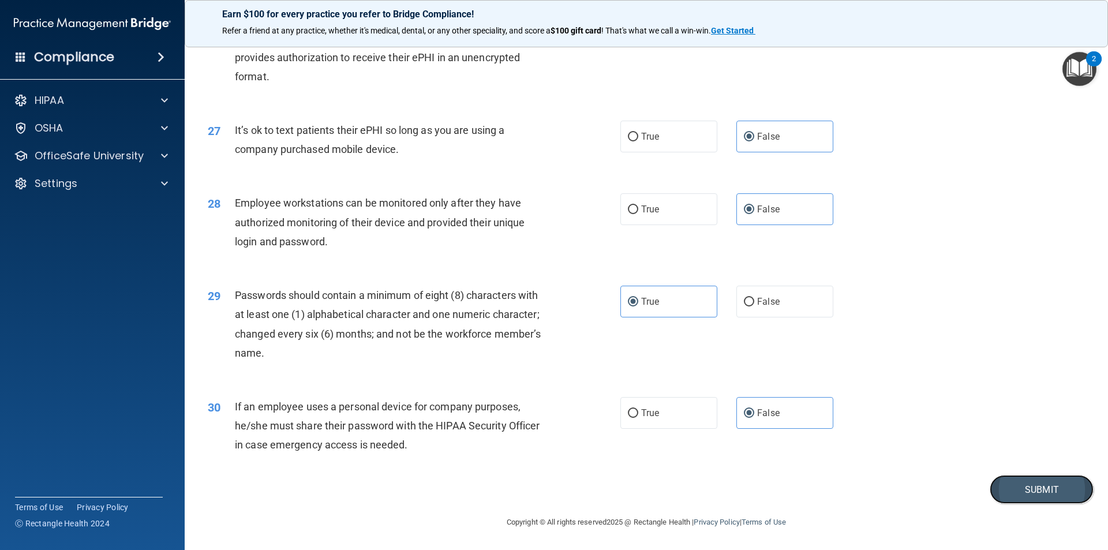
click at [1006, 478] on button "Submit" at bounding box center [1042, 489] width 104 height 29
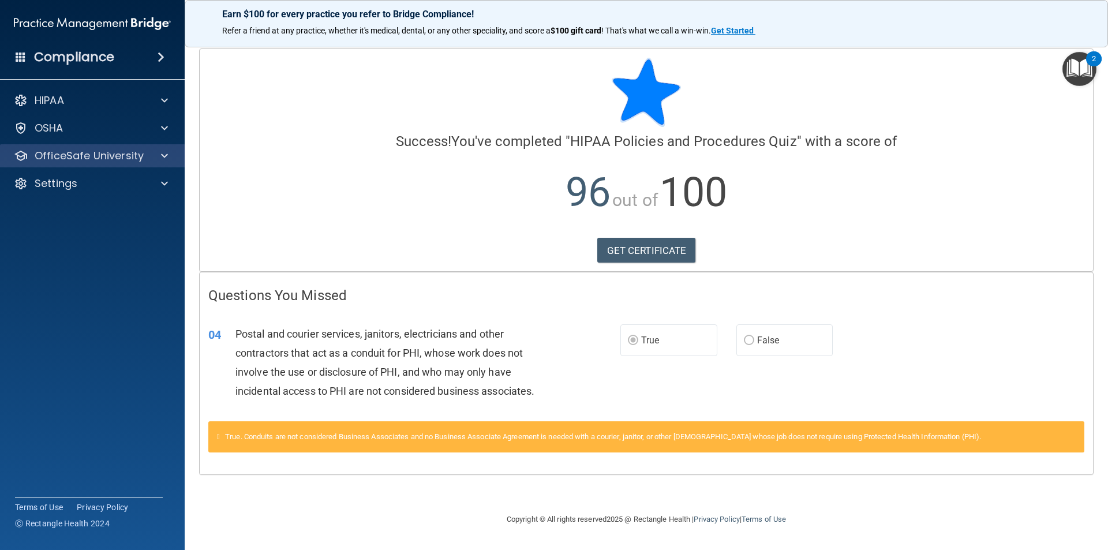
drag, startPoint x: 137, startPoint y: 145, endPoint x: 142, endPoint y: 154, distance: 10.1
click at [137, 146] on div "OfficeSafe University" at bounding box center [92, 155] width 185 height 23
click at [147, 162] on div "OfficeSafe University" at bounding box center [76, 156] width 143 height 14
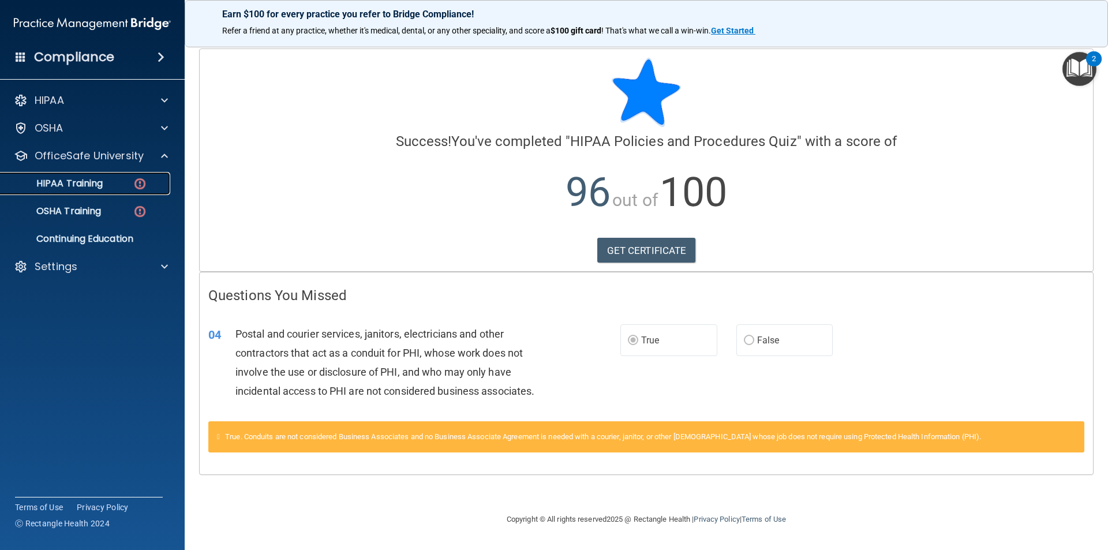
click at [143, 184] on img at bounding box center [140, 184] width 14 height 14
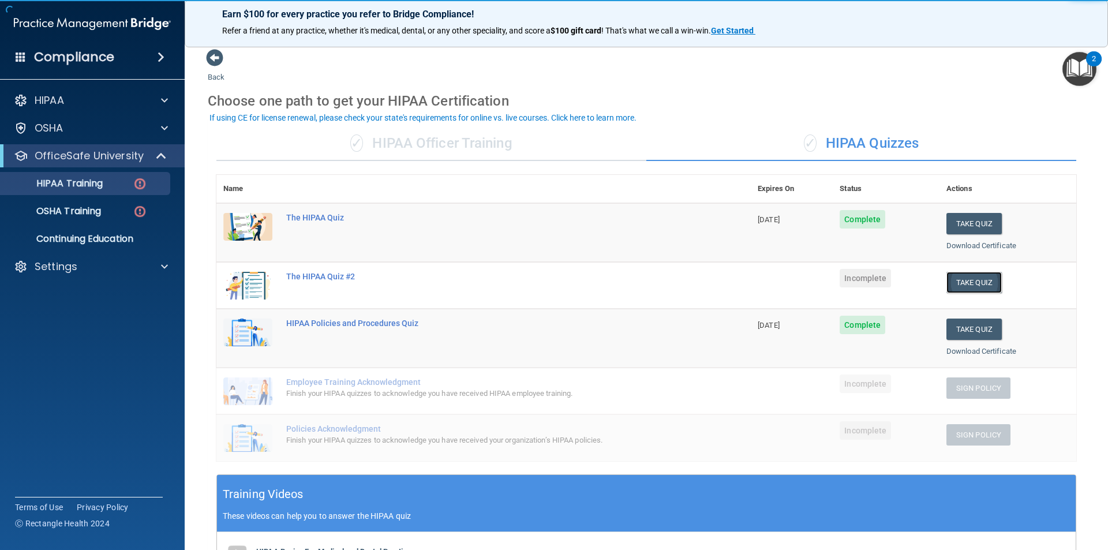
click at [957, 282] on button "Take Quiz" at bounding box center [973, 282] width 55 height 21
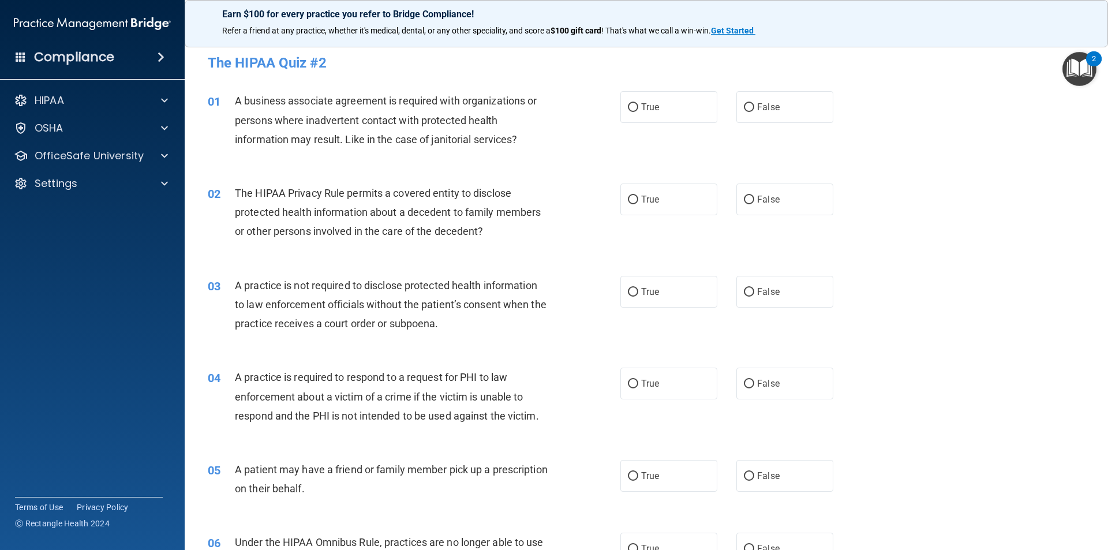
drag, startPoint x: 661, startPoint y: 104, endPoint x: 681, endPoint y: 152, distance: 52.2
click at [660, 108] on label "True" at bounding box center [668, 107] width 97 height 32
click at [638, 108] on input "True" at bounding box center [633, 107] width 10 height 9
radio input "true"
drag, startPoint x: 737, startPoint y: 206, endPoint x: 751, endPoint y: 241, distance: 37.3
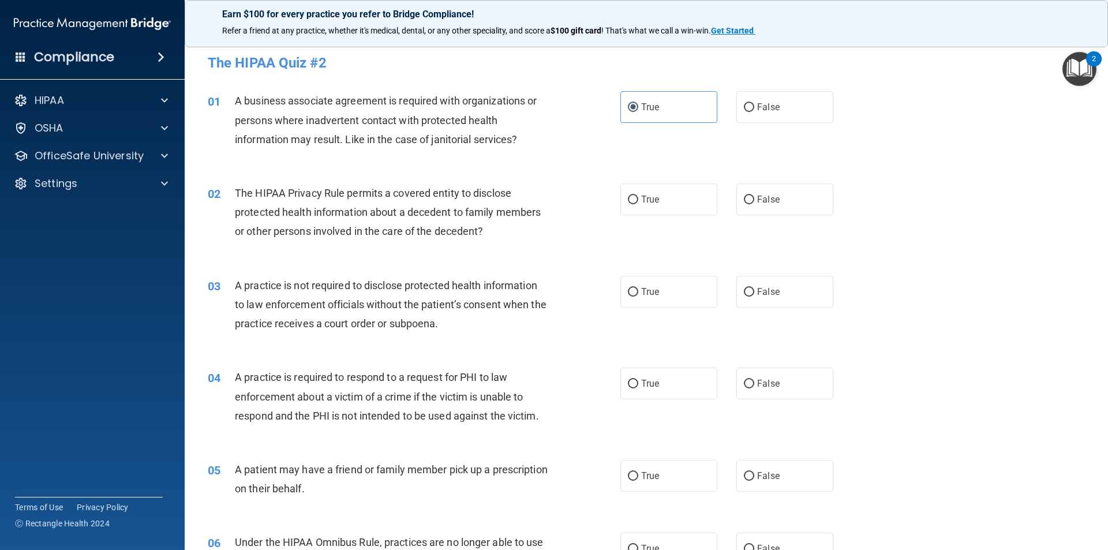
click at [740, 209] on label "False" at bounding box center [784, 200] width 97 height 32
click at [744, 204] on input "False" at bounding box center [749, 200] width 10 height 9
radio input "true"
click at [788, 294] on label "False" at bounding box center [784, 292] width 97 height 32
click at [754, 294] on input "False" at bounding box center [749, 292] width 10 height 9
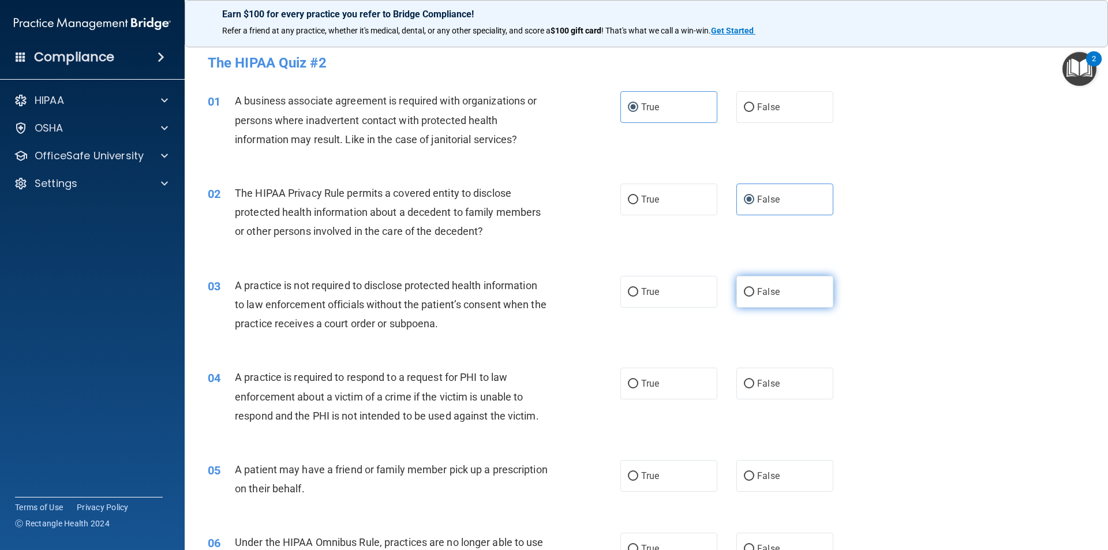
radio input "true"
click at [686, 381] on label "True" at bounding box center [668, 384] width 97 height 32
click at [638, 381] on input "True" at bounding box center [633, 384] width 10 height 9
radio input "true"
click at [648, 469] on label "True" at bounding box center [668, 476] width 97 height 32
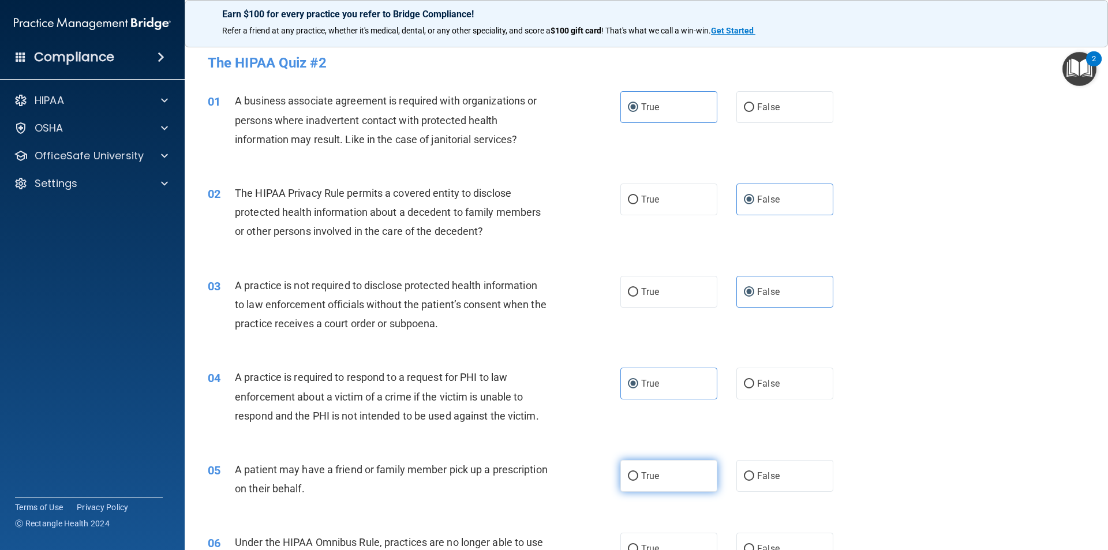
click at [638, 472] on input "True" at bounding box center [633, 476] width 10 height 9
radio input "true"
click at [769, 537] on label "False" at bounding box center [784, 549] width 97 height 32
click at [754, 545] on input "False" at bounding box center [749, 549] width 10 height 9
radio input "true"
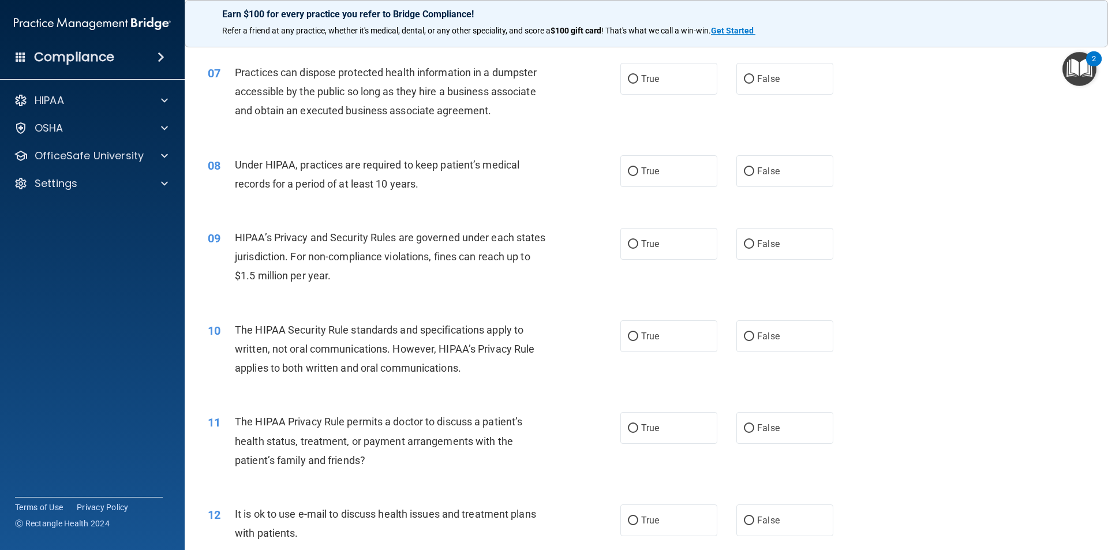
scroll to position [523, 0]
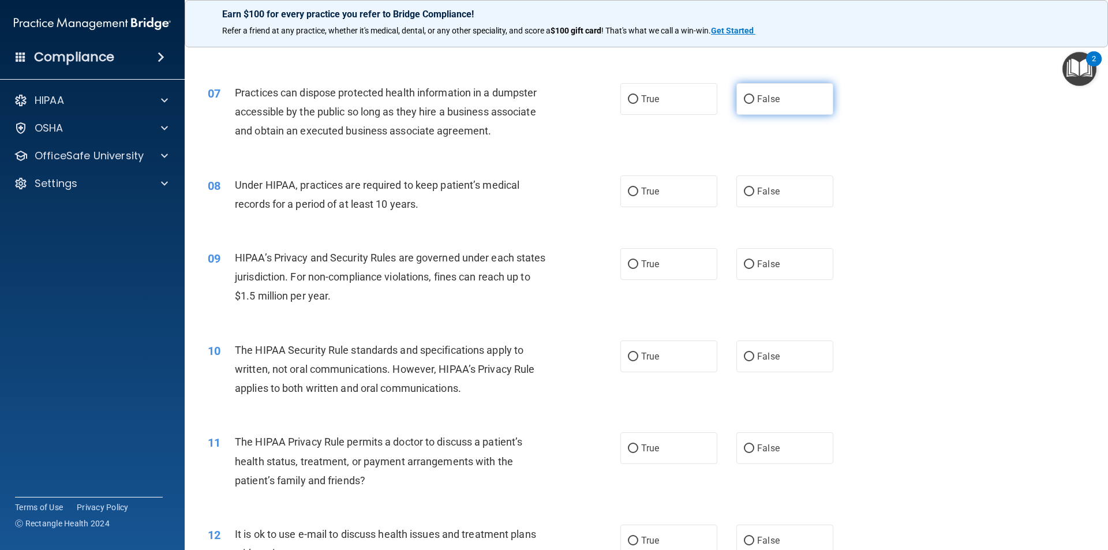
drag, startPoint x: 773, startPoint y: 105, endPoint x: 773, endPoint y: 111, distance: 6.3
click at [773, 106] on label "False" at bounding box center [784, 99] width 97 height 32
click at [754, 104] on input "False" at bounding box center [749, 99] width 10 height 9
radio input "true"
click at [787, 204] on div "08 Under HIPAA, practices are required to keep patient’s medical records for a …" at bounding box center [646, 197] width 894 height 73
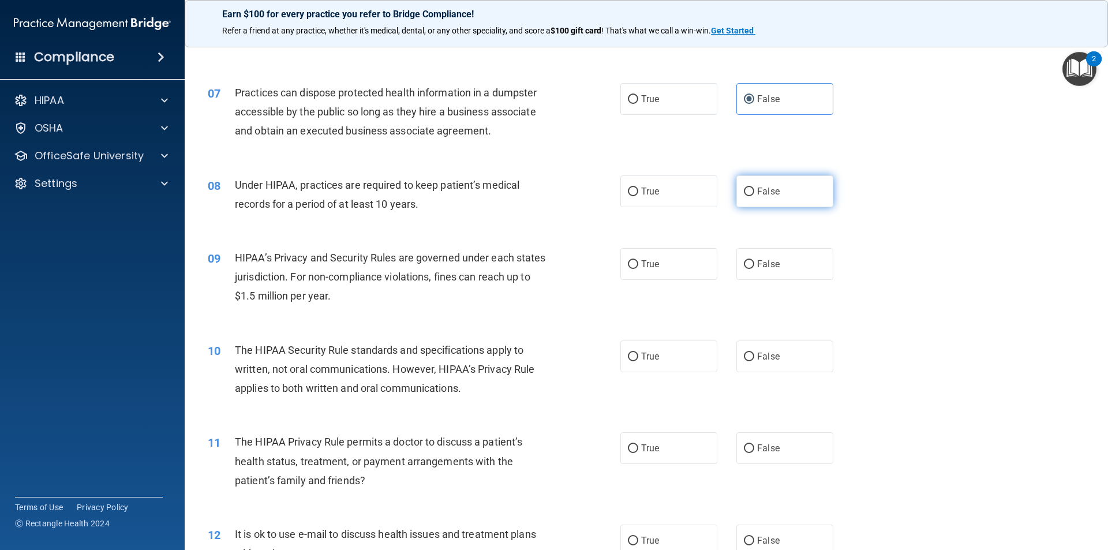
click at [788, 208] on div "08 Under HIPAA, practices are required to keep patient’s medical records for a …" at bounding box center [646, 197] width 894 height 73
click at [789, 201] on label "False" at bounding box center [784, 191] width 97 height 32
click at [754, 196] on input "False" at bounding box center [749, 192] width 10 height 9
radio input "true"
drag, startPoint x: 774, startPoint y: 266, endPoint x: 773, endPoint y: 344, distance: 77.9
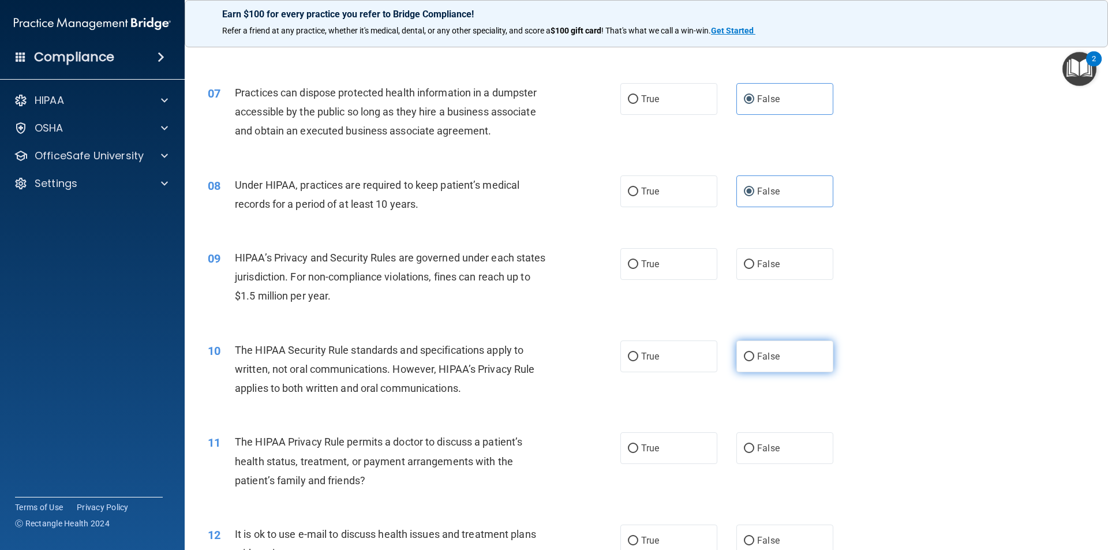
click at [774, 267] on label "False" at bounding box center [784, 264] width 97 height 32
click at [754, 267] on input "False" at bounding box center [749, 264] width 10 height 9
radio input "true"
click at [766, 358] on span "False" at bounding box center [768, 356] width 23 height 11
click at [754, 358] on input "False" at bounding box center [749, 357] width 10 height 9
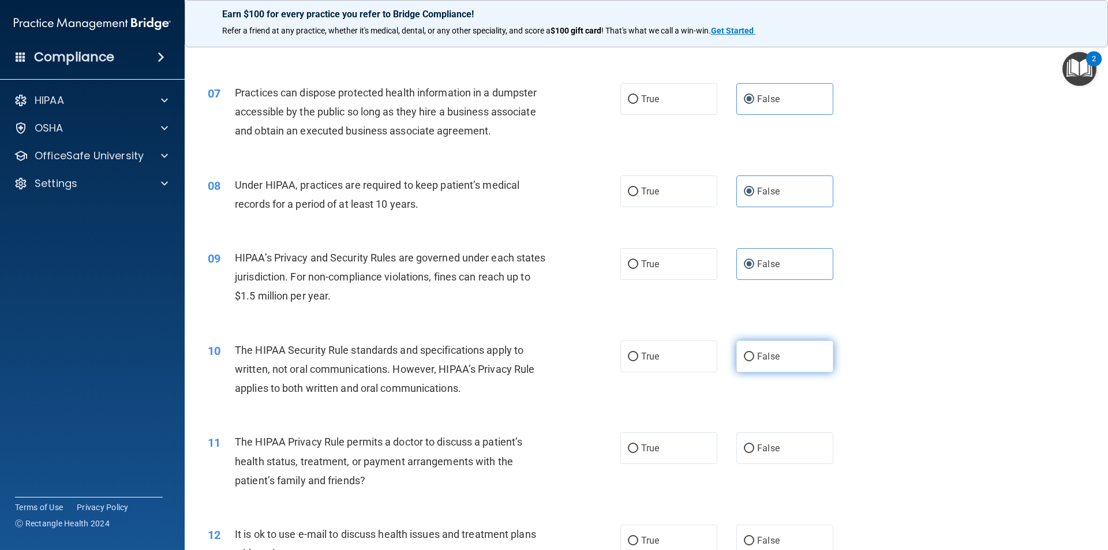
radio input "true"
drag, startPoint x: 774, startPoint y: 449, endPoint x: 662, endPoint y: 545, distance: 147.7
click at [774, 450] on label "False" at bounding box center [784, 448] width 97 height 32
click at [754, 450] on input "False" at bounding box center [749, 448] width 10 height 9
radio input "true"
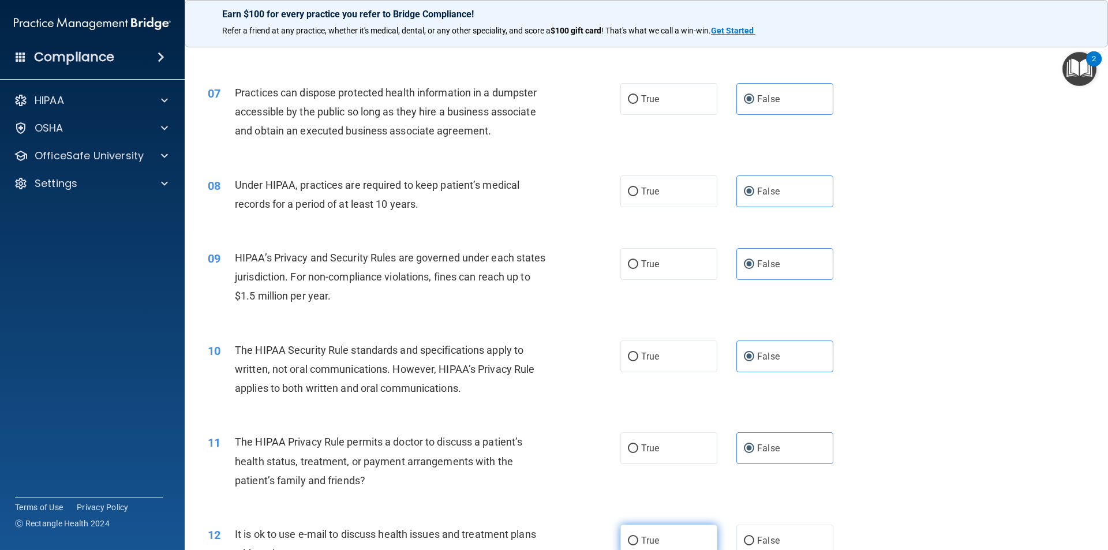
click at [659, 537] on label "True" at bounding box center [668, 541] width 97 height 32
click at [638, 537] on input "True" at bounding box center [633, 541] width 10 height 9
radio input "true"
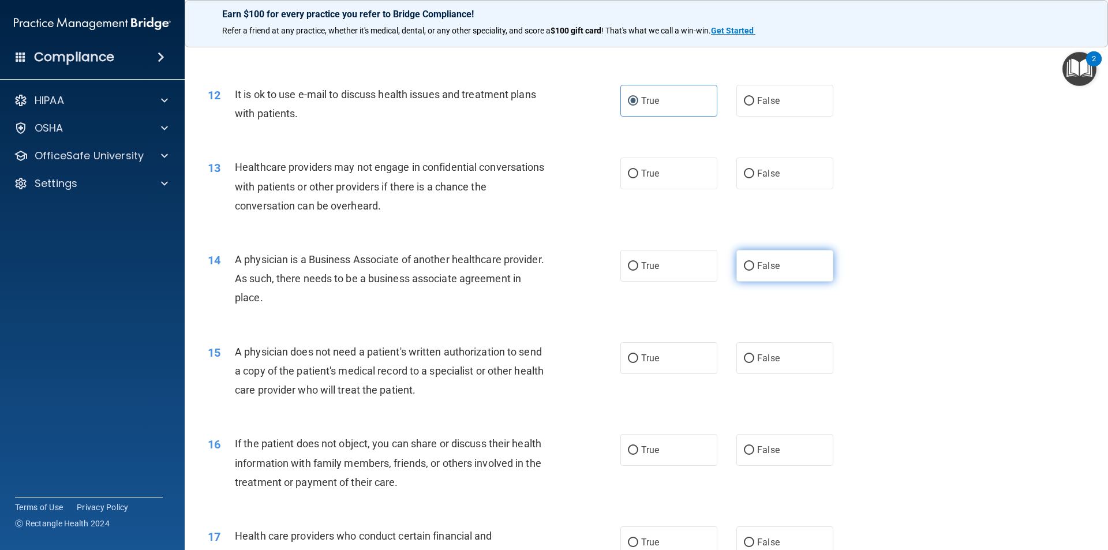
scroll to position [984, 0]
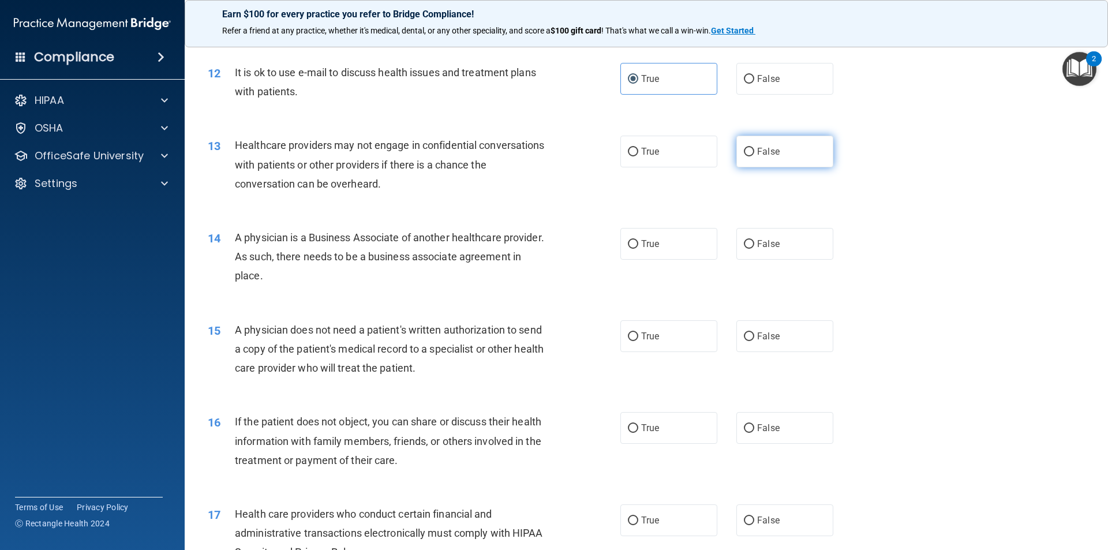
click at [791, 156] on label "False" at bounding box center [784, 152] width 97 height 32
click at [754, 156] on input "False" at bounding box center [749, 152] width 10 height 9
radio input "true"
click at [687, 244] on label "True" at bounding box center [668, 244] width 97 height 32
click at [638, 244] on input "True" at bounding box center [633, 244] width 10 height 9
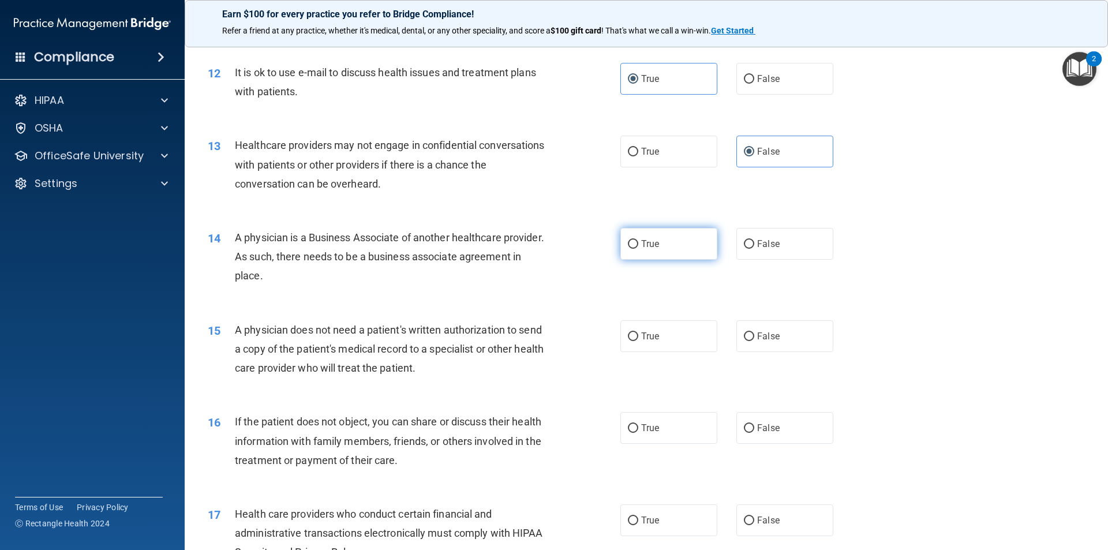
radio input "true"
click at [681, 346] on label "True" at bounding box center [668, 336] width 97 height 32
click at [638, 341] on input "True" at bounding box center [633, 336] width 10 height 9
radio input "true"
click at [674, 415] on label "True" at bounding box center [668, 428] width 97 height 32
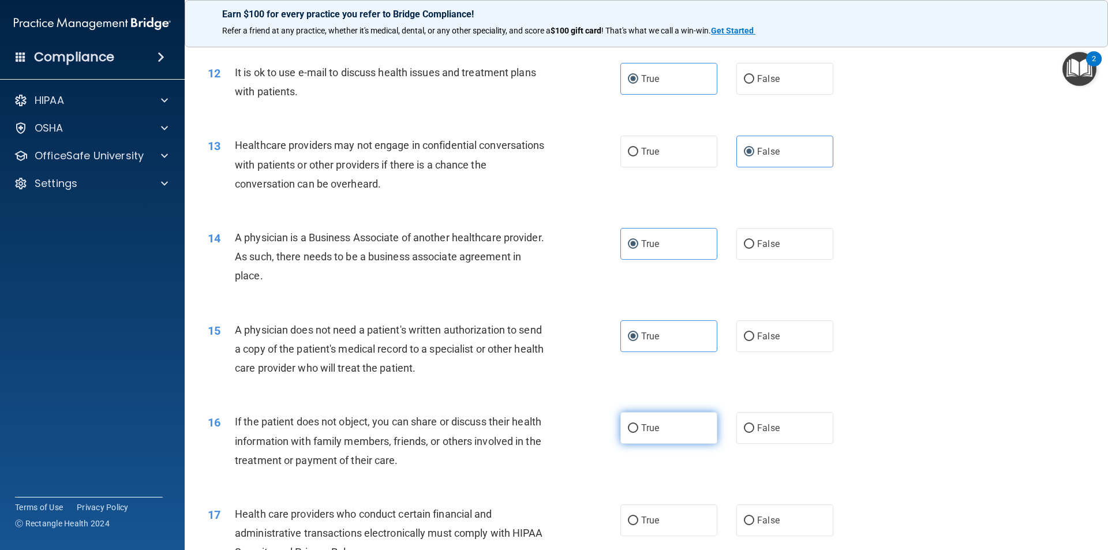
click at [638, 424] on input "True" at bounding box center [633, 428] width 10 height 9
radio input "true"
click at [657, 519] on label "True" at bounding box center [668, 520] width 97 height 32
click at [638, 519] on input "True" at bounding box center [633, 520] width 10 height 9
radio input "true"
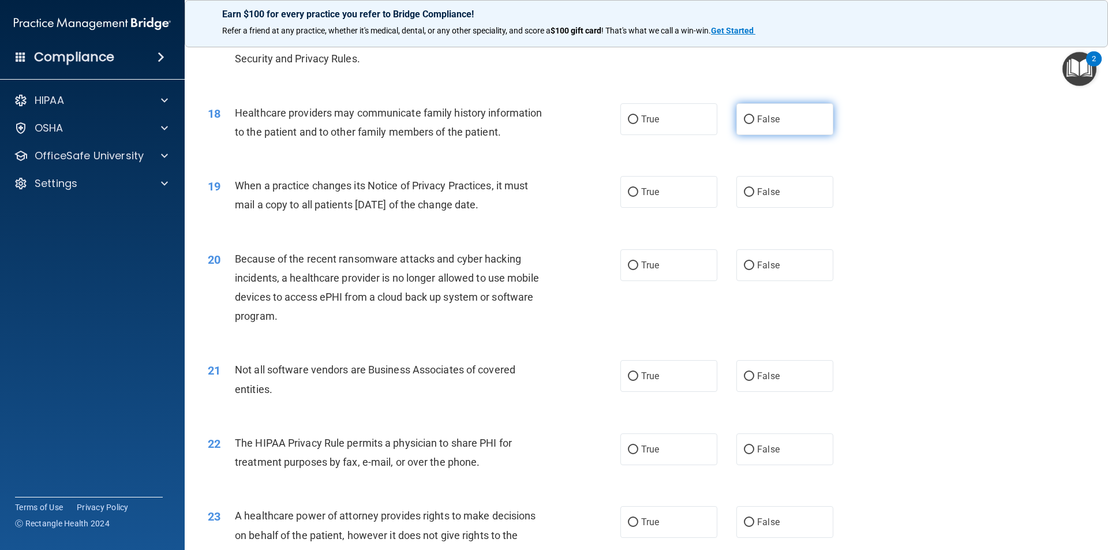
scroll to position [1504, 0]
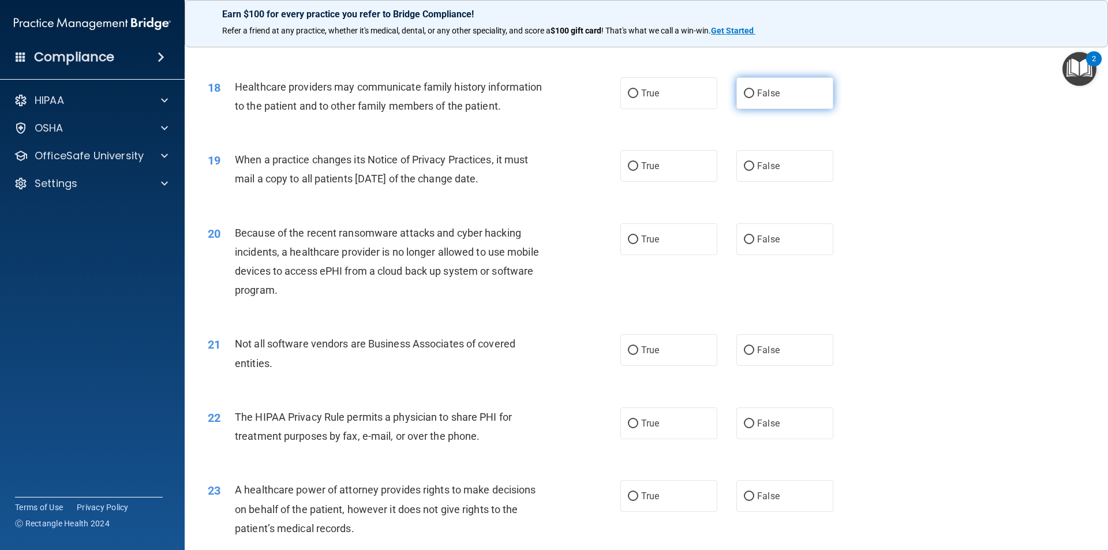
click at [776, 105] on label "False" at bounding box center [784, 93] width 97 height 32
click at [754, 98] on input "False" at bounding box center [749, 93] width 10 height 9
radio input "true"
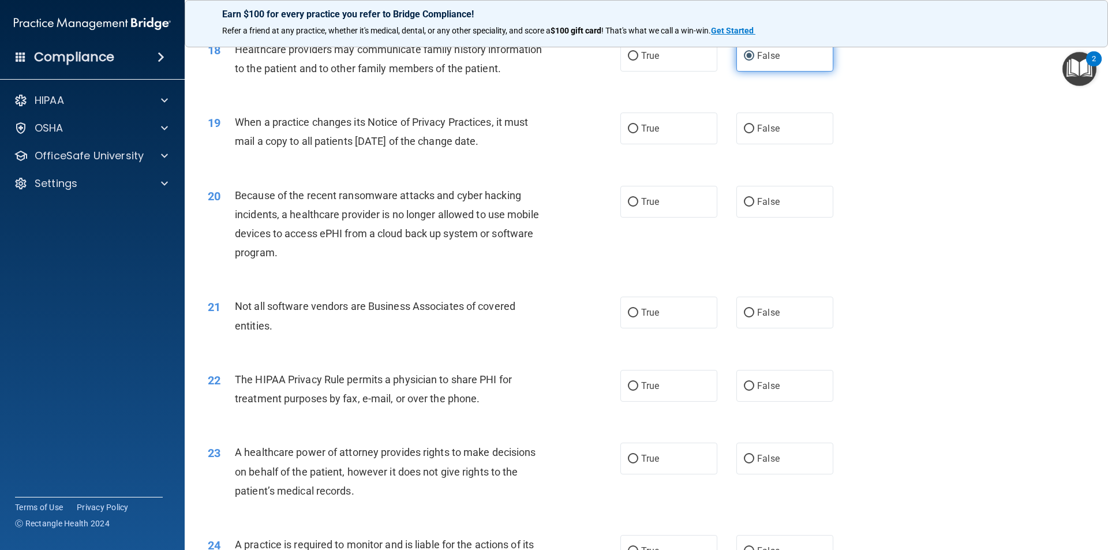
scroll to position [1561, 0]
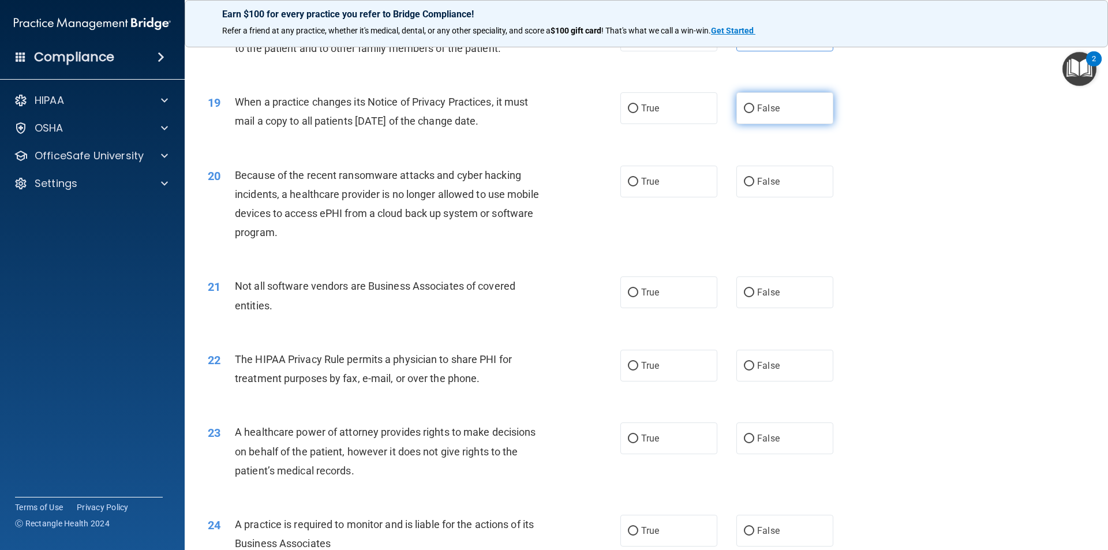
click at [781, 102] on label "False" at bounding box center [784, 108] width 97 height 32
click at [754, 104] on input "False" at bounding box center [749, 108] width 10 height 9
radio input "true"
click at [783, 179] on label "False" at bounding box center [784, 182] width 97 height 32
click at [754, 179] on input "False" at bounding box center [749, 182] width 10 height 9
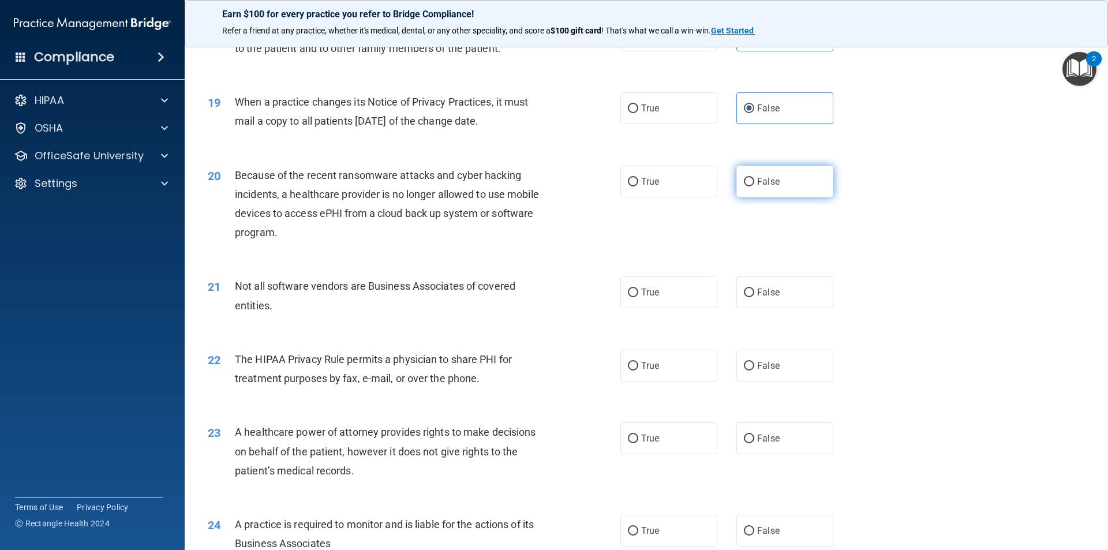
radio input "true"
click at [695, 301] on label "True" at bounding box center [668, 292] width 97 height 32
click at [638, 297] on input "True" at bounding box center [633, 293] width 10 height 9
radio input "true"
click at [643, 365] on span "True" at bounding box center [650, 365] width 18 height 11
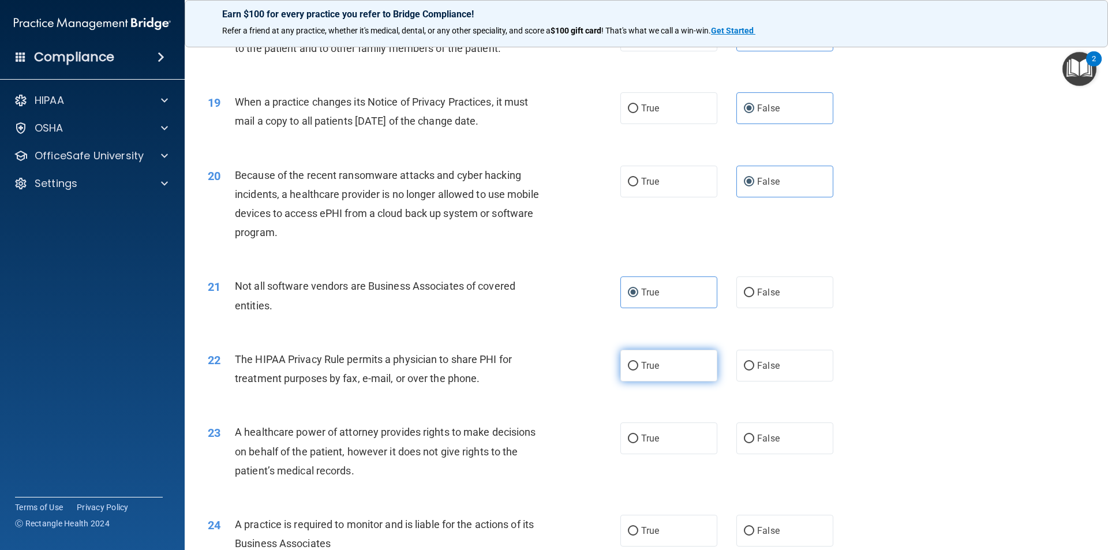
click at [638, 365] on input "True" at bounding box center [633, 366] width 10 height 9
radio input "true"
click at [692, 440] on label "True" at bounding box center [668, 438] width 97 height 32
click at [638, 440] on input "True" at bounding box center [633, 439] width 10 height 9
radio input "true"
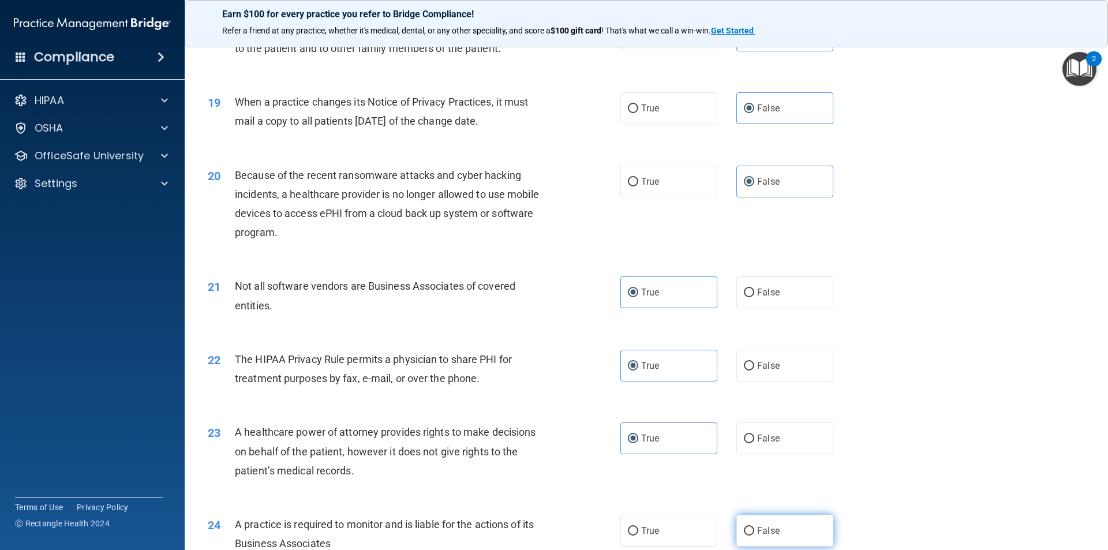
click at [759, 525] on label "False" at bounding box center [784, 531] width 97 height 32
click at [754, 527] on input "False" at bounding box center [749, 531] width 10 height 9
radio input "true"
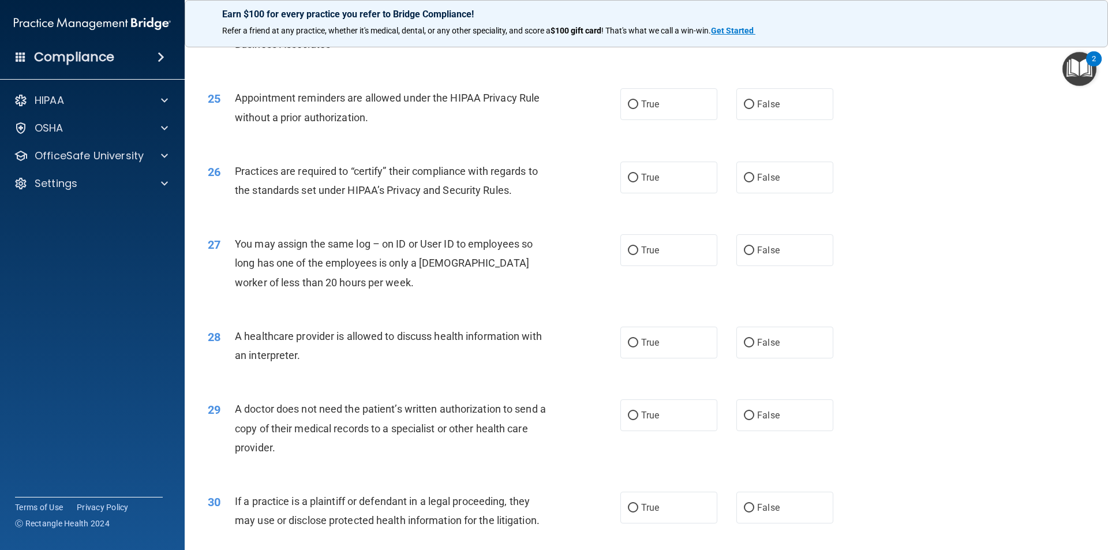
scroll to position [2081, 0]
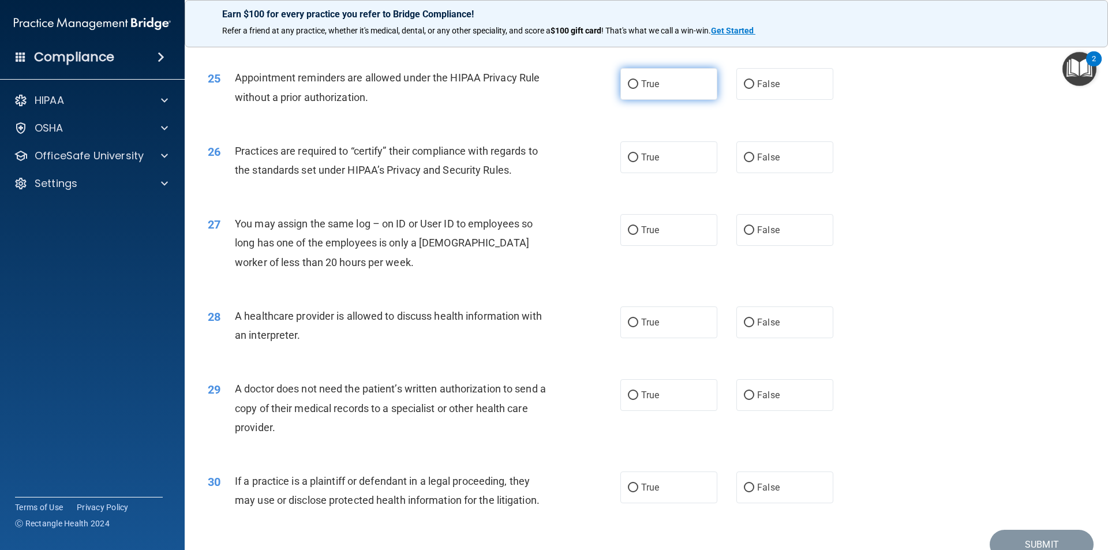
click at [683, 86] on label "True" at bounding box center [668, 84] width 97 height 32
click at [638, 86] on input "True" at bounding box center [633, 84] width 10 height 9
radio input "true"
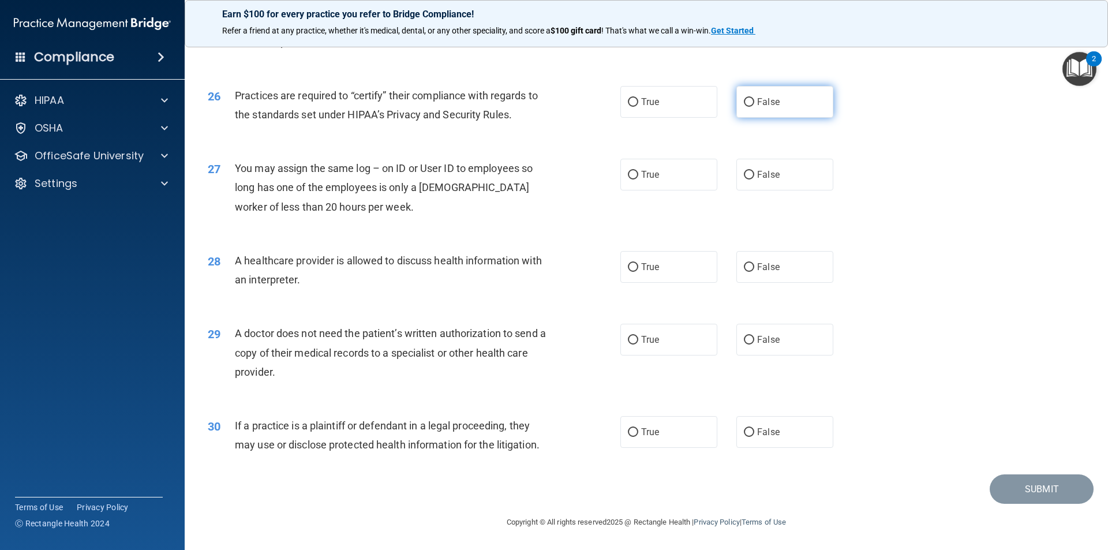
click at [789, 114] on label "False" at bounding box center [784, 102] width 97 height 32
click at [754, 107] on input "False" at bounding box center [749, 102] width 10 height 9
radio input "true"
click at [788, 178] on label "False" at bounding box center [784, 175] width 97 height 32
click at [754, 178] on input "False" at bounding box center [749, 175] width 10 height 9
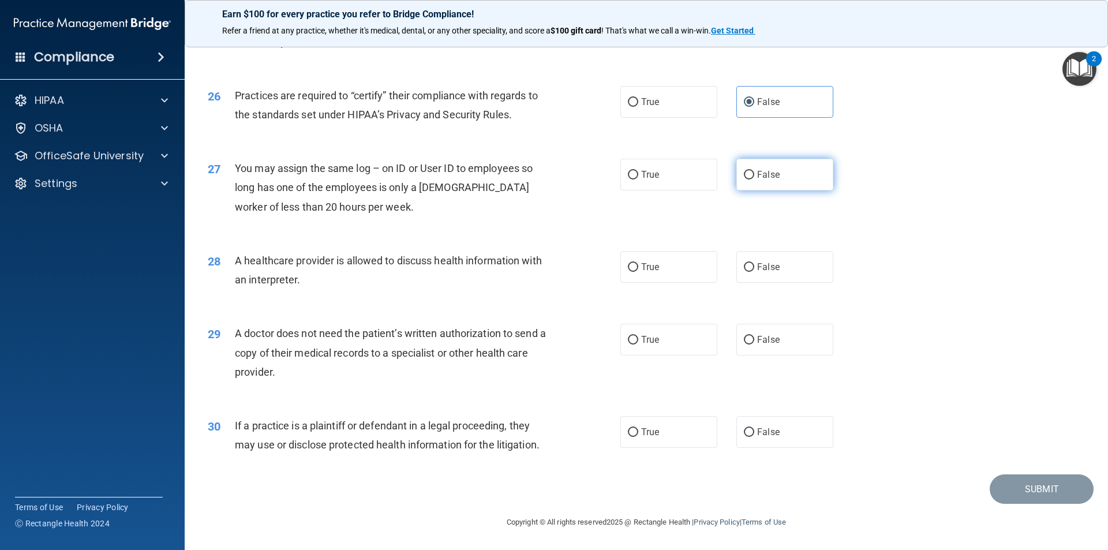
radio input "true"
click at [688, 290] on div "28 A healthcare provider is allowed to discuss health information with an inter…" at bounding box center [646, 273] width 894 height 73
drag, startPoint x: 687, startPoint y: 273, endPoint x: 692, endPoint y: 322, distance: 49.3
click at [687, 276] on label "True" at bounding box center [668, 267] width 97 height 32
click at [638, 272] on input "True" at bounding box center [633, 267] width 10 height 9
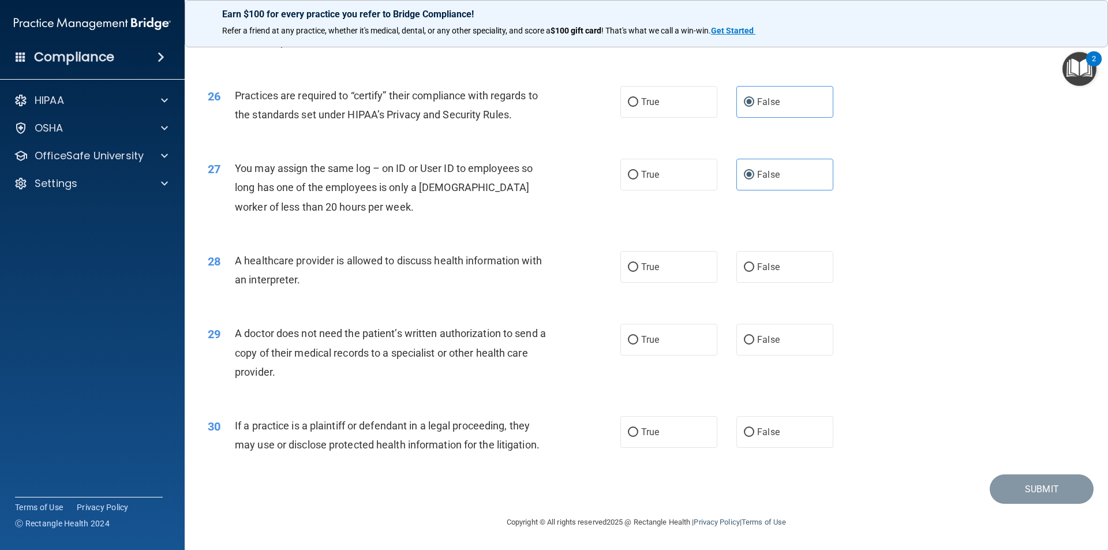
radio input "true"
drag, startPoint x: 701, startPoint y: 344, endPoint x: 701, endPoint y: 351, distance: 6.3
click at [701, 348] on label "True" at bounding box center [668, 340] width 97 height 32
click at [638, 344] on input "True" at bounding box center [633, 340] width 10 height 9
radio input "true"
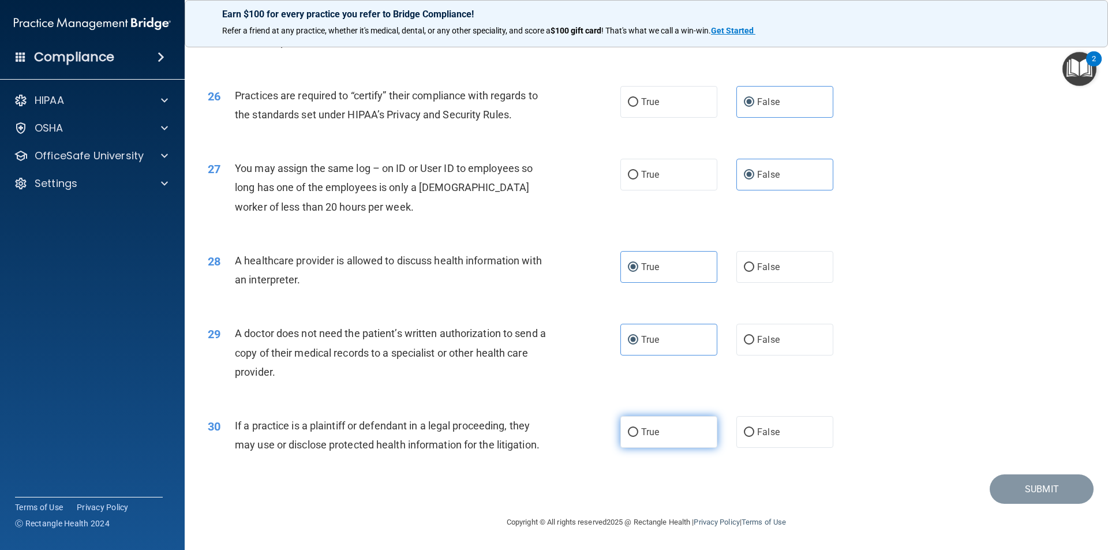
drag, startPoint x: 681, startPoint y: 419, endPoint x: 701, endPoint y: 421, distance: 20.3
click at [681, 421] on label "True" at bounding box center [668, 432] width 97 height 32
click at [638, 428] on input "True" at bounding box center [633, 432] width 10 height 9
radio input "true"
click at [1026, 490] on button "Submit" at bounding box center [1042, 488] width 104 height 29
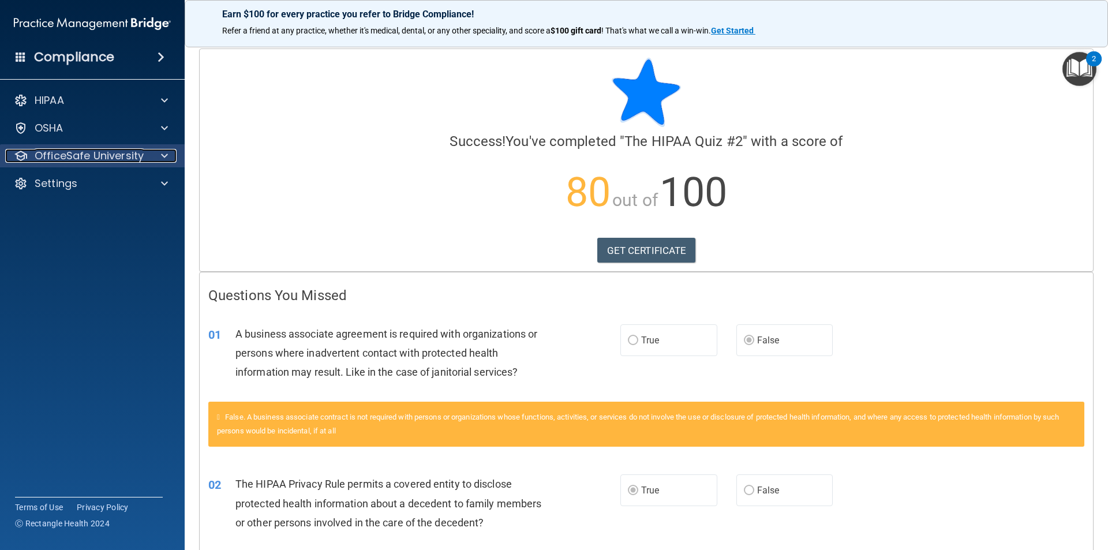
click at [107, 155] on p "OfficeSafe University" at bounding box center [89, 156] width 109 height 14
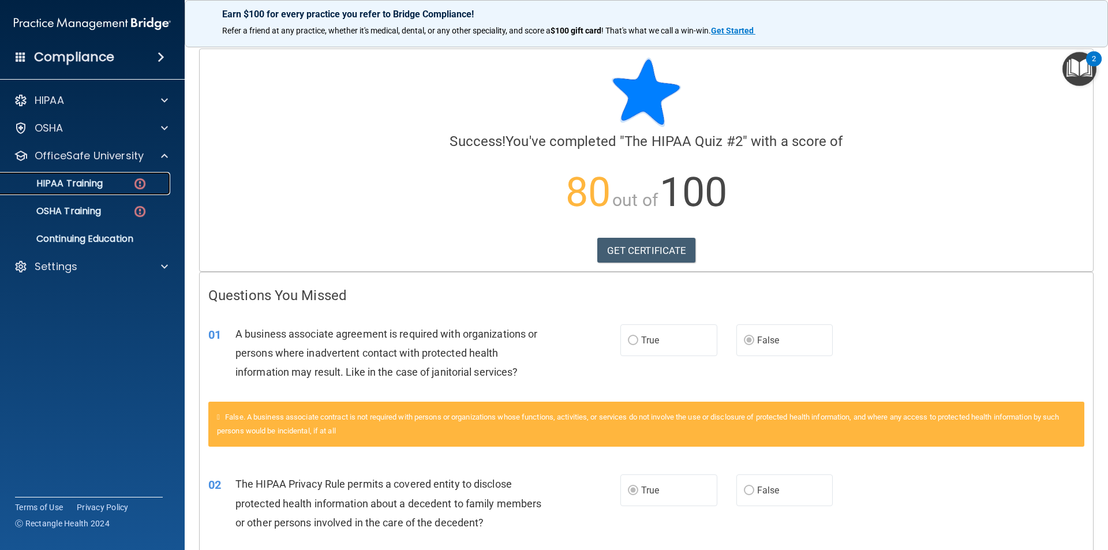
click at [118, 185] on div "HIPAA Training" at bounding box center [87, 184] width 158 height 12
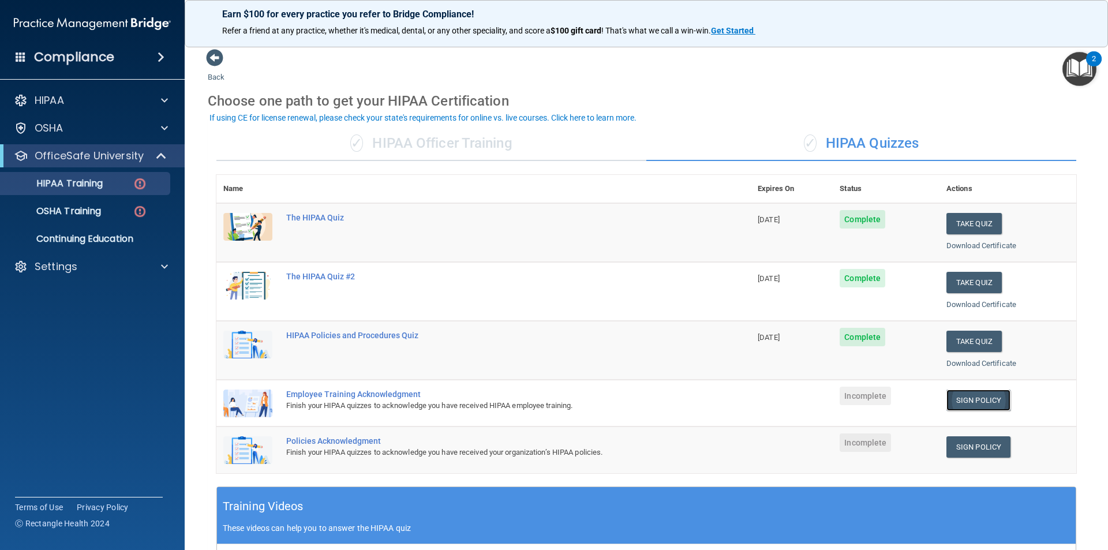
click at [971, 400] on link "Sign Policy" at bounding box center [978, 400] width 64 height 21
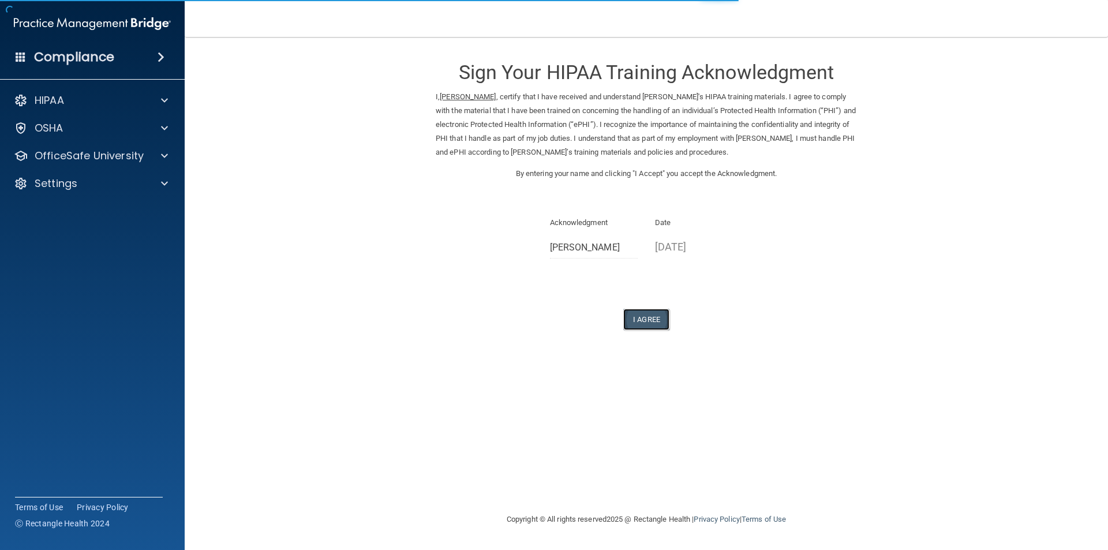
click at [650, 319] on button "I Agree" at bounding box center [646, 319] width 46 height 21
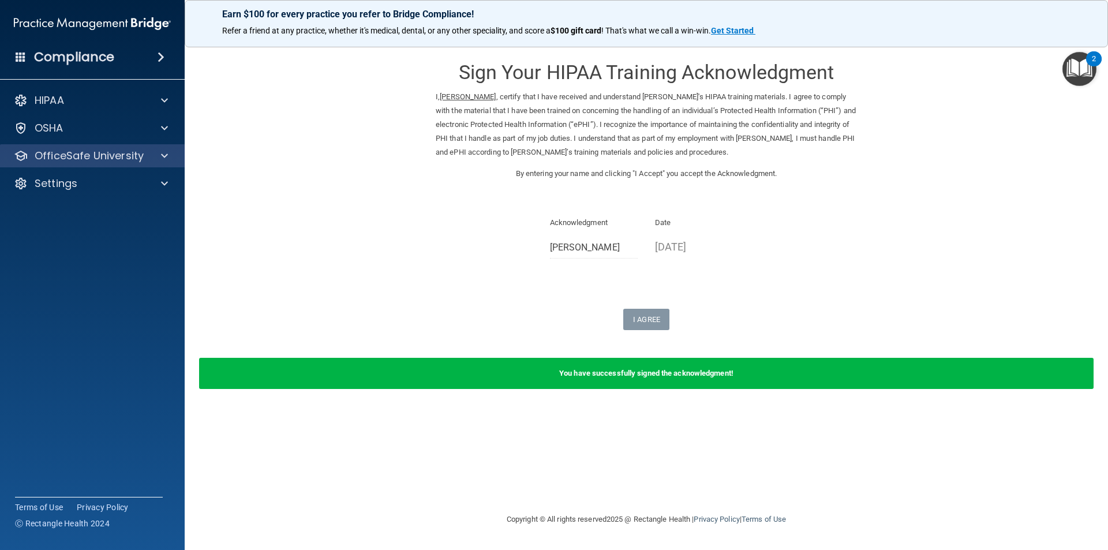
click at [97, 163] on div "OfficeSafe University" at bounding box center [92, 155] width 185 height 23
click at [107, 158] on p "OfficeSafe University" at bounding box center [89, 156] width 109 height 14
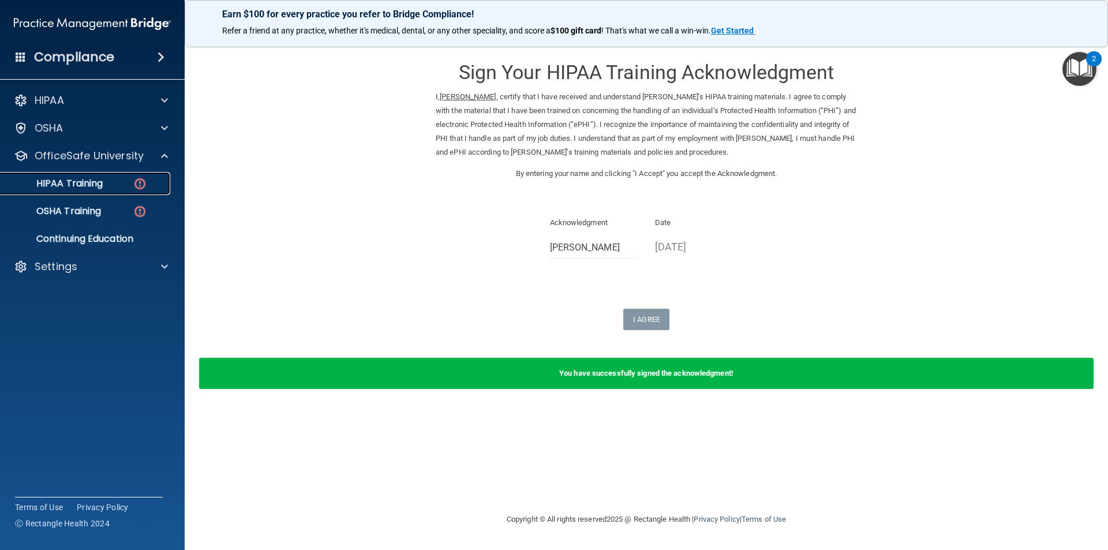
click at [120, 182] on div "HIPAA Training" at bounding box center [87, 184] width 158 height 12
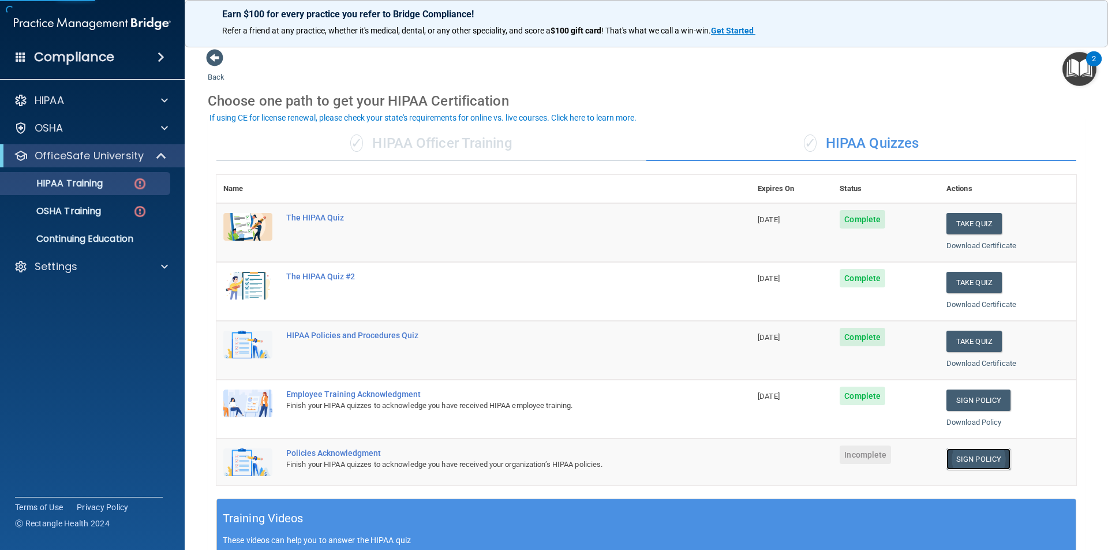
click at [964, 455] on link "Sign Policy" at bounding box center [978, 458] width 64 height 21
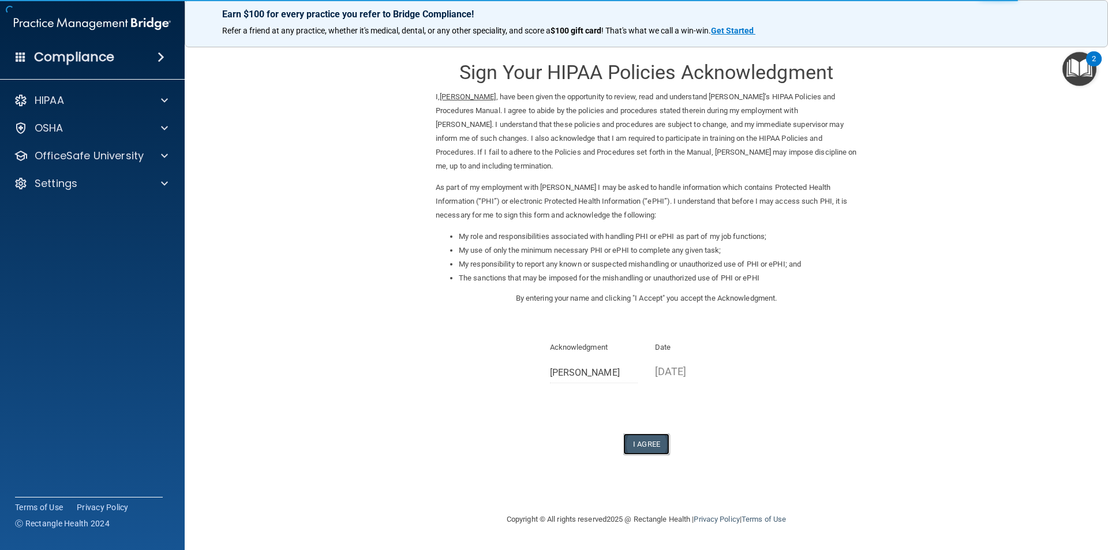
click at [649, 444] on button "I Agree" at bounding box center [646, 443] width 46 height 21
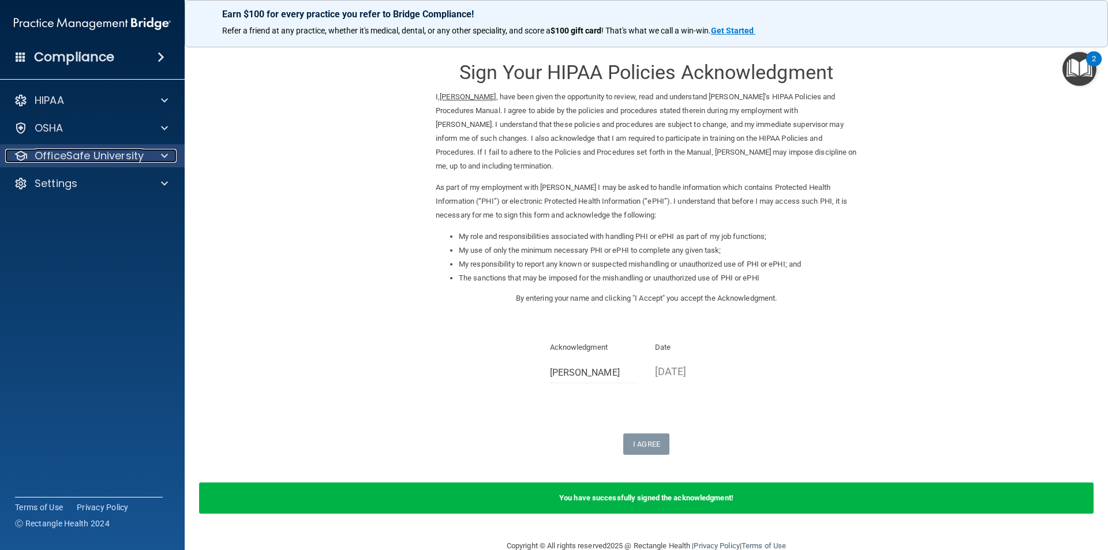
click at [80, 159] on p "OfficeSafe University" at bounding box center [89, 156] width 109 height 14
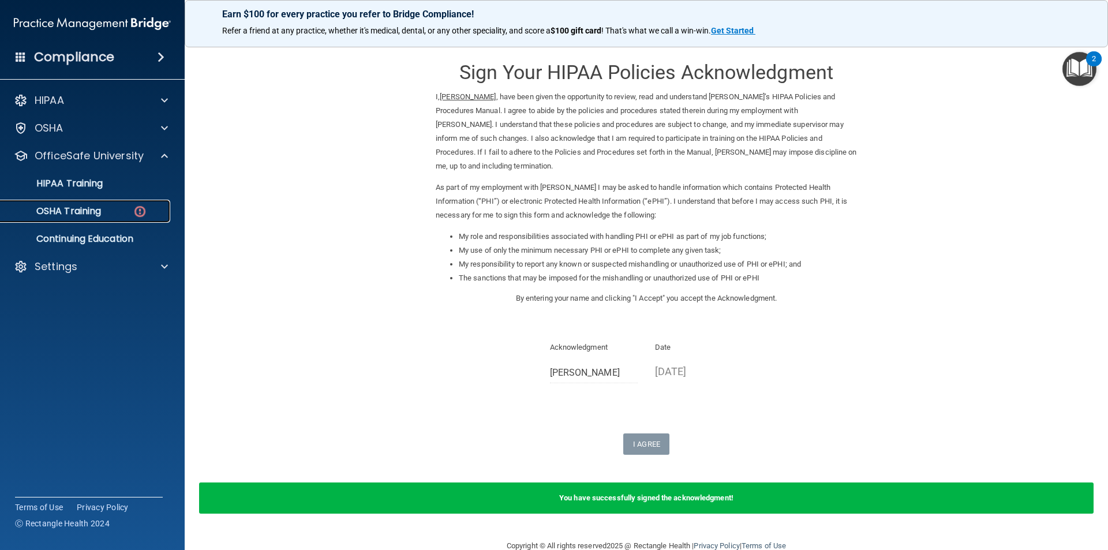
click at [114, 219] on link "OSHA Training" at bounding box center [79, 211] width 182 height 23
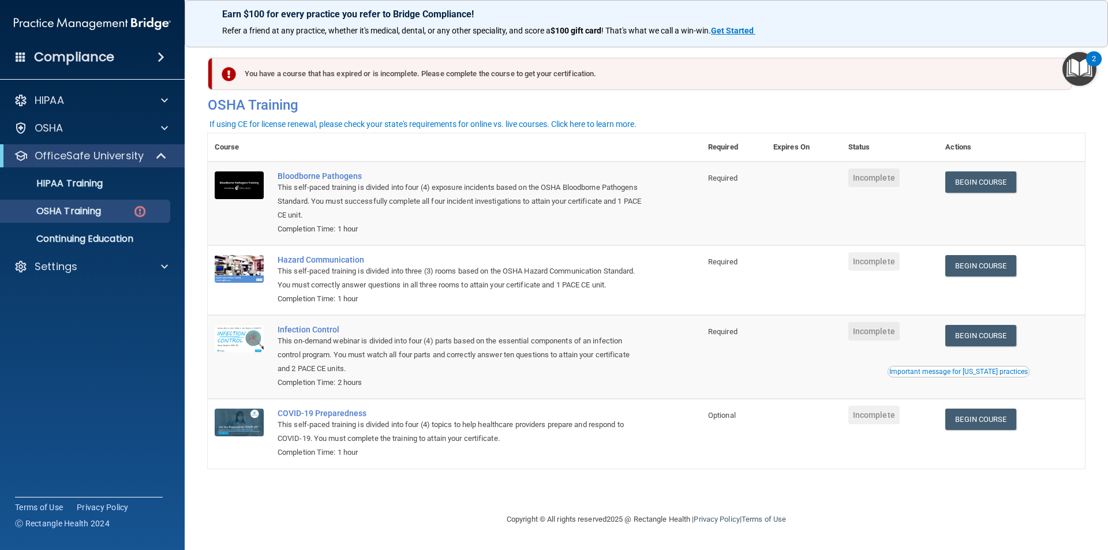
click at [773, 244] on td at bounding box center [803, 204] width 75 height 84
click at [968, 171] on td "Begin Course Download Certificate" at bounding box center [1011, 204] width 147 height 84
click at [969, 177] on link "Begin Course" at bounding box center [980, 181] width 70 height 21
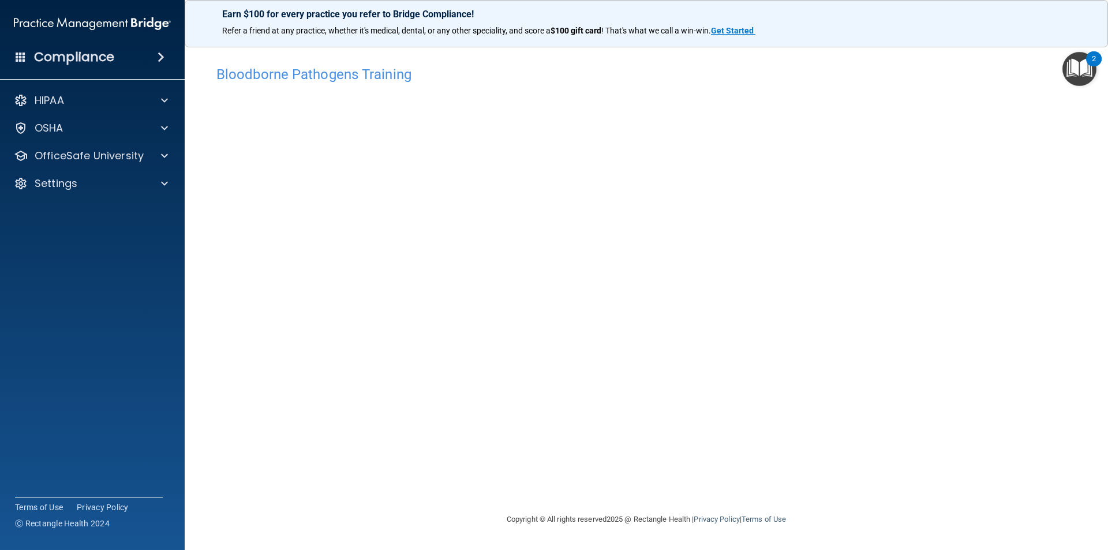
click at [1078, 69] on img "Open Resource Center, 2 new notifications" at bounding box center [1079, 69] width 34 height 34
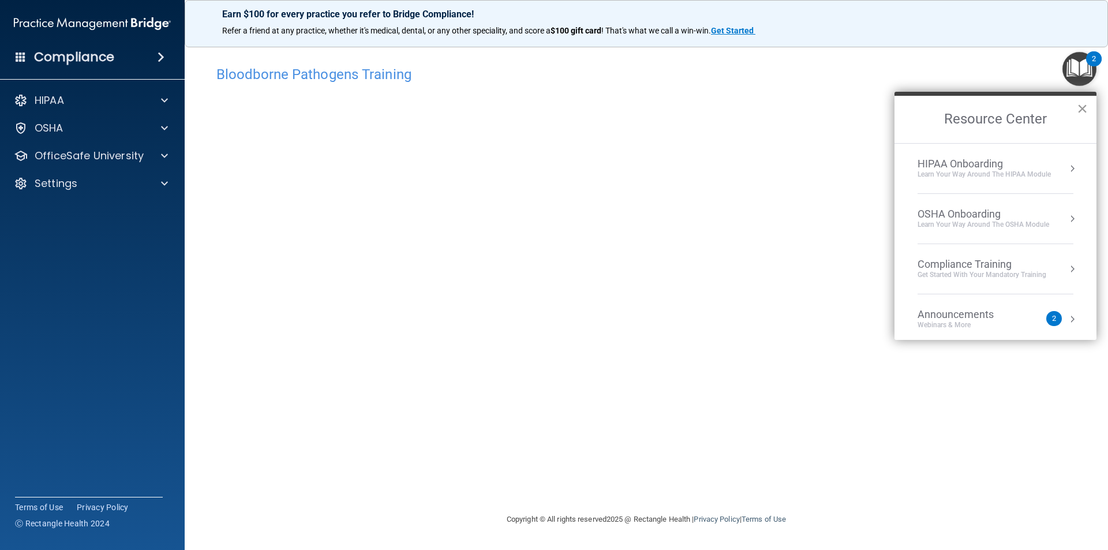
click at [1084, 107] on button "×" at bounding box center [1082, 108] width 11 height 18
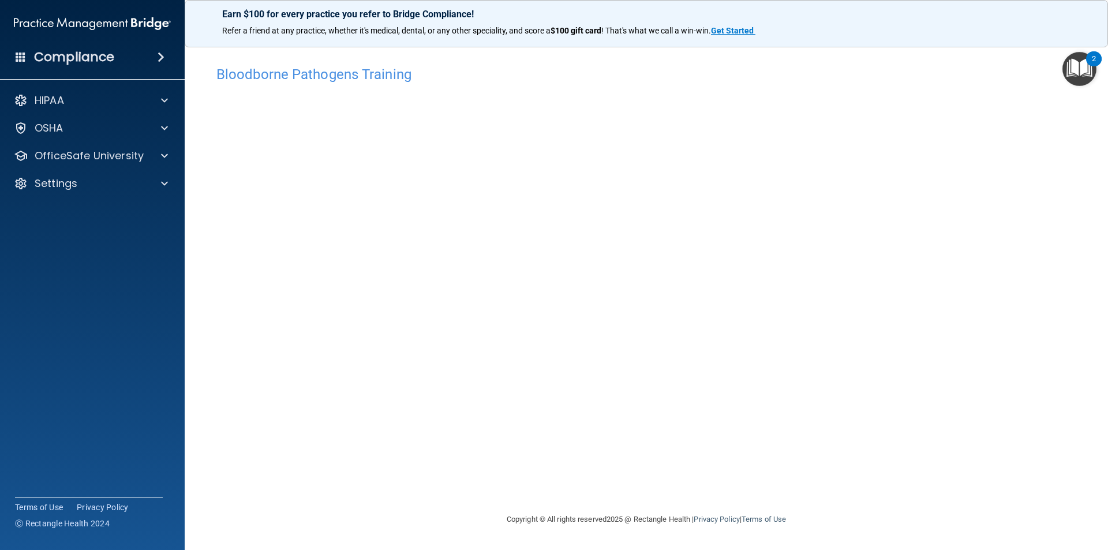
click at [69, 140] on div "HIPAA Documents and Policies Report an Incident Business Associates Emergency P…" at bounding box center [92, 144] width 185 height 120
click at [73, 159] on p "OfficeSafe University" at bounding box center [89, 156] width 109 height 14
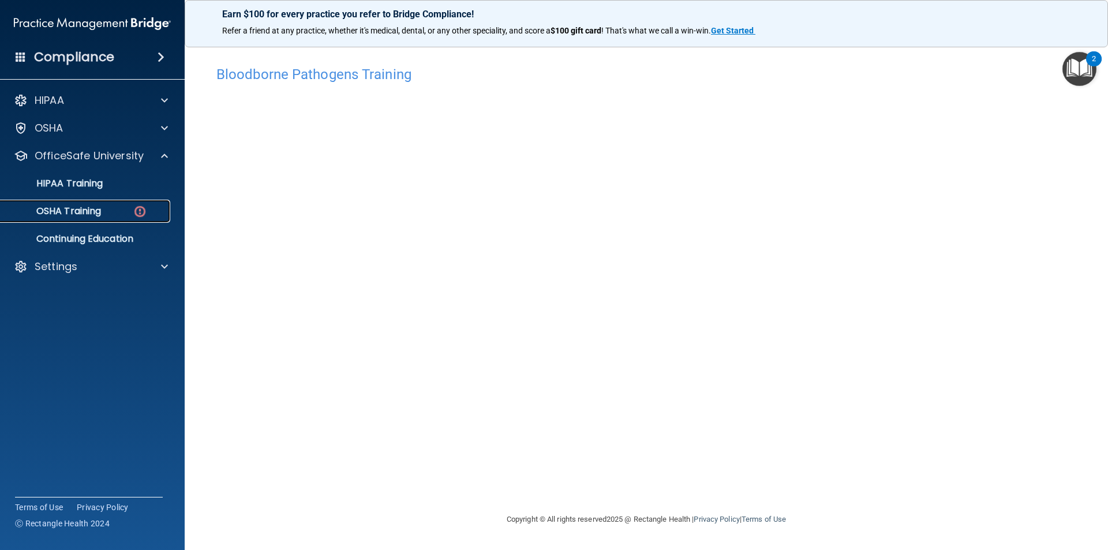
click at [91, 205] on p "OSHA Training" at bounding box center [54, 211] width 93 height 12
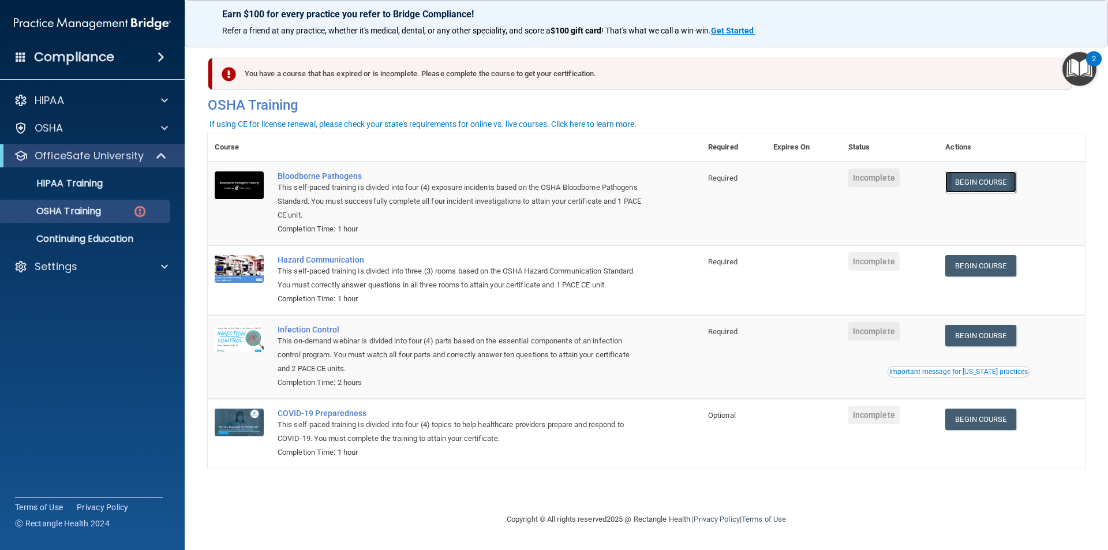
click at [975, 185] on link "Begin Course" at bounding box center [980, 181] width 70 height 21
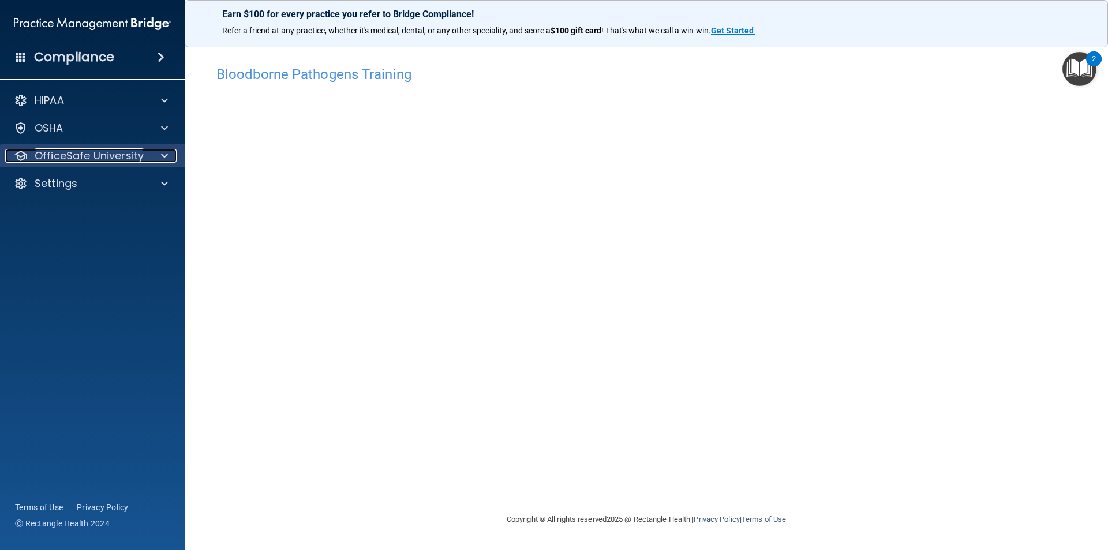
click at [81, 153] on p "OfficeSafe University" at bounding box center [89, 156] width 109 height 14
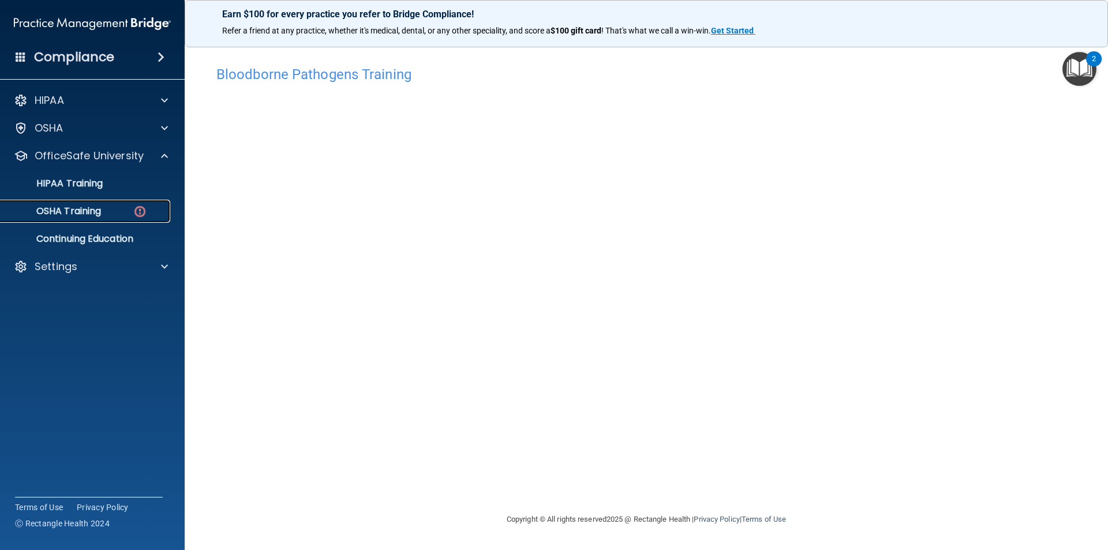
click at [98, 209] on p "OSHA Training" at bounding box center [54, 211] width 93 height 12
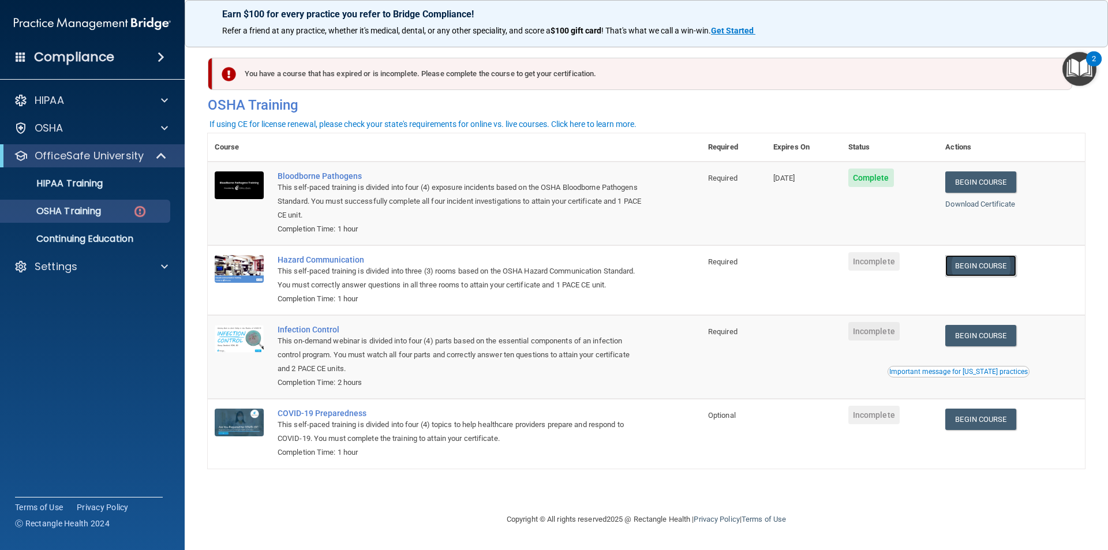
click at [970, 268] on link "Begin Course" at bounding box center [980, 265] width 70 height 21
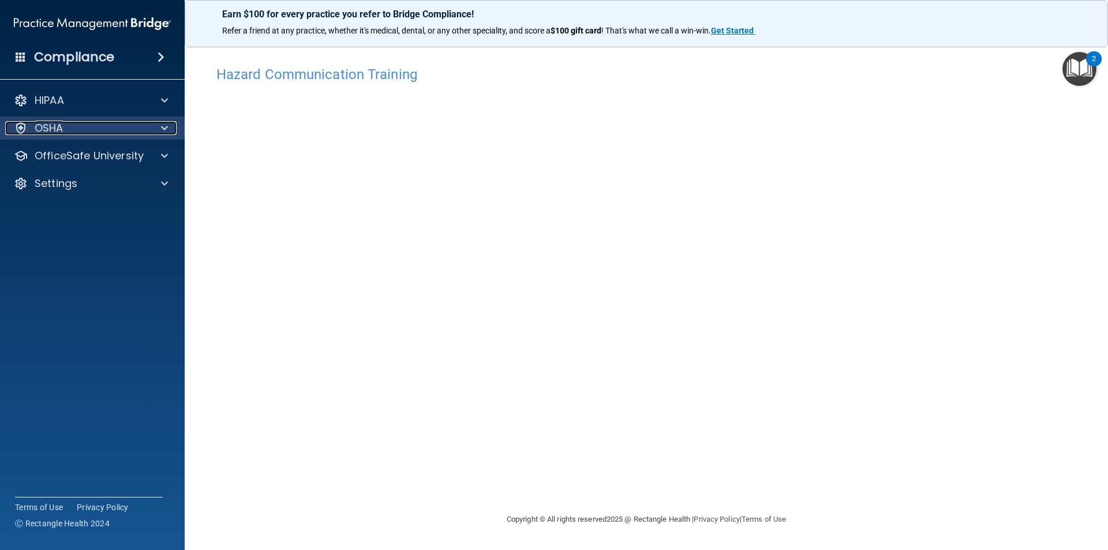
click at [129, 132] on div "OSHA" at bounding box center [76, 128] width 143 height 14
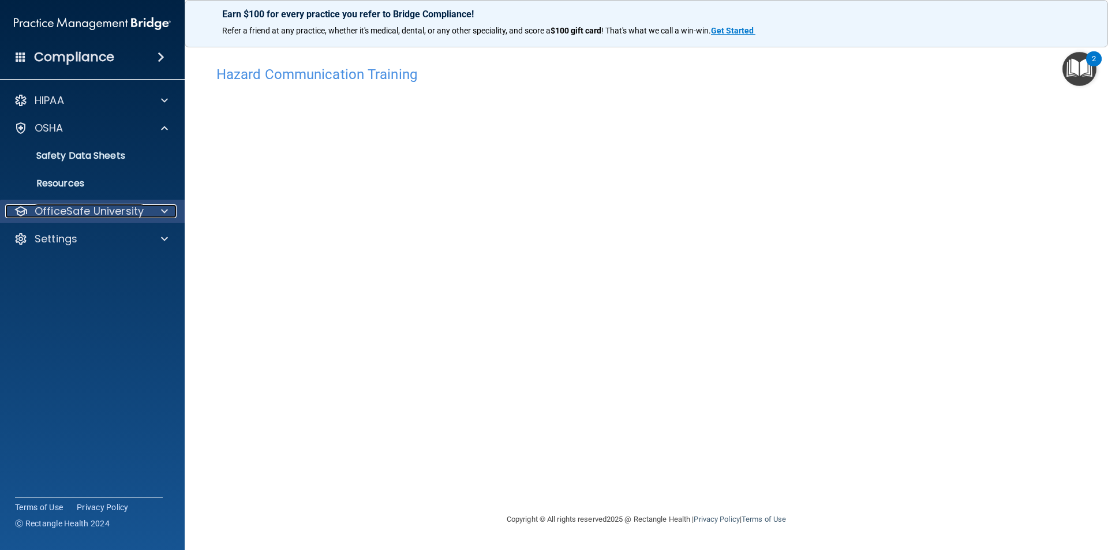
click at [132, 205] on p "OfficeSafe University" at bounding box center [89, 211] width 109 height 14
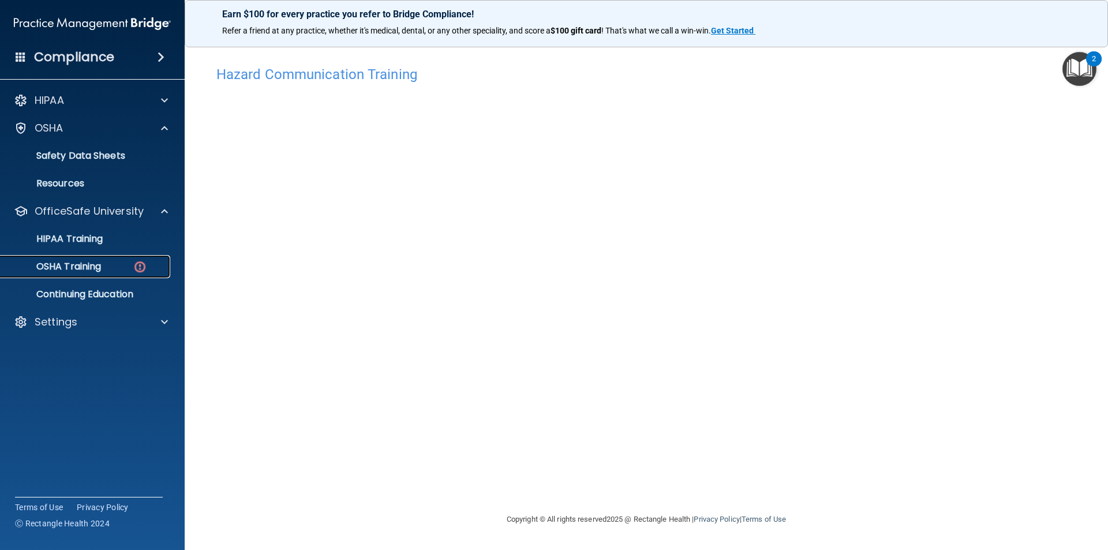
click at [127, 262] on div "OSHA Training" at bounding box center [87, 267] width 158 height 12
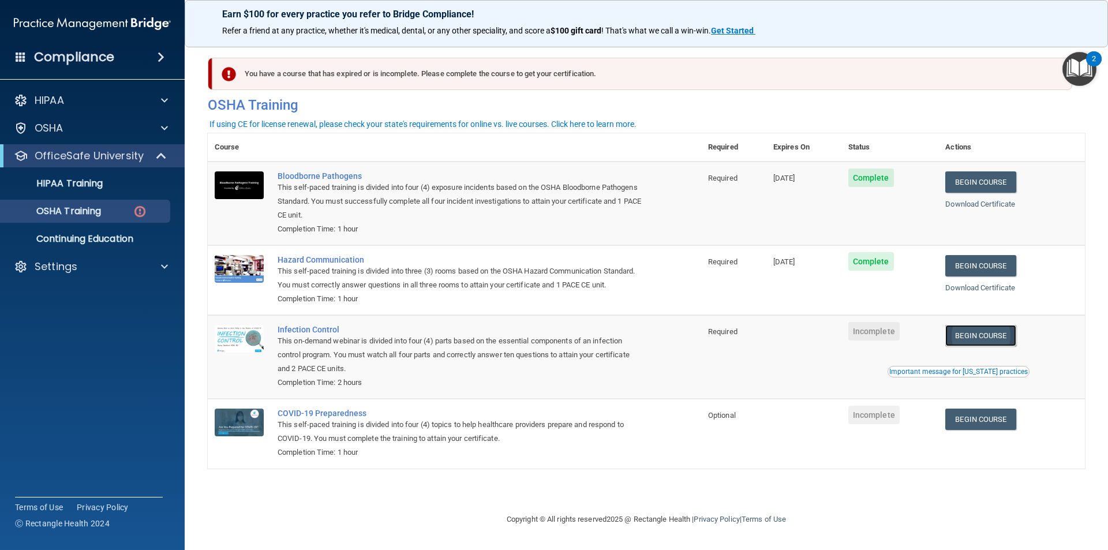
click at [971, 334] on link "Begin Course" at bounding box center [980, 335] width 70 height 21
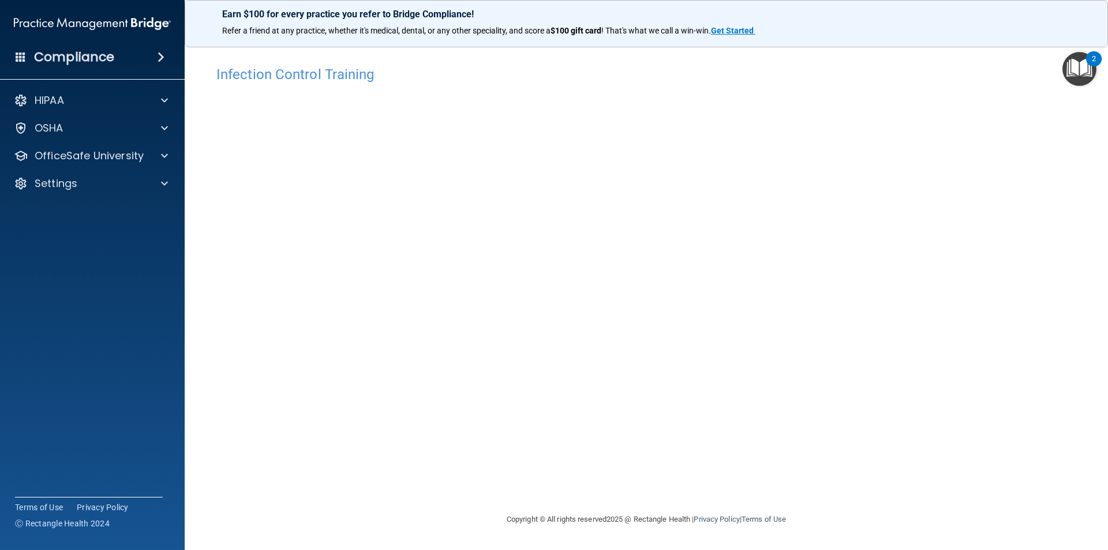
click at [874, 63] on div "Infection Control Training" at bounding box center [646, 74] width 877 height 28
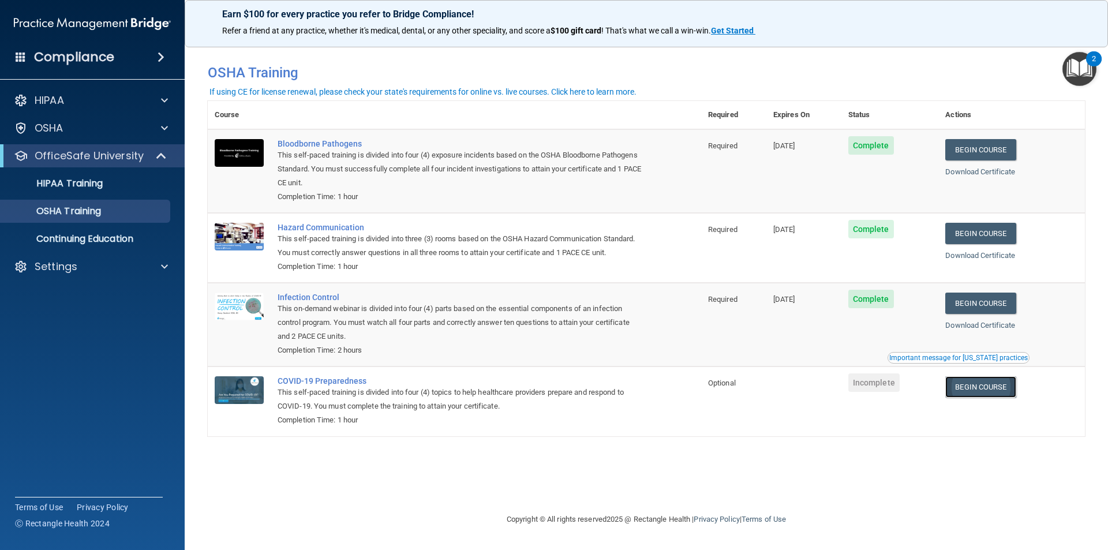
click at [993, 388] on link "Begin Course" at bounding box center [980, 386] width 70 height 21
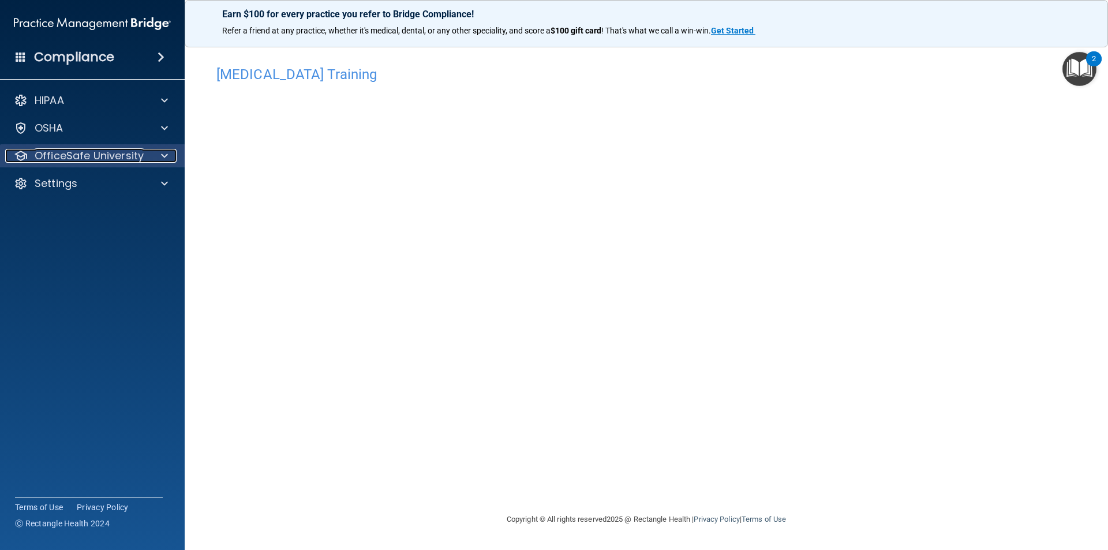
click at [133, 153] on p "OfficeSafe University" at bounding box center [89, 156] width 109 height 14
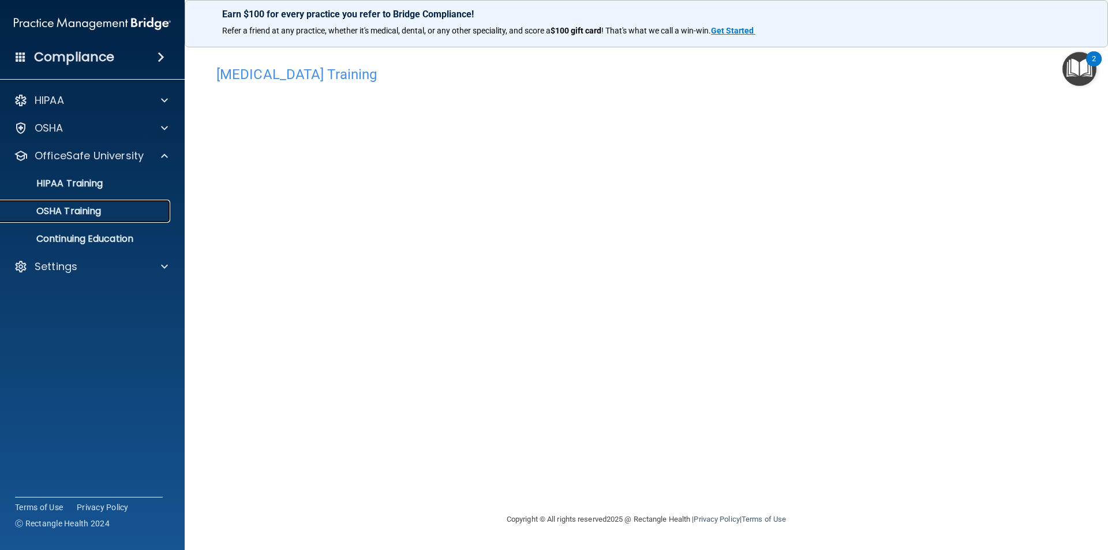
click at [129, 203] on link "OSHA Training" at bounding box center [79, 211] width 182 height 23
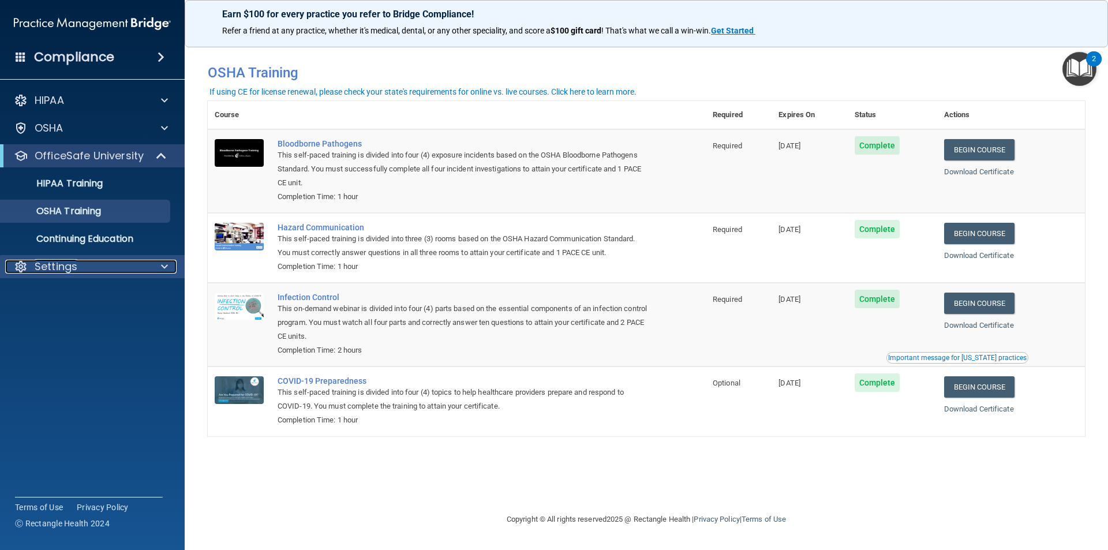
click at [155, 263] on div at bounding box center [162, 267] width 29 height 14
click at [125, 291] on p "My Account" at bounding box center [87, 295] width 158 height 12
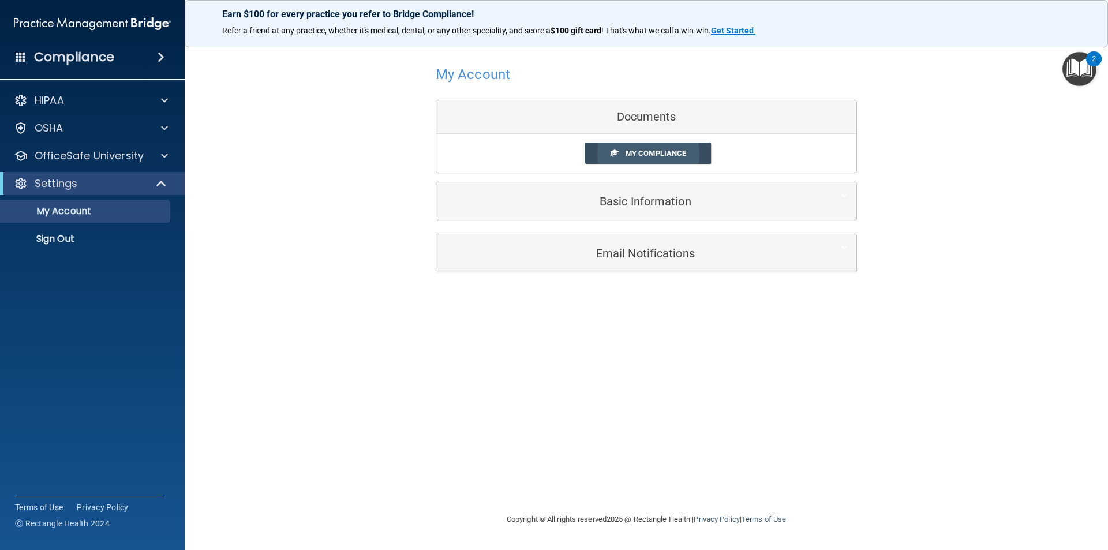
click at [607, 156] on link "My Compliance" at bounding box center [648, 153] width 126 height 21
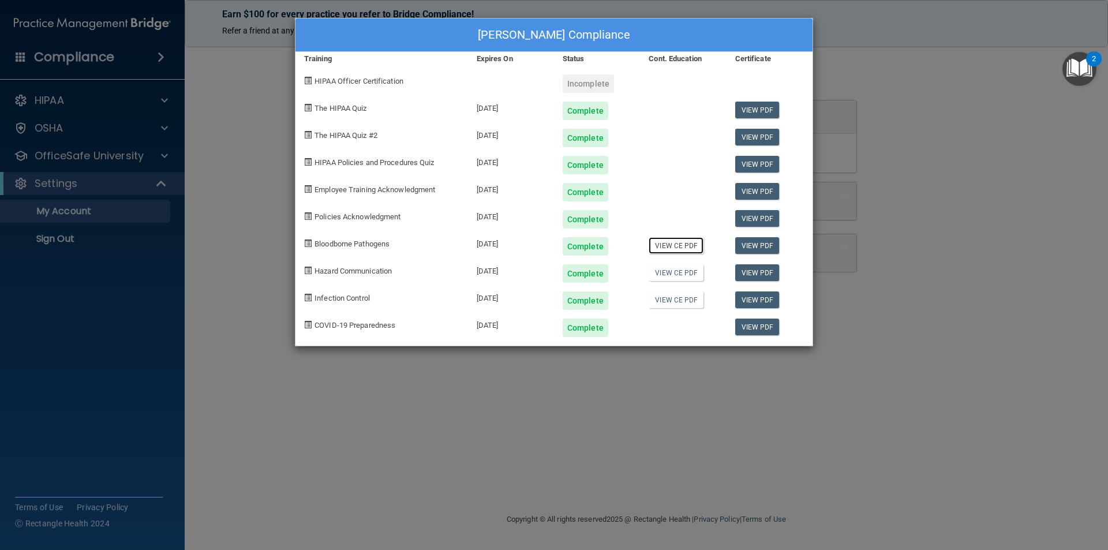
click at [683, 251] on link "View CE PDF" at bounding box center [676, 245] width 55 height 17
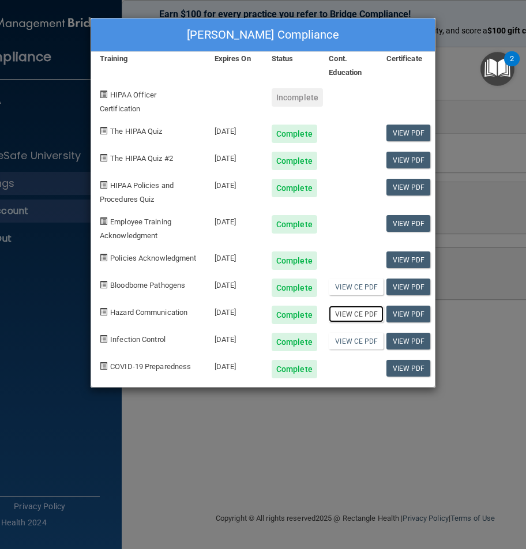
click at [350, 323] on link "View CE PDF" at bounding box center [356, 314] width 55 height 17
click at [355, 323] on link "View CE PDF" at bounding box center [356, 314] width 55 height 17
click at [410, 322] on link "View PDF" at bounding box center [409, 314] width 44 height 17
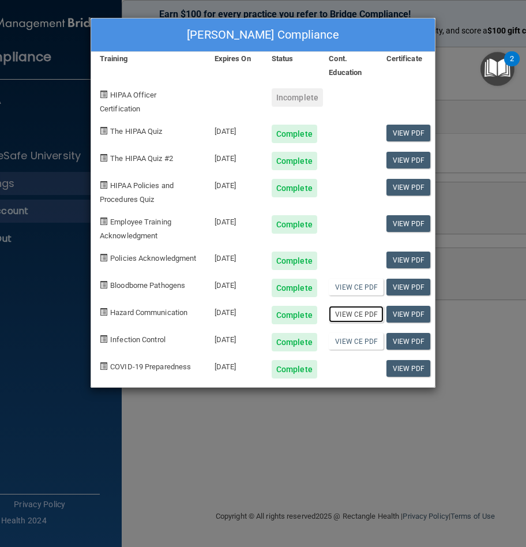
click at [364, 323] on link "View CE PDF" at bounding box center [356, 314] width 55 height 17
click at [360, 323] on link "View CE PDF" at bounding box center [356, 314] width 55 height 17
click at [355, 349] on link "View CE PDF" at bounding box center [356, 341] width 55 height 17
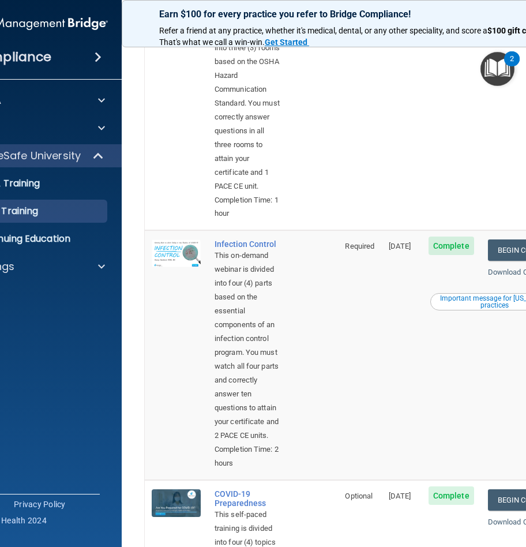
scroll to position [462, 0]
